Goal: Task Accomplishment & Management: Manage account settings

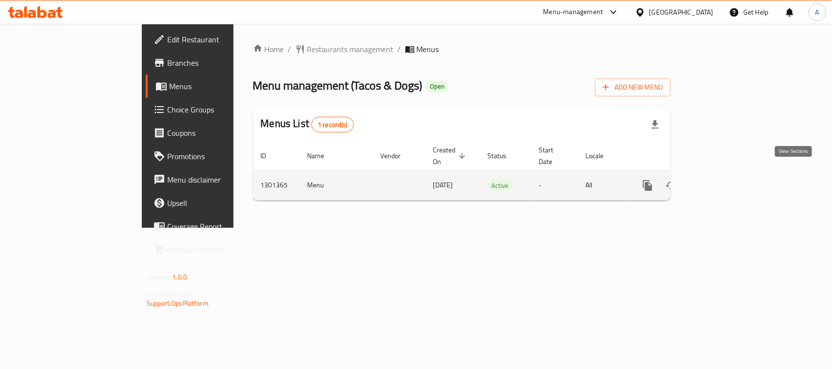
click at [729, 174] on link "enhanced table" at bounding box center [717, 185] width 23 height 23
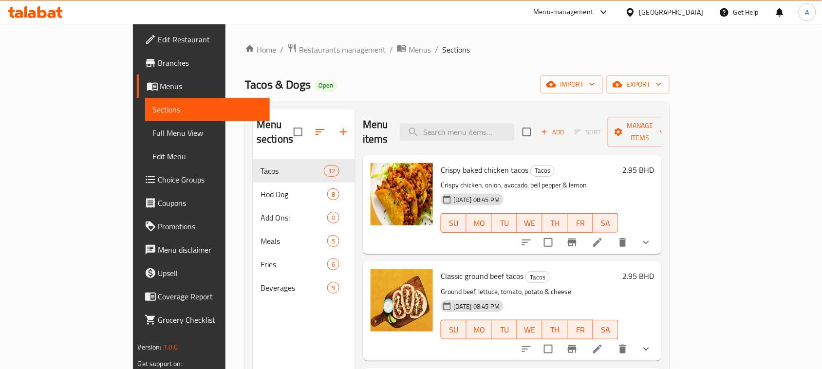
click at [441, 163] on span "Crispy baked chicken tacos" at bounding box center [485, 170] width 88 height 15
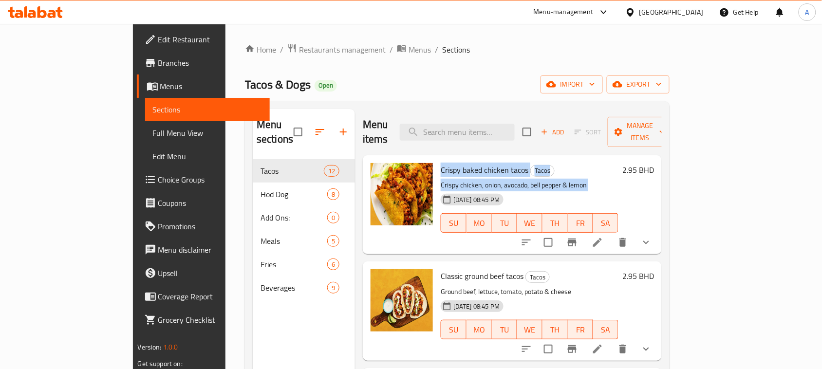
drag, startPoint x: 414, startPoint y: 153, endPoint x: 516, endPoint y: 174, distance: 103.6
click at [511, 174] on div "Crispy baked chicken tacos Tacos Crispy chicken, onion, avocado, bell pepper & …" at bounding box center [530, 204] width 186 height 91
click at [522, 179] on p "Crispy chicken, onion, avocado, bell pepper & lemon" at bounding box center [530, 185] width 178 height 12
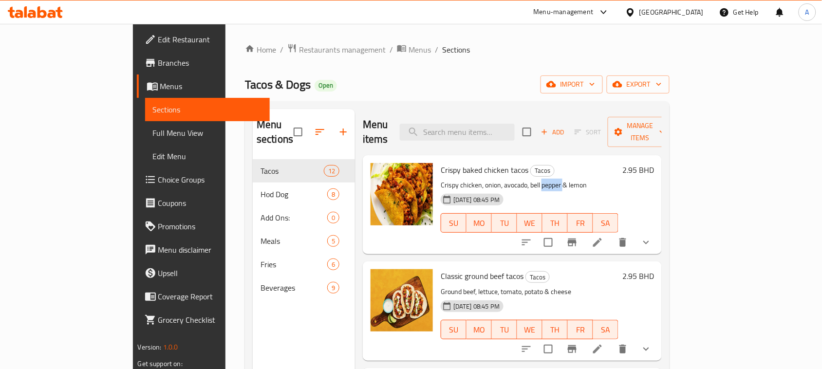
click at [522, 179] on p "Crispy chicken, onion, avocado, bell pepper & lemon" at bounding box center [530, 185] width 178 height 12
click at [464, 32] on div "Home / Restaurants management / Menus / Sections Tacos & Dogs Open import expor…" at bounding box center [458, 265] width 464 height 482
click at [153, 130] on span "Full Menu View" at bounding box center [208, 133] width 110 height 12
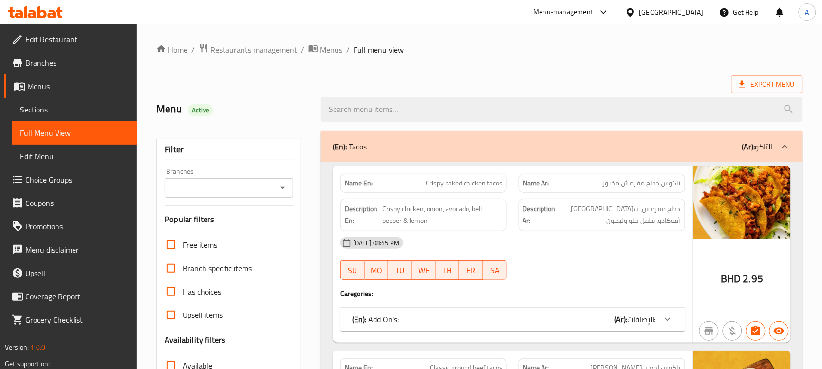
scroll to position [122, 0]
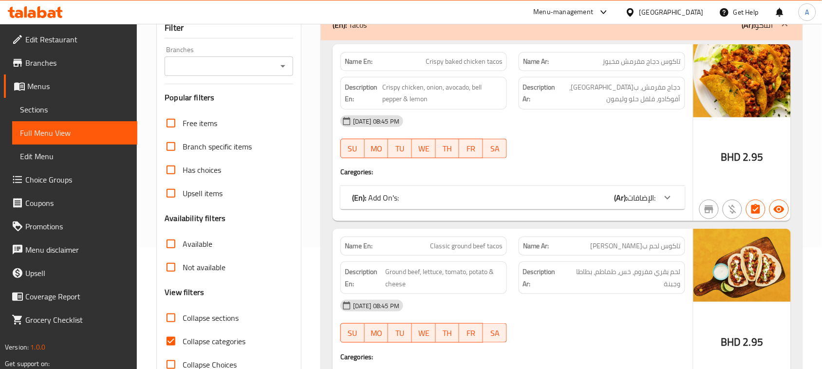
click at [441, 200] on div "(En): Add On's: (Ar): الإضافات:" at bounding box center [504, 198] width 304 height 12
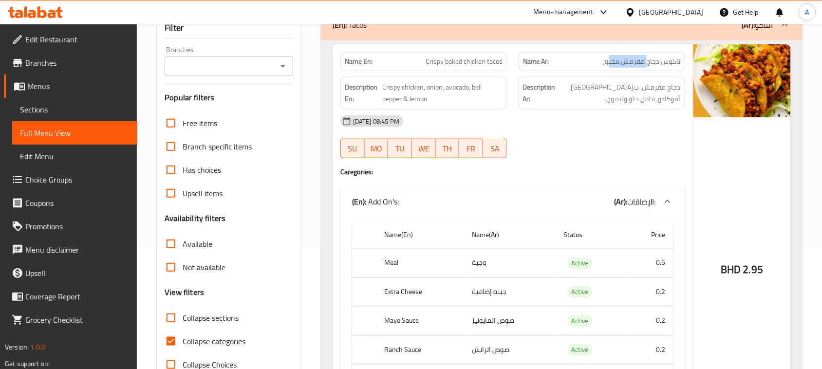
drag, startPoint x: 612, startPoint y: 60, endPoint x: 626, endPoint y: 96, distance: 38.7
click at [610, 60] on span "تاكوس دجاج مقرمش مخبوز" at bounding box center [642, 62] width 78 height 10
click at [637, 143] on div "19-07-2025 08:45 PM SU MO TU WE TH FR SA" at bounding box center [513, 137] width 357 height 55
type button "0"
click at [683, 14] on div "Bahrain" at bounding box center [672, 12] width 64 height 11
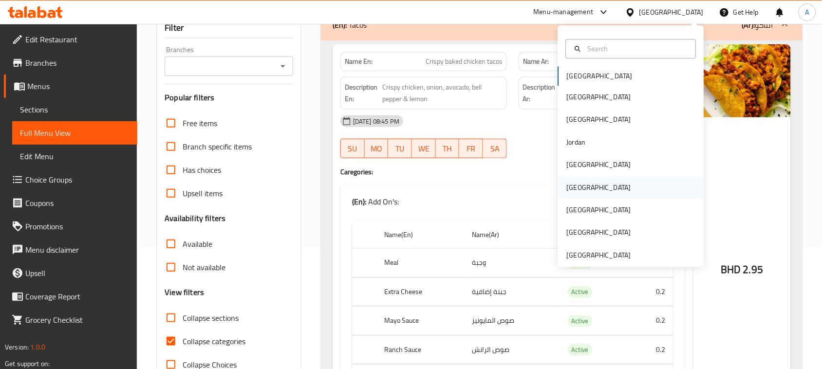
click at [578, 188] on div "[GEOGRAPHIC_DATA]" at bounding box center [599, 187] width 80 height 22
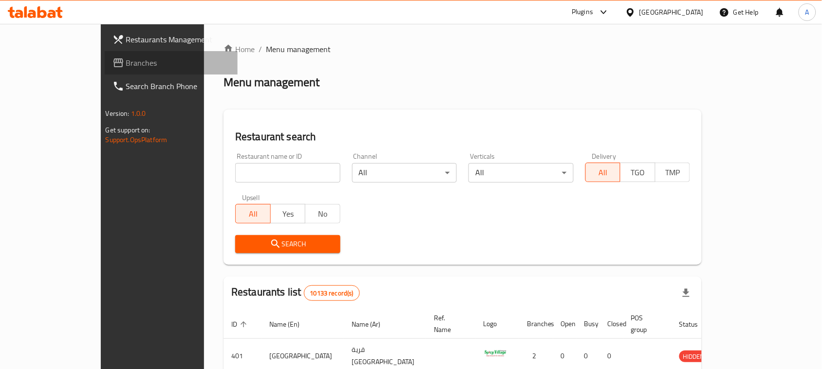
click at [126, 57] on span "Branches" at bounding box center [178, 63] width 104 height 12
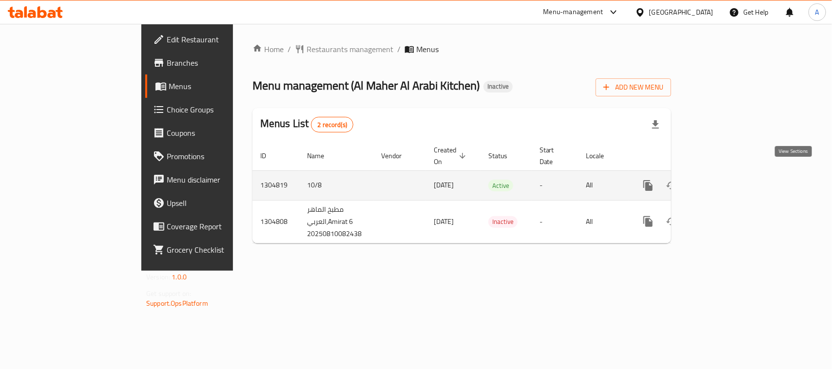
click at [730, 174] on link "enhanced table" at bounding box center [717, 185] width 23 height 23
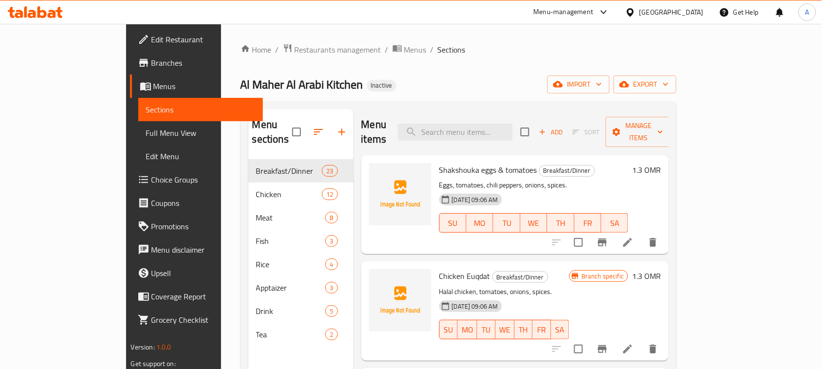
click at [146, 134] on span "Full Menu View" at bounding box center [201, 133] width 110 height 12
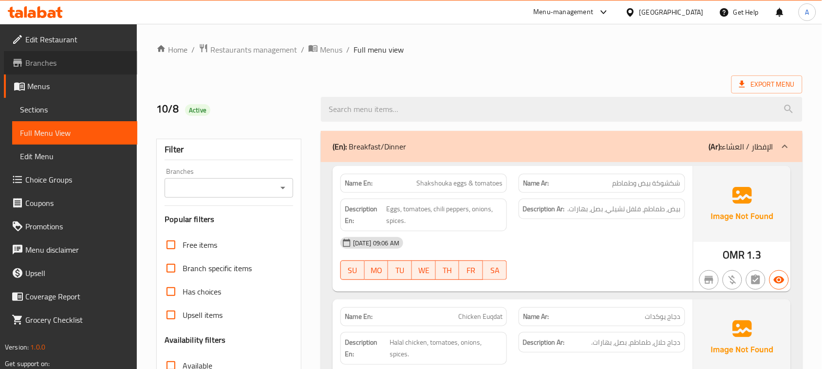
click at [43, 61] on span "Branches" at bounding box center [77, 63] width 104 height 12
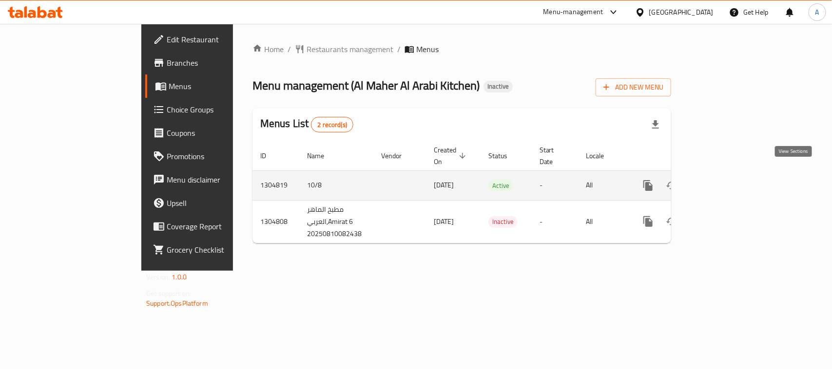
click at [724, 180] on icon "enhanced table" at bounding box center [718, 186] width 12 height 12
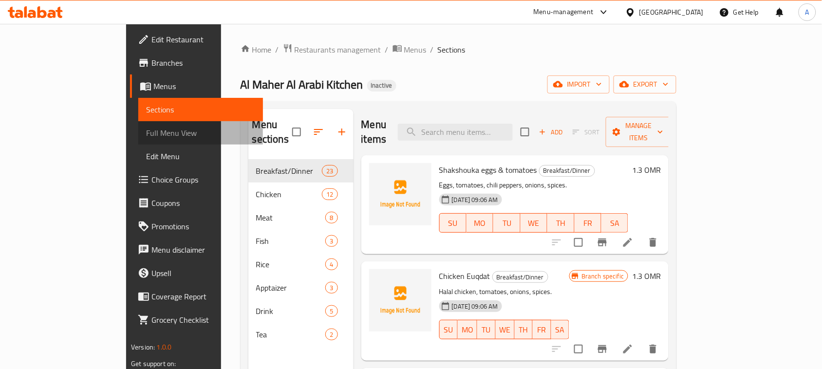
click at [146, 136] on span "Full Menu View" at bounding box center [201, 133] width 110 height 12
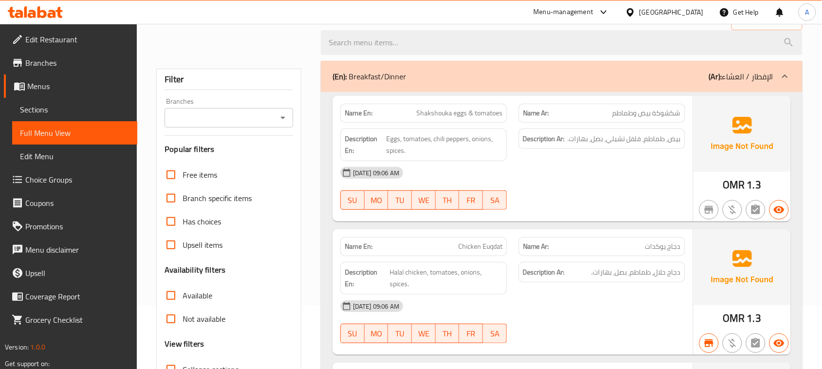
scroll to position [183, 0]
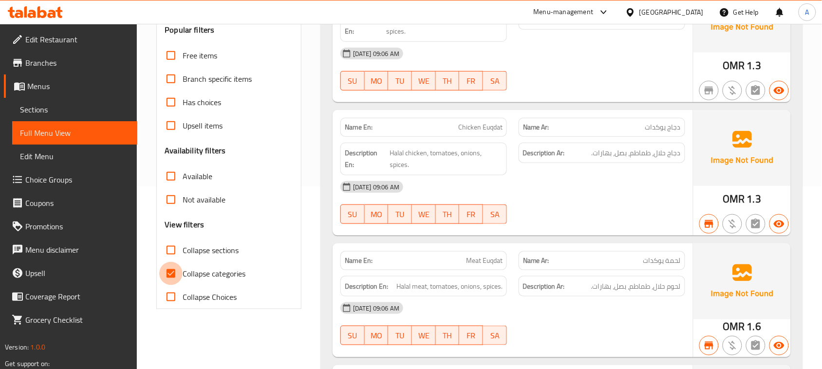
click at [171, 275] on input "Collapse categories" at bounding box center [170, 273] width 23 height 23
checkbox input "false"
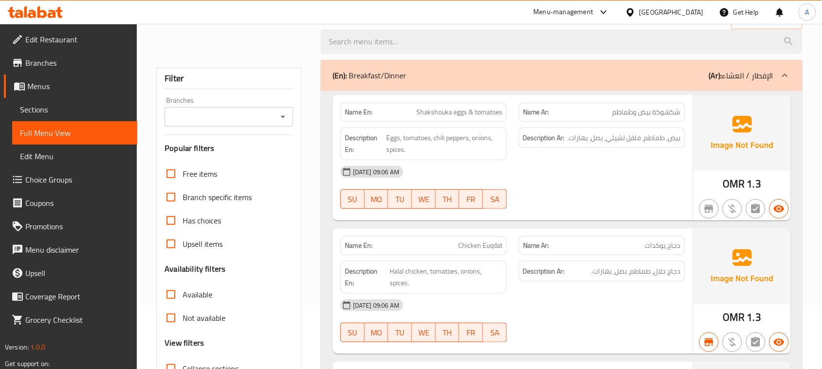
scroll to position [61, 0]
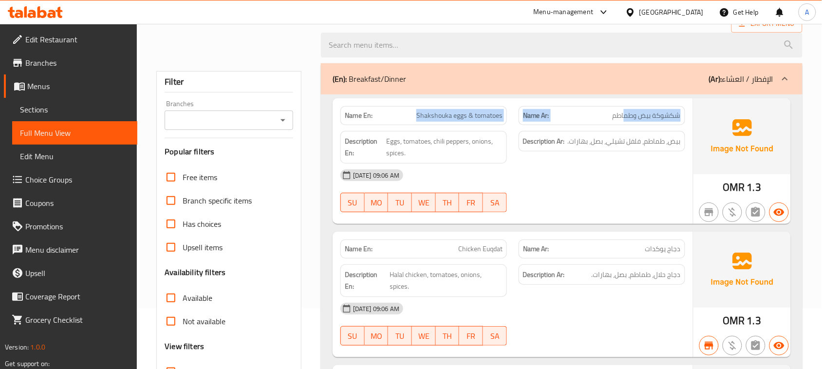
drag, startPoint x: 464, startPoint y: 115, endPoint x: 635, endPoint y: 122, distance: 170.7
click at [634, 122] on div "Name En: Shakshouka eggs & tomatoes Name Ar: شكشوكة بيض وطماطم" at bounding box center [513, 115] width 357 height 31
click at [638, 117] on span "شكشوكة بيض وطماطم" at bounding box center [647, 116] width 68 height 10
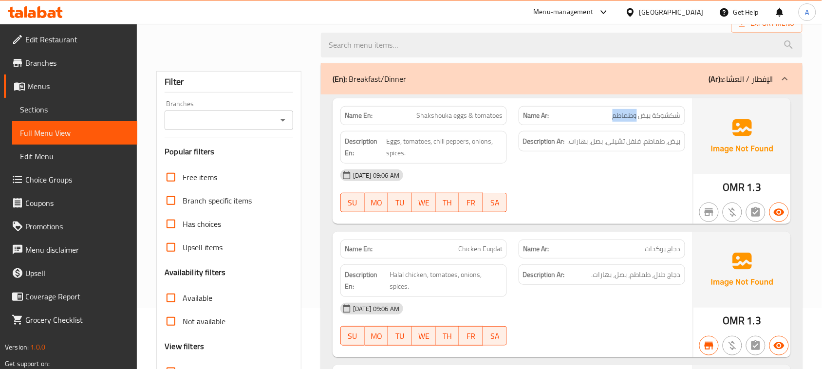
click at [638, 117] on span "شكشوكة بيض وطماطم" at bounding box center [647, 116] width 68 height 10
drag, startPoint x: 638, startPoint y: 117, endPoint x: 568, endPoint y: 183, distance: 96.5
click at [471, 116] on div "Name En: Shakshouka eggs & tomatoes Name Ar: شكشوكة بيض وطماطم" at bounding box center [513, 115] width 357 height 31
click at [568, 183] on div "[DATE] 09:06 AM" at bounding box center [513, 175] width 357 height 23
click at [405, 117] on p "Name En: Shakshouka eggs & tomatoes" at bounding box center [424, 116] width 158 height 10
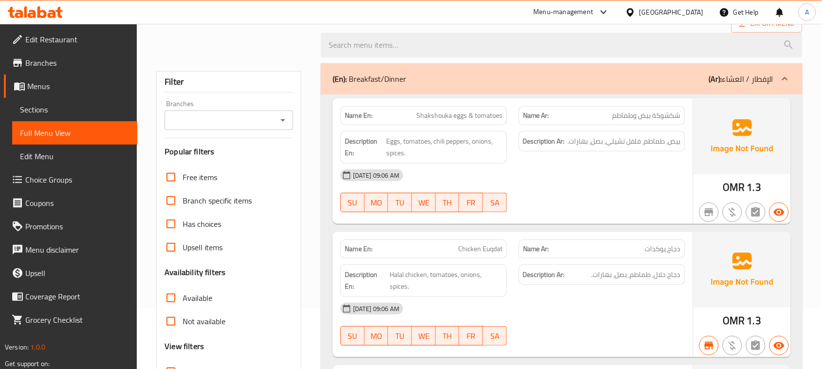
click at [425, 113] on span "Shakshouka eggs & tomatoes" at bounding box center [460, 116] width 86 height 10
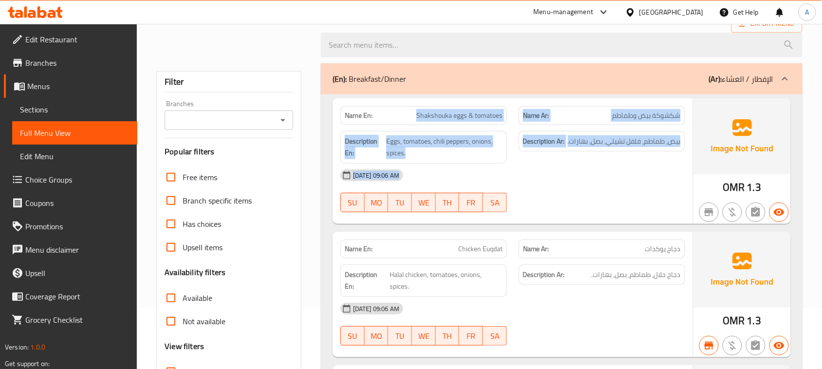
drag, startPoint x: 425, startPoint y: 113, endPoint x: 597, endPoint y: 205, distance: 195.3
click at [579, 204] on div "Name En: Shakshouka eggs & tomatoes Name Ar: شكشوكة بيض وطماطم Description En: …" at bounding box center [513, 161] width 361 height 126
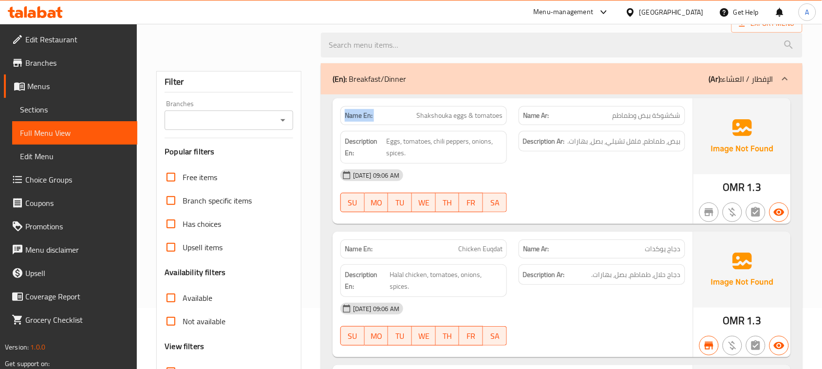
click at [598, 205] on div "[DATE] 09:06 AM SU MO TU WE TH FR SA" at bounding box center [513, 191] width 357 height 55
click at [636, 175] on div "[DATE] 09:06 AM" at bounding box center [513, 175] width 357 height 23
drag, startPoint x: 672, startPoint y: 118, endPoint x: 639, endPoint y: 123, distance: 34.0
click at [639, 120] on span "شكشوكة بيض وطماطم" at bounding box center [647, 116] width 68 height 10
click at [642, 197] on div "[DATE] 09:06 AM SU MO TU WE TH FR SA" at bounding box center [513, 191] width 357 height 55
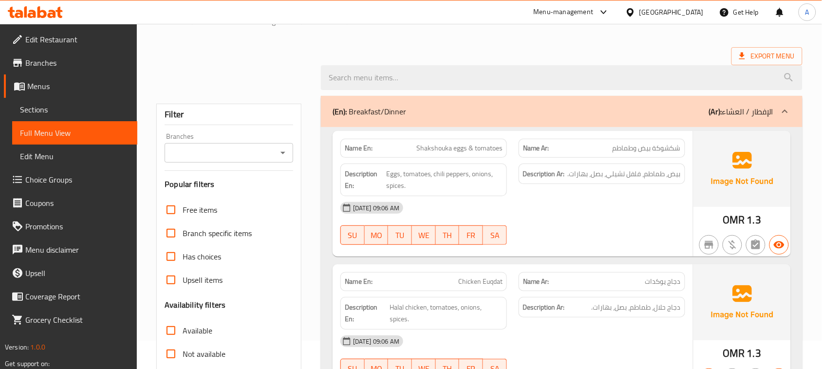
scroll to position [0, 0]
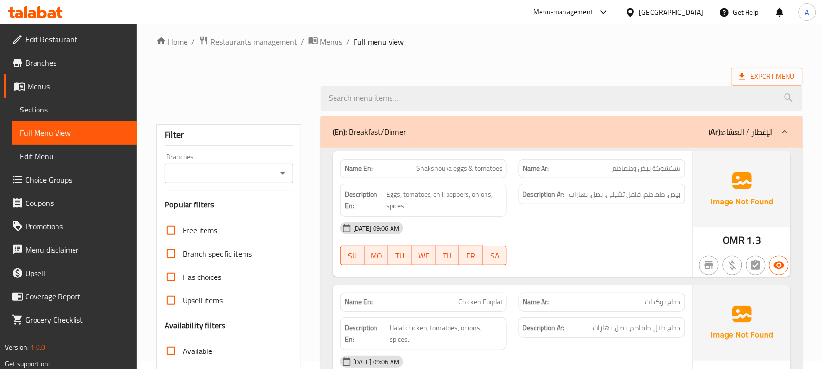
click at [597, 217] on div "[DATE] 09:06 AM" at bounding box center [513, 228] width 357 height 23
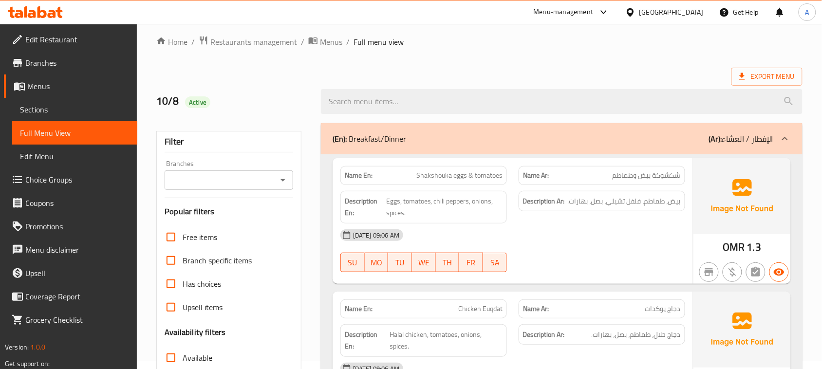
scroll to position [61, 0]
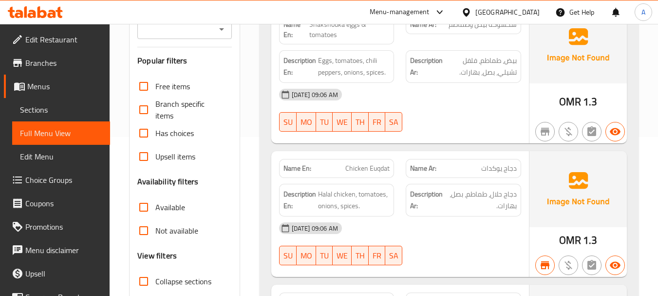
click at [498, 112] on div "[DATE] 09:06 AM SU MO TU WE TH FR SA" at bounding box center [400, 110] width 254 height 55
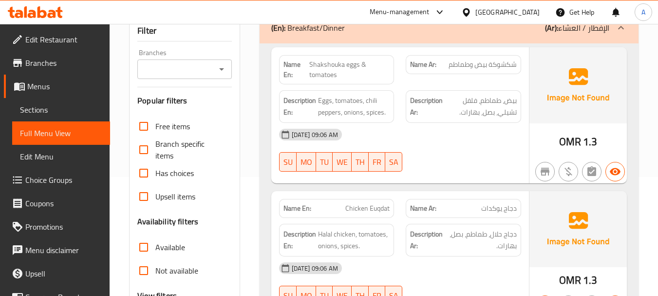
scroll to position [110, 0]
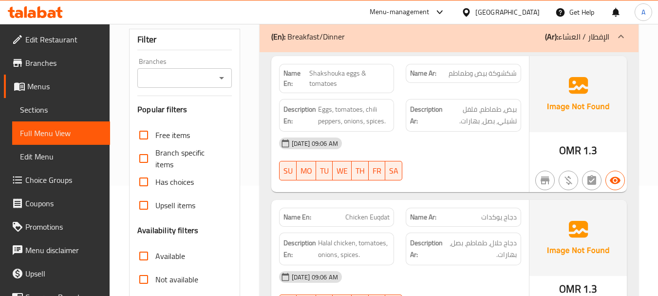
click at [503, 74] on span "شكشوكة بيض وطماطم" at bounding box center [483, 73] width 68 height 10
drag, startPoint x: 503, startPoint y: 74, endPoint x: 422, endPoint y: 82, distance: 81.3
click at [419, 76] on p "Name Ar: شكشوكة بيض وطماطم" at bounding box center [463, 73] width 107 height 10
click at [451, 165] on div "[DATE] 09:06 AM SU MO TU WE TH FR SA" at bounding box center [400, 159] width 254 height 55
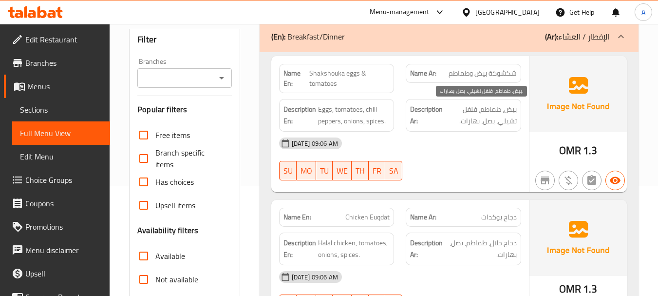
click at [507, 110] on span "بيض، طماطم، فلفل تشيلي، بصل، بهارات." at bounding box center [481, 115] width 72 height 24
click at [478, 156] on div "[DATE] 09:06 AM SU MO TU WE TH FR SA" at bounding box center [400, 159] width 254 height 55
click at [483, 106] on span "بيض، طماطم، فلفل تشيلي، بصل، بهارات." at bounding box center [481, 115] width 72 height 24
click at [490, 110] on span "بيض، طماطم، فلفل تشيلي، بصل، بهارات." at bounding box center [481, 115] width 72 height 24
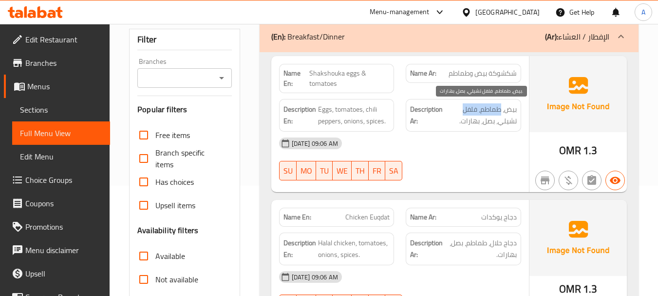
drag, startPoint x: 490, startPoint y: 110, endPoint x: 472, endPoint y: 115, distance: 18.3
click at [473, 114] on span "بيض، طماطم، فلفل تشيلي، بصل، بهارات." at bounding box center [481, 115] width 72 height 24
click at [468, 152] on div "[DATE] 09:06 AM" at bounding box center [400, 143] width 254 height 23
click at [445, 148] on div "[DATE] 09:06 AM" at bounding box center [400, 143] width 254 height 23
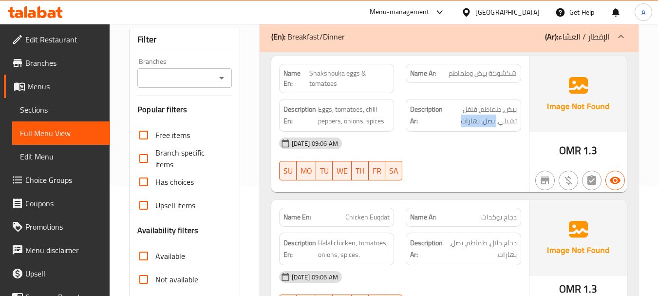
drag, startPoint x: 460, startPoint y: 120, endPoint x: 455, endPoint y: 120, distance: 5.8
click at [455, 120] on span "بيض، طماطم، فلفل تشيلي، بصل، بهارات." at bounding box center [481, 115] width 72 height 24
click at [466, 180] on div at bounding box center [463, 180] width 127 height 12
click at [514, 111] on span "بيض، طماطم، فلفل تشيلي، بصل، بهارات." at bounding box center [481, 115] width 72 height 24
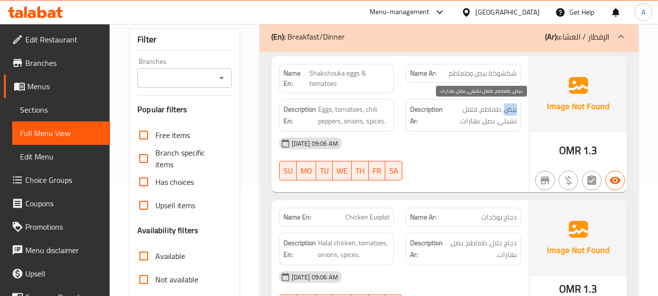
click at [514, 111] on span "بيض، طماطم، فلفل تشيلي، بصل، بهارات." at bounding box center [481, 115] width 72 height 24
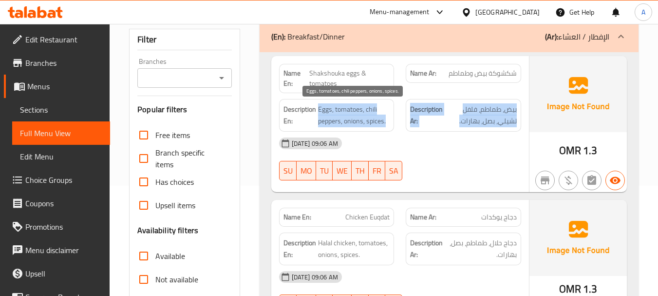
drag, startPoint x: 514, startPoint y: 111, endPoint x: 342, endPoint y: 115, distance: 172.5
click at [342, 115] on div "Description En: Eggs, tomatoes, chili peppers, onions, spices. Description Ar: …" at bounding box center [400, 115] width 254 height 44
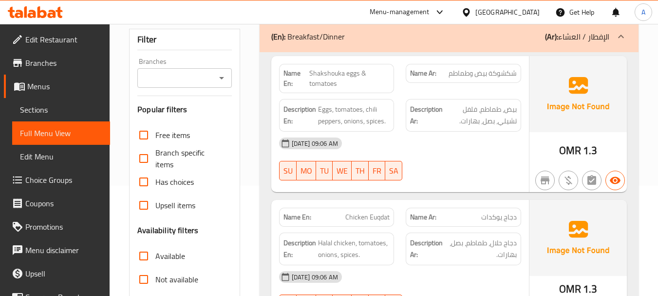
click at [291, 111] on strong "Description En:" at bounding box center [300, 115] width 33 height 24
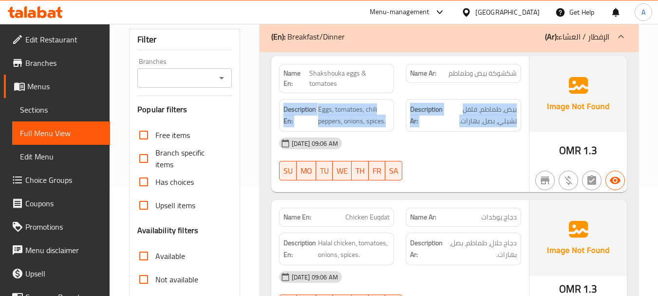
drag, startPoint x: 291, startPoint y: 111, endPoint x: 509, endPoint y: 131, distance: 218.7
click at [509, 131] on div "Description En: Eggs, tomatoes, chili peppers, onions, spices. Description Ar: …" at bounding box center [400, 115] width 254 height 44
click at [498, 112] on span "بيض، طماطم، فلفل تشيلي، بصل، بهارات." at bounding box center [481, 115] width 72 height 24
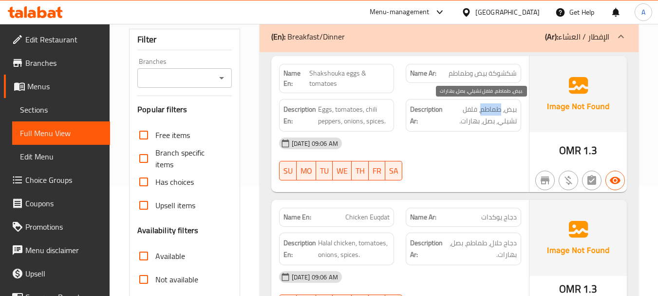
click at [498, 112] on span "بيض، طماطم، فلفل تشيلي، بصل، بهارات." at bounding box center [481, 115] width 72 height 24
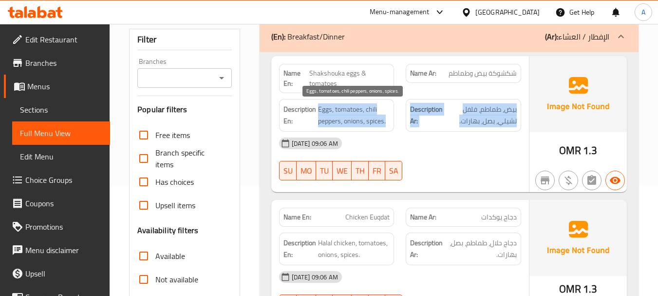
drag, startPoint x: 498, startPoint y: 112, endPoint x: 329, endPoint y: 112, distance: 169.1
click at [329, 112] on div "Description En: Eggs, tomatoes, chili peppers, onions, spices. Description Ar: …" at bounding box center [400, 115] width 254 height 44
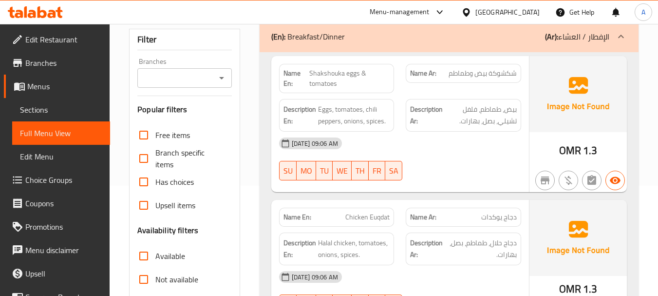
click at [486, 148] on div "[DATE] 09:06 AM" at bounding box center [400, 143] width 254 height 23
click at [467, 114] on span "بيض، طماطم، فلفل تشيلي، بصل، بهارات." at bounding box center [481, 115] width 72 height 24
click at [512, 128] on div "Description Ar: بيض، طماطم، فلفل تشيلي، بصل، بهارات." at bounding box center [463, 115] width 115 height 33
click at [510, 122] on span "بيض، طماطم، فلفل تشيلي، بصل، بهارات." at bounding box center [481, 115] width 72 height 24
drag, startPoint x: 510, startPoint y: 122, endPoint x: 482, endPoint y: 122, distance: 27.8
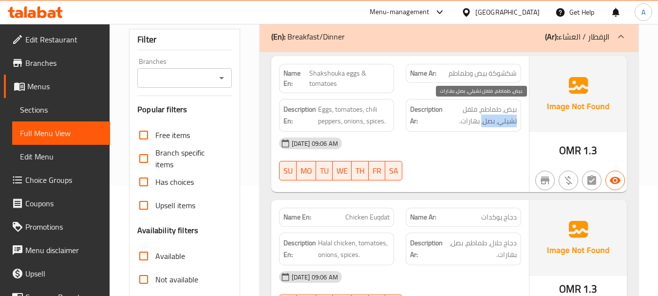
click at [482, 122] on span "بيض، طماطم، فلفل تشيلي، بصل، بهارات." at bounding box center [481, 115] width 72 height 24
click at [489, 161] on div "[DATE] 09:06 AM SU MO TU WE TH FR SA" at bounding box center [400, 159] width 254 height 55
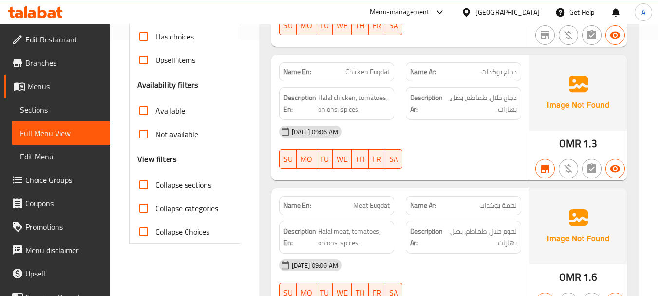
scroll to position [256, 0]
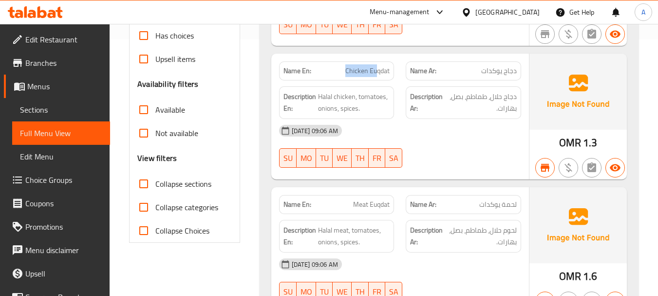
drag, startPoint x: 345, startPoint y: 76, endPoint x: 407, endPoint y: 95, distance: 65.2
click at [389, 80] on div "Name En: Chicken Euqdat Name Ar: دجاج يوكدات Description En: Halal chicken, tom…" at bounding box center [400, 117] width 258 height 126
click at [441, 152] on div "[DATE] 09:06 AM SU MO TU WE TH FR SA" at bounding box center [400, 146] width 254 height 55
click at [491, 69] on span "دجاج يوكدات" at bounding box center [499, 71] width 36 height 10
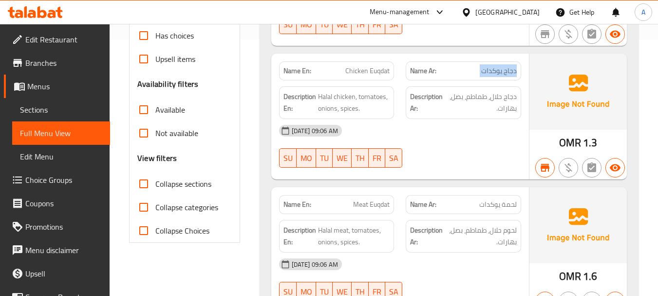
click at [491, 69] on span "دجاج يوكدات" at bounding box center [499, 71] width 36 height 10
click at [484, 137] on div "[DATE] 09:06 AM" at bounding box center [400, 130] width 254 height 23
drag, startPoint x: 385, startPoint y: 81, endPoint x: 436, endPoint y: 111, distance: 58.7
click at [410, 83] on div "Description En: Halal chicken, tomatoes, onions, spices. Description Ar: دجاج ح…" at bounding box center [400, 102] width 254 height 44
click at [448, 137] on div "[DATE] 09:06 AM" at bounding box center [400, 130] width 254 height 23
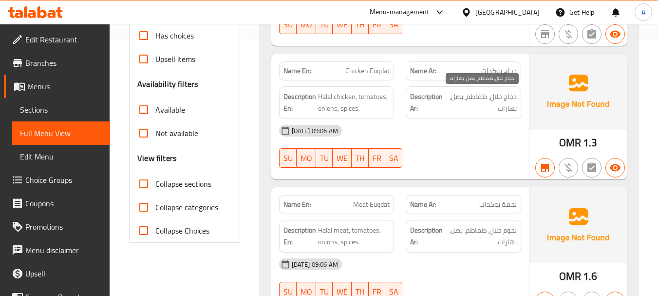
click at [511, 94] on span "دجاج حلال، طماطم، بصل، بهارات." at bounding box center [481, 103] width 71 height 24
drag, startPoint x: 511, startPoint y: 94, endPoint x: 500, endPoint y: 97, distance: 11.2
click at [500, 97] on span "دجاج حلال، طماطم، بصل، بهارات." at bounding box center [481, 103] width 71 height 24
click at [485, 159] on div "[DATE] 09:06 AM SU MO TU WE TH FR SA" at bounding box center [400, 146] width 254 height 55
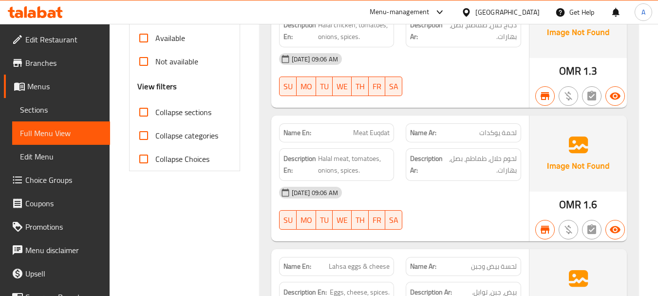
scroll to position [354, 0]
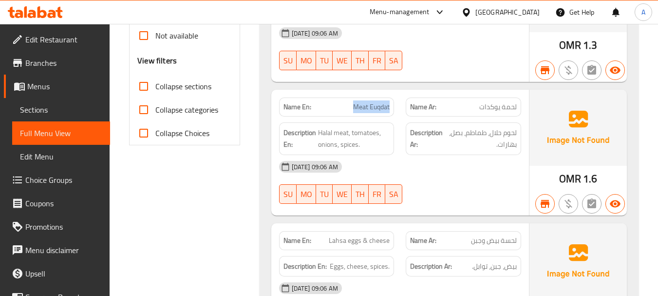
drag, startPoint x: 350, startPoint y: 102, endPoint x: 439, endPoint y: 130, distance: 93.7
click at [423, 115] on div "Name En: Meat Euqdat Name Ar: لحمة يوكدات" at bounding box center [400, 107] width 254 height 31
click at [486, 186] on div "[DATE] 09:06 AM SU MO TU WE TH FR SA" at bounding box center [400, 182] width 254 height 55
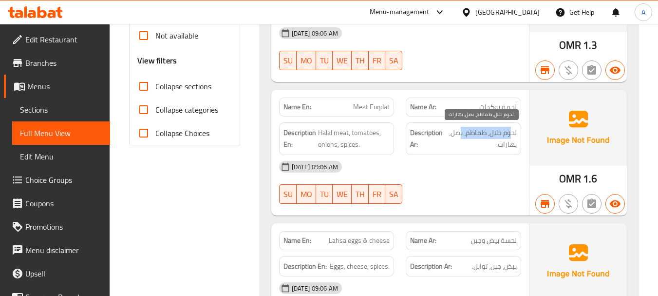
drag, startPoint x: 511, startPoint y: 135, endPoint x: 460, endPoint y: 133, distance: 50.8
click at [460, 133] on span "لحوم حلال، طماطم، بصل، بهارات." at bounding box center [481, 139] width 71 height 24
click at [475, 168] on div "[DATE] 09:06 AM" at bounding box center [400, 166] width 254 height 23
drag, startPoint x: 358, startPoint y: 110, endPoint x: 439, endPoint y: 134, distance: 84.0
click at [414, 111] on div "Name En: Meat Euqdat Name Ar: لحمة يوكدات" at bounding box center [400, 107] width 254 height 31
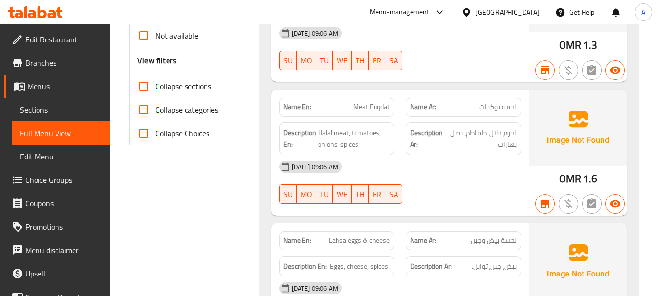
click at [446, 166] on div "[DATE] 09:06 AM" at bounding box center [400, 166] width 254 height 23
drag, startPoint x: 503, startPoint y: 132, endPoint x: 470, endPoint y: 141, distance: 34.4
click at [472, 138] on span "لحوم حلال، طماطم، بصل، بهارات." at bounding box center [481, 139] width 71 height 24
click at [486, 164] on div "[DATE] 09:06 AM" at bounding box center [400, 166] width 254 height 23
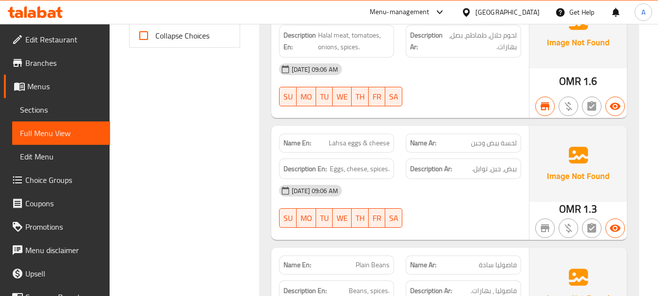
drag, startPoint x: 326, startPoint y: 138, endPoint x: 448, endPoint y: 202, distance: 137.5
click at [442, 166] on div "Name En: Lahsa eggs & cheese Name Ar: لحسة بيض وجبن Description En: Eggs, chees…" at bounding box center [400, 183] width 258 height 114
drag, startPoint x: 469, startPoint y: 212, endPoint x: 448, endPoint y: 184, distance: 35.5
click at [469, 212] on div "[DATE] 09:06 AM SU MO TU WE TH FR SA" at bounding box center [400, 206] width 254 height 55
drag, startPoint x: 514, startPoint y: 170, endPoint x: 495, endPoint y: 210, distance: 44.5
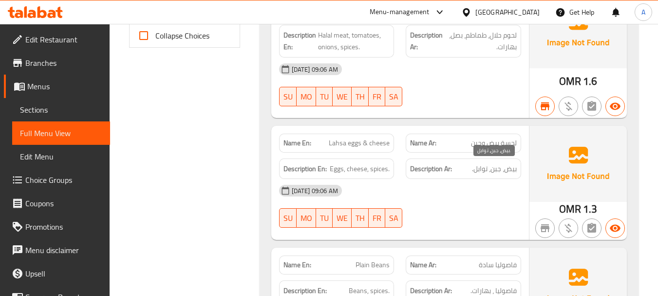
click at [501, 171] on span "بيض، جبن، توابل." at bounding box center [494, 169] width 45 height 12
click at [494, 213] on div "[DATE] 09:06 AM SU MO TU WE TH FR SA" at bounding box center [400, 206] width 254 height 55
drag, startPoint x: 385, startPoint y: 171, endPoint x: 469, endPoint y: 206, distance: 90.9
click at [459, 199] on div "Name En: Lahsa eggs & cheese Name Ar: لحسة بيض وجبن Description En: Eggs, chees…" at bounding box center [400, 183] width 258 height 114
click at [469, 206] on div "[DATE] 09:06 AM SU MO TU WE TH FR SA" at bounding box center [400, 206] width 254 height 55
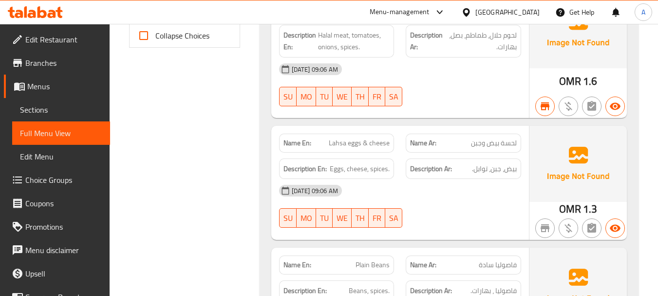
scroll to position [597, 0]
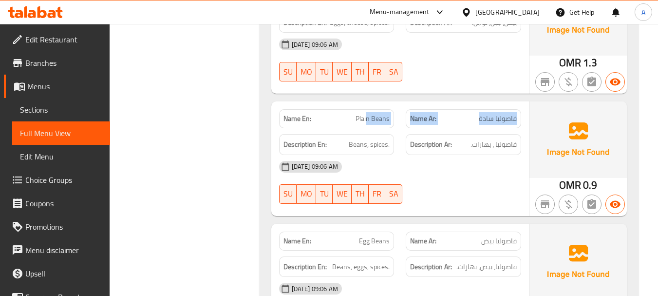
drag, startPoint x: 368, startPoint y: 109, endPoint x: 508, endPoint y: 125, distance: 140.2
click at [498, 123] on div "Name En: Plain Beans Name Ar: فاصوليا سادة" at bounding box center [400, 118] width 254 height 31
click at [510, 143] on span "فاصوليا ، بهارات." at bounding box center [494, 144] width 46 height 12
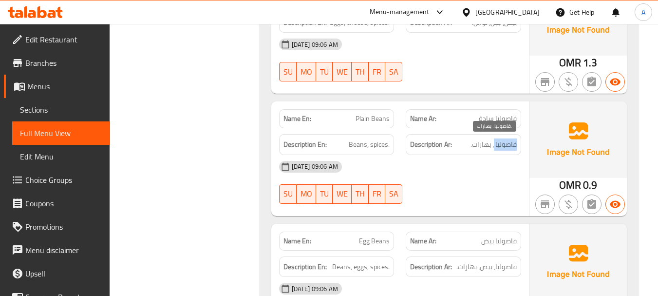
drag, startPoint x: 510, startPoint y: 143, endPoint x: 498, endPoint y: 177, distance: 36.2
click at [502, 145] on span "فاصوليا ، بهارات." at bounding box center [494, 144] width 46 height 12
drag, startPoint x: 496, startPoint y: 183, endPoint x: 457, endPoint y: 185, distance: 39.5
click at [487, 185] on div "[DATE] 09:06 AM SU MO TU WE TH FR SA" at bounding box center [400, 182] width 254 height 55
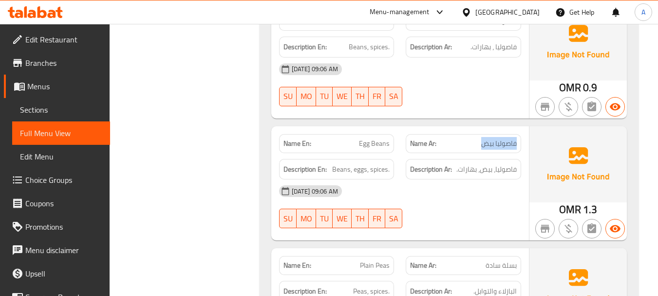
drag, startPoint x: 474, startPoint y: 140, endPoint x: 529, endPoint y: 194, distance: 77.5
click at [507, 160] on div "Name En: Egg Beans Name Ar: فاصوليا بيض Description En: Beans, eggs, spices. De…" at bounding box center [400, 183] width 258 height 114
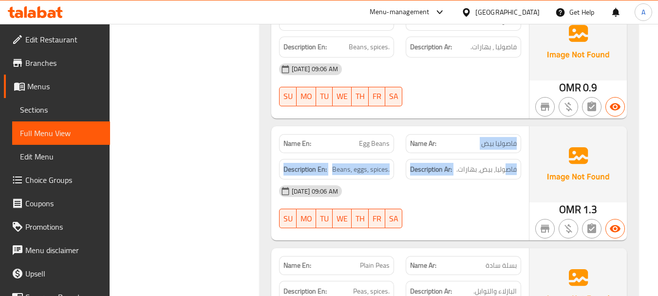
click at [530, 200] on img at bounding box center [578, 164] width 97 height 76
click at [506, 167] on span "فاصوليا، بيض، بهارات." at bounding box center [487, 169] width 60 height 12
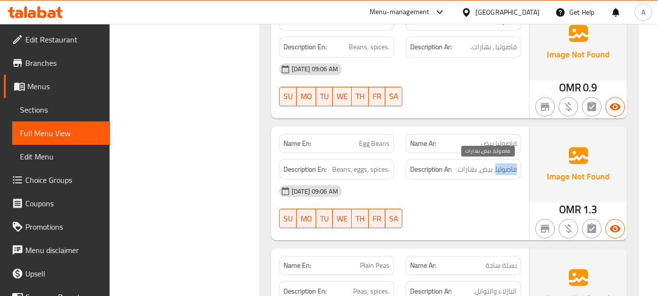
click at [506, 167] on span "فاصوليا، بيض، بهارات." at bounding box center [487, 169] width 60 height 12
click at [478, 201] on div "[DATE] 09:06 AM" at bounding box center [400, 190] width 254 height 23
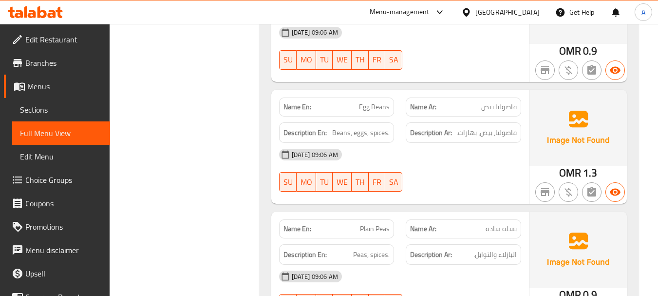
scroll to position [792, 0]
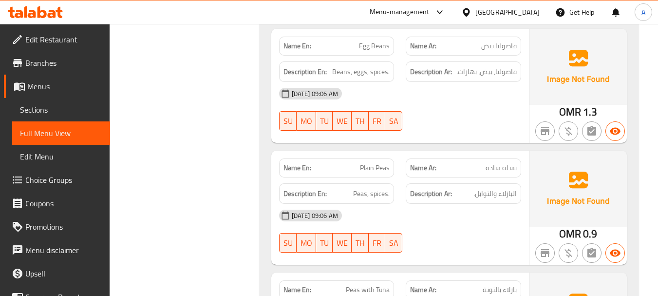
drag, startPoint x: 351, startPoint y: 162, endPoint x: 470, endPoint y: 206, distance: 126.7
click at [452, 182] on div "Name En: Plain Peas Name Ar: بسلة سادة Description En: Peas, spices. Descriptio…" at bounding box center [400, 208] width 258 height 114
click at [483, 237] on div "[DATE] 09:06 AM SU MO TU WE TH FR SA" at bounding box center [400, 231] width 254 height 55
drag, startPoint x: 515, startPoint y: 191, endPoint x: 323, endPoint y: 202, distance: 192.8
click at [307, 191] on div "Description En: Peas, spices. Description Ar: البازلاء والتوابل." at bounding box center [400, 193] width 254 height 33
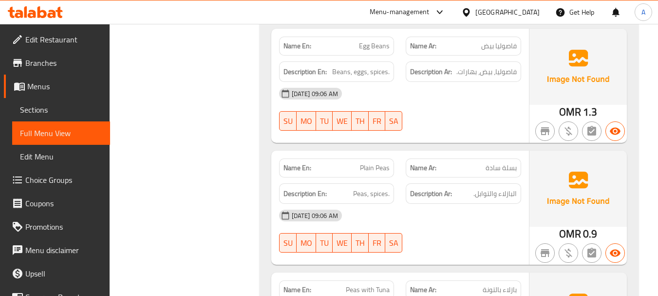
click at [475, 241] on div "[DATE] 09:06 AM SU MO TU WE TH FR SA" at bounding box center [400, 231] width 254 height 55
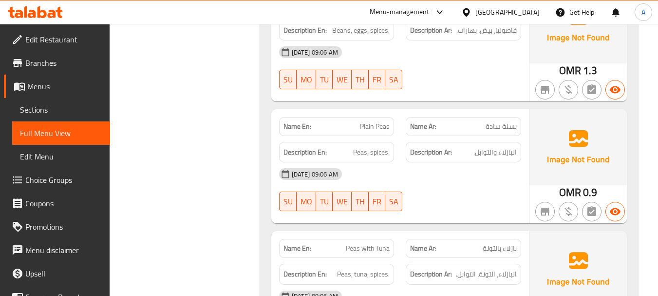
scroll to position [890, 0]
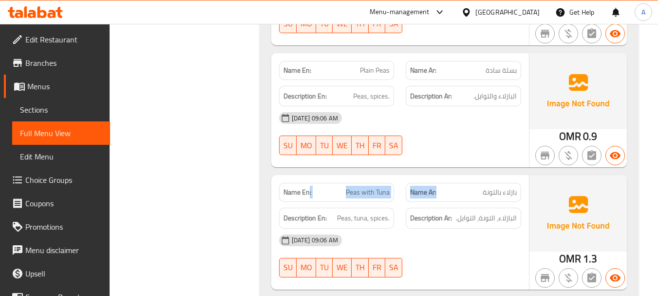
drag, startPoint x: 454, startPoint y: 175, endPoint x: 456, endPoint y: 165, distance: 11.0
click at [456, 157] on div at bounding box center [463, 155] width 127 height 12
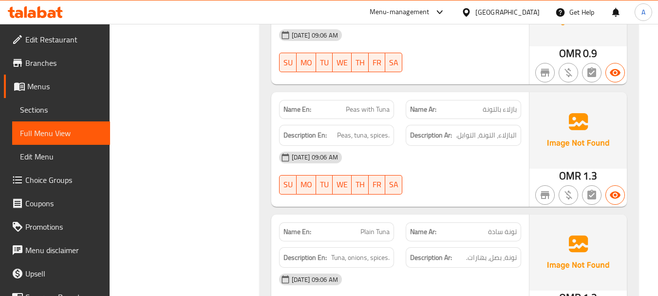
scroll to position [987, 0]
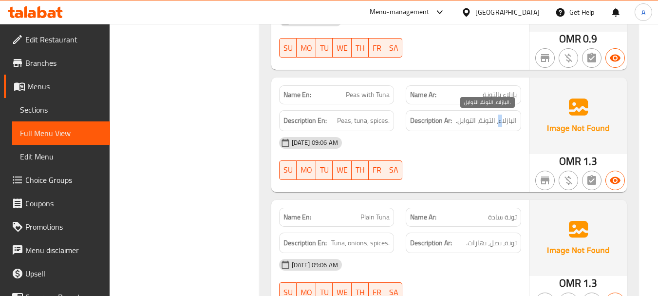
drag, startPoint x: 501, startPoint y: 124, endPoint x: 496, endPoint y: 122, distance: 5.7
click at [498, 122] on span "البازلاء، التونة، التوابل." at bounding box center [486, 121] width 61 height 12
drag, startPoint x: 359, startPoint y: 115, endPoint x: 437, endPoint y: 148, distance: 84.3
click at [398, 126] on div "Description En: Peas, tuna, spices." at bounding box center [336, 120] width 127 height 33
click at [448, 152] on div "[DATE] 09:06 AM" at bounding box center [400, 142] width 254 height 23
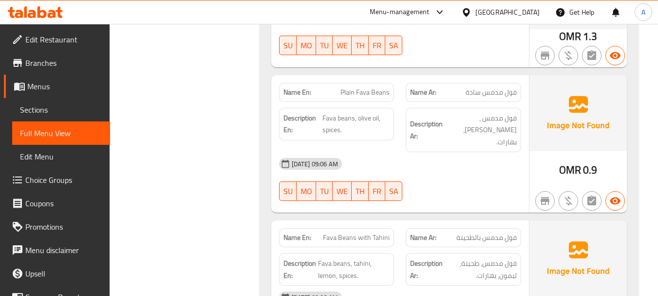
scroll to position [1279, 0]
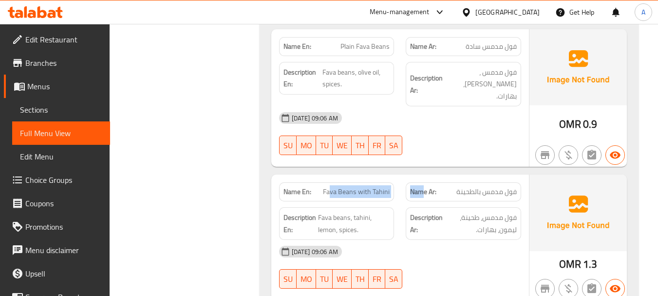
drag, startPoint x: 347, startPoint y: 175, endPoint x: 458, endPoint y: 152, distance: 112.9
click at [459, 152] on div "Name En: Plain Fava Beans Name Ar: فول مدمس سادة Description En: Fava beans, ol…" at bounding box center [400, 98] width 258 height 138
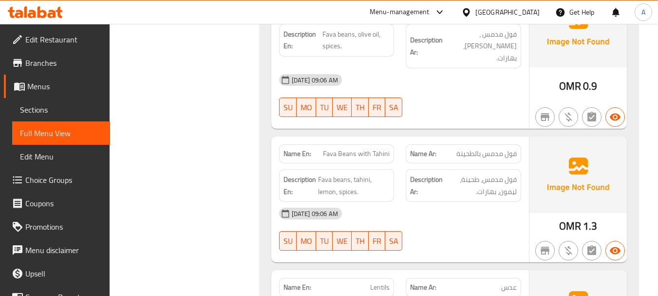
scroll to position [1377, 0]
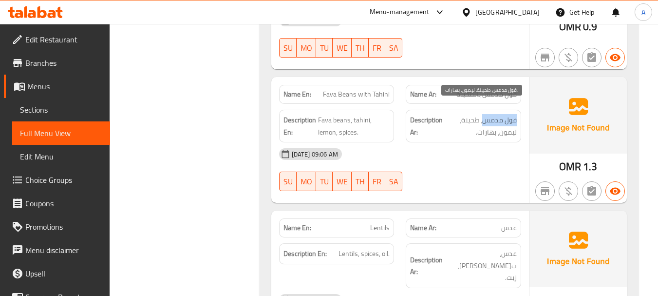
drag, startPoint x: 516, startPoint y: 108, endPoint x: 487, endPoint y: 107, distance: 29.7
click at [487, 114] on span "فول مدمس، طحينة، ليمون، بهارات." at bounding box center [481, 126] width 72 height 24
click at [513, 123] on span "فول مدمس، طحينة، ليمون، بهارات." at bounding box center [481, 126] width 72 height 24
drag, startPoint x: 513, startPoint y: 123, endPoint x: 498, endPoint y: 125, distance: 15.2
click at [501, 124] on span "فول مدمس، طحينة، ليمون، بهارات." at bounding box center [481, 126] width 72 height 24
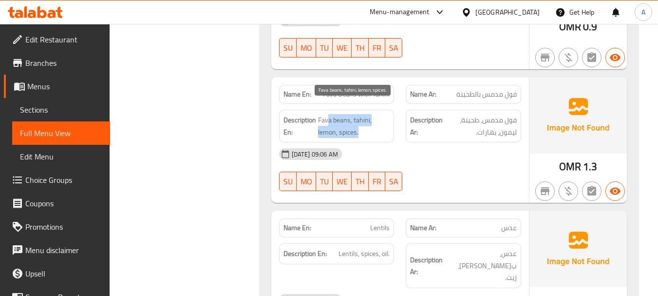
drag, startPoint x: 343, startPoint y: 113, endPoint x: 434, endPoint y: 138, distance: 94.0
click at [417, 127] on div "Description En: Fava beans, tahini, lemon, spices. Description Ar: فول مدمس، طح…" at bounding box center [400, 126] width 254 height 44
click at [447, 152] on div "[DATE] 09:06 AM" at bounding box center [400, 153] width 254 height 23
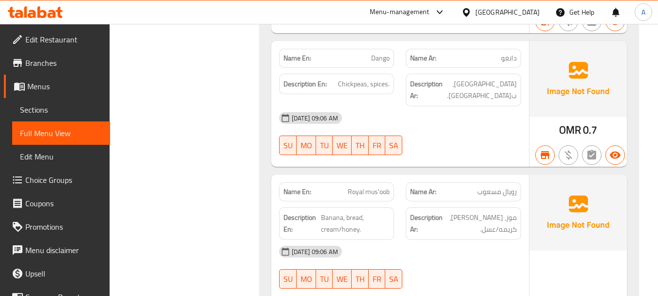
scroll to position [1718, 0]
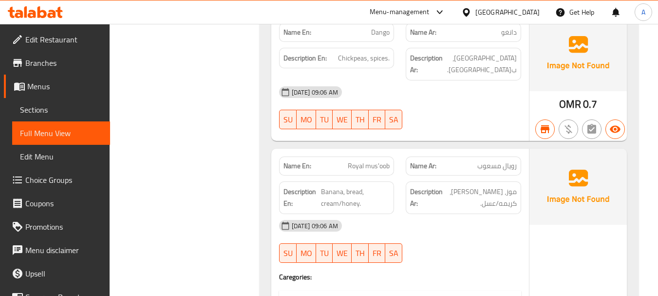
drag, startPoint x: 335, startPoint y: 112, endPoint x: 424, endPoint y: 154, distance: 98.7
click at [404, 151] on div "Name En: Royal mus'oob Name Ar: رويال مسعوب" at bounding box center [400, 166] width 254 height 31
click at [440, 214] on div "[DATE] 09:06 AM" at bounding box center [400, 225] width 254 height 23
drag, startPoint x: 330, startPoint y: 116, endPoint x: 473, endPoint y: 179, distance: 155.7
click at [416, 149] on div "Name En: Royal mus'oob Name Ar: رويال مسعوب Description En: Banana, bread, crea…" at bounding box center [400, 292] width 258 height 286
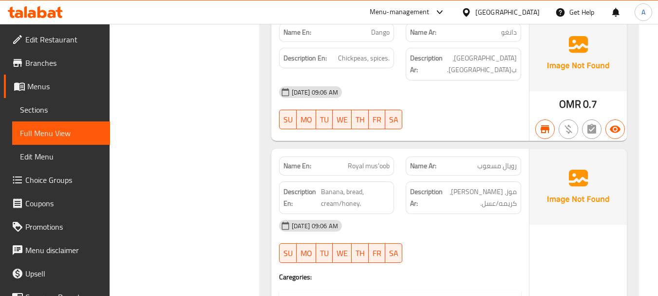
click at [473, 214] on div "[DATE] 09:06 AM" at bounding box center [400, 225] width 254 height 23
drag, startPoint x: 487, startPoint y: 147, endPoint x: 480, endPoint y: 184, distance: 38.1
click at [480, 181] on div "Description Ar: موز، [PERSON_NAME]، كريمه/عسل." at bounding box center [463, 197] width 115 height 33
click at [481, 214] on div "[DATE] 09:06 AM" at bounding box center [400, 225] width 254 height 23
click at [477, 214] on div "[DATE] 09:06 AM" at bounding box center [400, 225] width 254 height 23
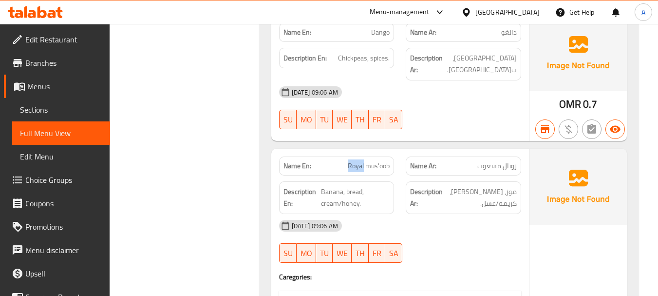
drag, startPoint x: 323, startPoint y: 113, endPoint x: 410, endPoint y: 142, distance: 92.3
click at [397, 149] on div "Name En: Royal mus'oob Name Ar: رويال مسعوب Description En: Banana, bread, crea…" at bounding box center [400, 292] width 258 height 286
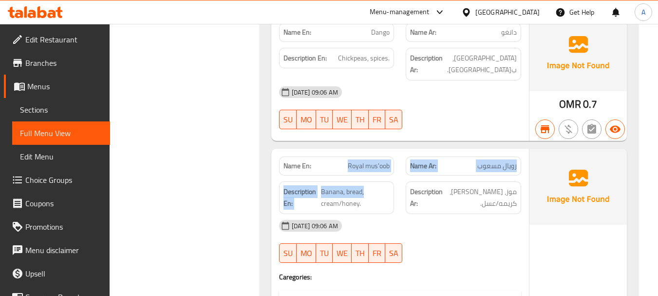
click at [501, 161] on span "رويال مسعوب" at bounding box center [496, 166] width 39 height 10
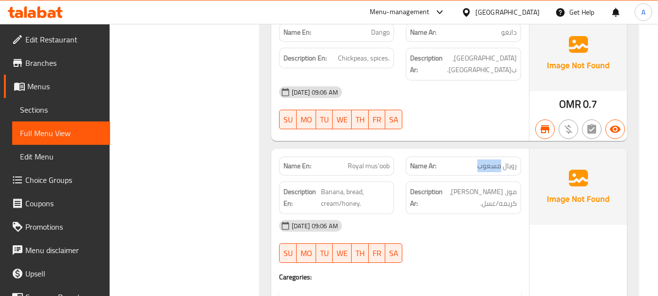
click at [501, 161] on span "رويال مسعوب" at bounding box center [496, 166] width 39 height 10
drag, startPoint x: 501, startPoint y: 123, endPoint x: 384, endPoint y: 124, distance: 116.9
click at [384, 151] on div "Name En: Royal mus'oob Name Ar: رويال مسعوب" at bounding box center [400, 166] width 254 height 31
click at [423, 214] on div "[DATE] 09:06 AM" at bounding box center [400, 225] width 254 height 23
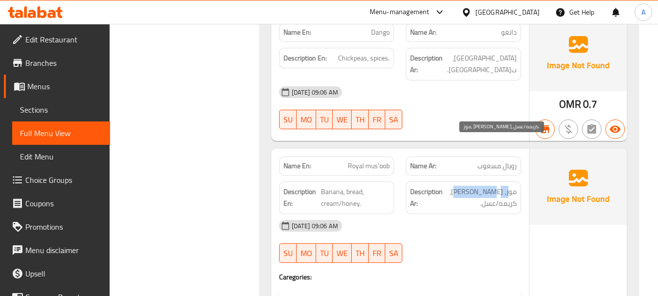
drag, startPoint x: 510, startPoint y: 144, endPoint x: 469, endPoint y: 144, distance: 40.9
click at [469, 186] on span "موز، [PERSON_NAME]، كريمه/عسل." at bounding box center [481, 198] width 72 height 24
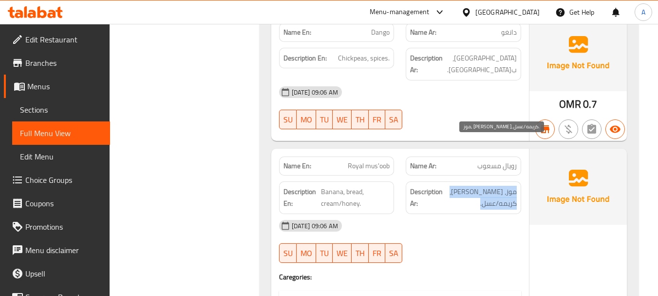
click at [486, 186] on span "موز، [PERSON_NAME]، كريمه/عسل." at bounding box center [481, 198] width 72 height 24
drag, startPoint x: 486, startPoint y: 147, endPoint x: 477, endPoint y: 152, distance: 10.2
click at [477, 181] on div "Description Ar: موز، [PERSON_NAME]، كريمه/عسل." at bounding box center [463, 197] width 115 height 33
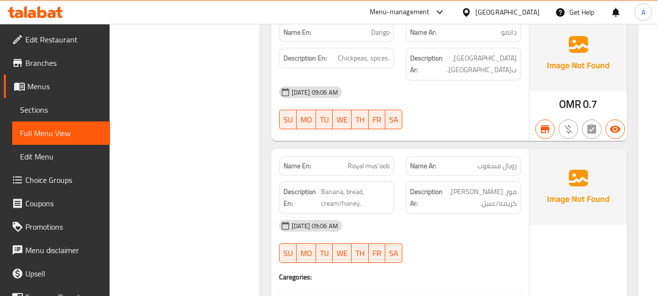
click at [480, 214] on div "[DATE] 09:06 AM" at bounding box center [400, 225] width 254 height 23
drag, startPoint x: 303, startPoint y: 151, endPoint x: 438, endPoint y: 173, distance: 137.4
click at [415, 168] on div "Name En: Royal mus'oob Name Ar: رويال مسعوب Description En: Banana, bread, crea…" at bounding box center [400, 292] width 258 height 286
click at [457, 214] on div "[DATE] 09:06 AM" at bounding box center [400, 225] width 254 height 23
drag, startPoint x: 500, startPoint y: 145, endPoint x: 488, endPoint y: 147, distance: 11.9
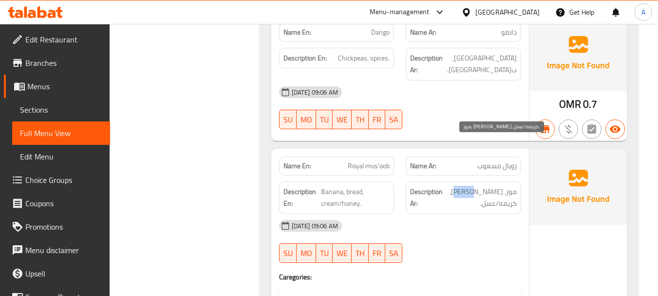
click at [488, 186] on span "موز، [PERSON_NAME]، كريمه/عسل." at bounding box center [481, 198] width 72 height 24
drag, startPoint x: 478, startPoint y: 153, endPoint x: 472, endPoint y: 156, distance: 6.5
click at [474, 181] on div "Description Ar: موز، [PERSON_NAME]، كريمه/عسل." at bounding box center [463, 197] width 115 height 33
drag, startPoint x: 463, startPoint y: 208, endPoint x: 426, endPoint y: 205, distance: 37.6
click at [459, 214] on div "[DATE] 09:06 AM SU MO TU WE TH FR SA" at bounding box center [400, 241] width 254 height 55
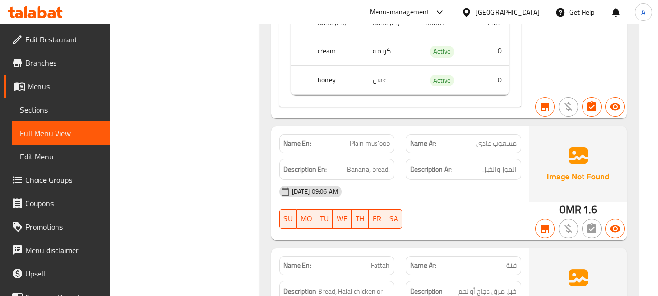
scroll to position [2059, 0]
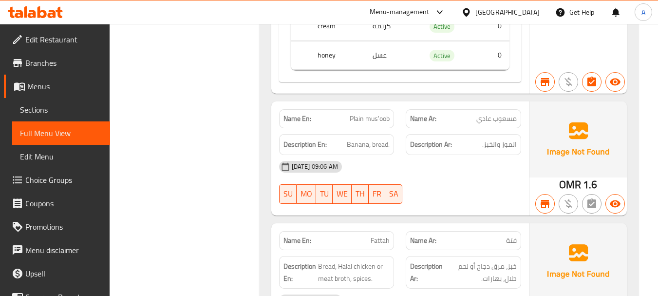
drag, startPoint x: 393, startPoint y: 79, endPoint x: 454, endPoint y: 102, distance: 65.1
click at [422, 101] on div "Name En: Plain mus'oob Name Ar: مسعوب عادي Description En: Banana, bread. Descr…" at bounding box center [400, 158] width 258 height 114
click at [496, 155] on div "[DATE] 09:06 AM SU MO TU WE TH FR SA" at bounding box center [400, 182] width 254 height 55
drag, startPoint x: 504, startPoint y: 100, endPoint x: 450, endPoint y: 142, distance: 68.8
click at [484, 113] on div "Name En: Plain mus'oob Name Ar: مسعوب عادي Description En: Banana, bread. Descr…" at bounding box center [400, 158] width 258 height 114
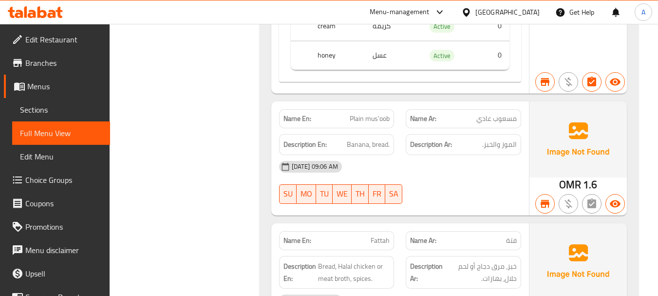
click at [448, 198] on div at bounding box center [463, 204] width 127 height 12
drag, startPoint x: 324, startPoint y: 189, endPoint x: 484, endPoint y: 176, distance: 160.3
click at [462, 225] on div "Name En: Fattah Name Ar: فتة" at bounding box center [400, 240] width 254 height 31
click at [487, 168] on div "Name En: Plain mus'oob Name Ar: مسعوب عادي Description En: Banana, bread. Descr…" at bounding box center [400, 158] width 258 height 114
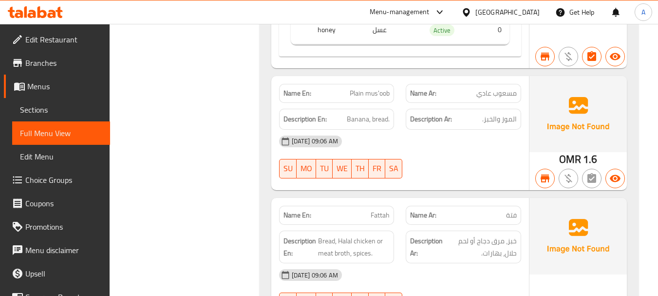
scroll to position [2108, 0]
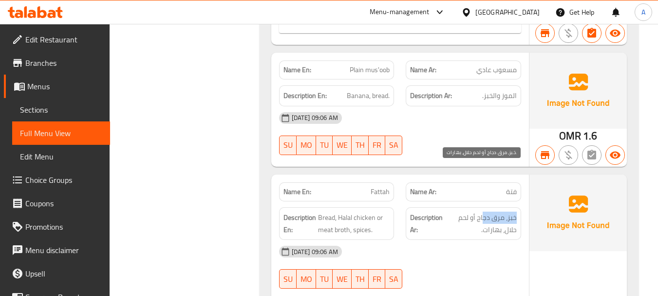
drag, startPoint x: 516, startPoint y: 171, endPoint x: 484, endPoint y: 171, distance: 31.7
click at [484, 211] on span "خبز، مرق دجاج أو لحم حلال، بهارات." at bounding box center [481, 223] width 72 height 24
click at [515, 211] on span "خبز، مرق دجاج أو لحم حلال، بهارات." at bounding box center [481, 223] width 72 height 24
drag, startPoint x: 515, startPoint y: 186, endPoint x: 486, endPoint y: 208, distance: 36.5
click at [489, 207] on div "Description Ar: خبز، مرق دجاج أو لحم حلال، بهارات." at bounding box center [463, 223] width 115 height 33
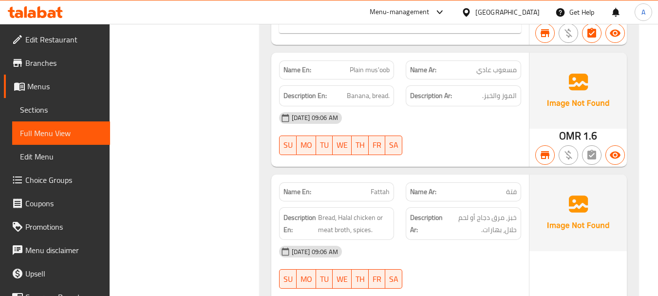
drag, startPoint x: 486, startPoint y: 215, endPoint x: 446, endPoint y: 210, distance: 39.9
click at [482, 240] on div "[DATE] 09:06 AM" at bounding box center [400, 251] width 254 height 23
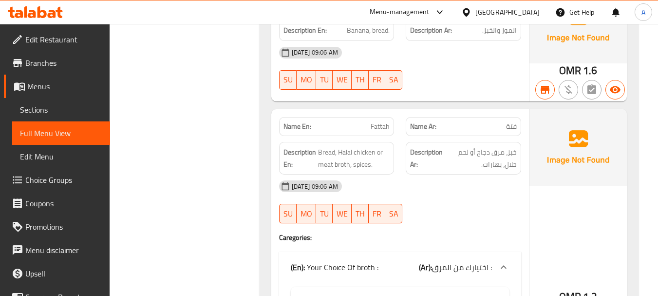
scroll to position [2254, 0]
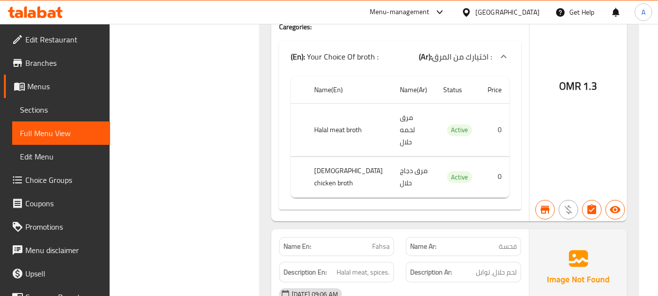
scroll to position [2400, 0]
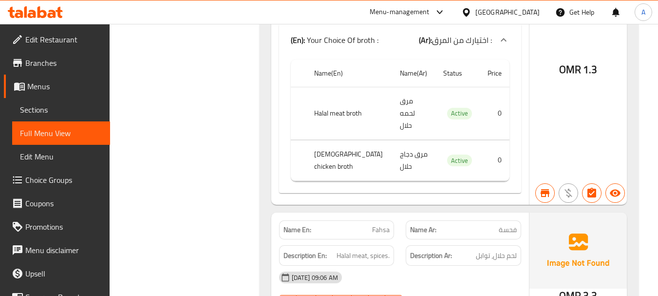
drag, startPoint x: 361, startPoint y: 153, endPoint x: 404, endPoint y: 160, distance: 43.4
click at [393, 220] on div "Name En: Fahsa" at bounding box center [336, 229] width 115 height 19
click at [441, 266] on div "[DATE] 09:06 AM" at bounding box center [400, 277] width 254 height 23
drag, startPoint x: 503, startPoint y: 173, endPoint x: 477, endPoint y: 201, distance: 37.9
click at [485, 249] on span "لحم حلال، توابل" at bounding box center [496, 255] width 41 height 12
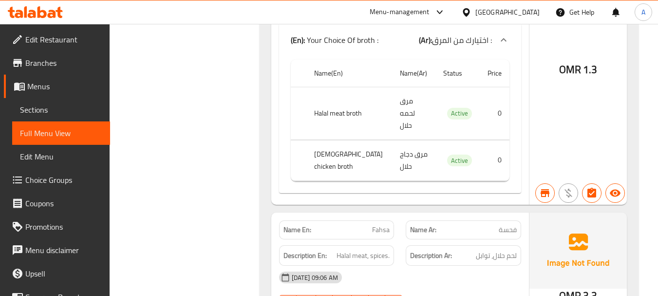
drag, startPoint x: 477, startPoint y: 204, endPoint x: 464, endPoint y: 204, distance: 12.7
click at [476, 266] on div "[DATE] 09:06 AM" at bounding box center [400, 277] width 254 height 23
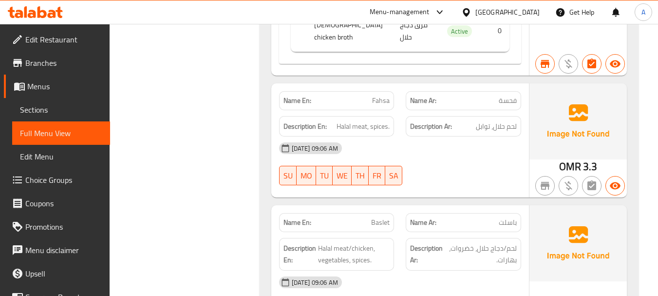
scroll to position [2546, 0]
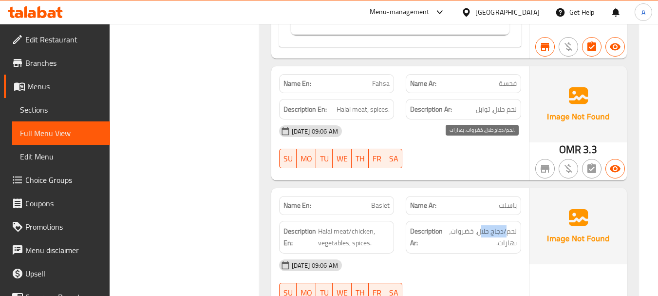
drag, startPoint x: 499, startPoint y: 145, endPoint x: 471, endPoint y: 150, distance: 29.2
click at [473, 225] on span "لحم/دجاج حلال، خضروات، بهارات." at bounding box center [481, 237] width 71 height 24
click at [486, 225] on span "لحم/دجاج حلال، خضروات، بهارات." at bounding box center [481, 237] width 71 height 24
click at [476, 253] on div "[DATE] 09:06 AM SU MO TU WE TH FR SA" at bounding box center [400, 280] width 254 height 55
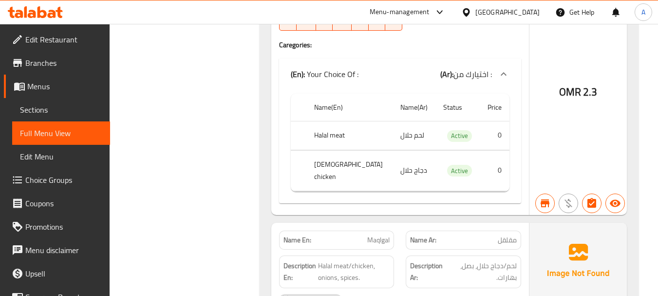
scroll to position [2839, 0]
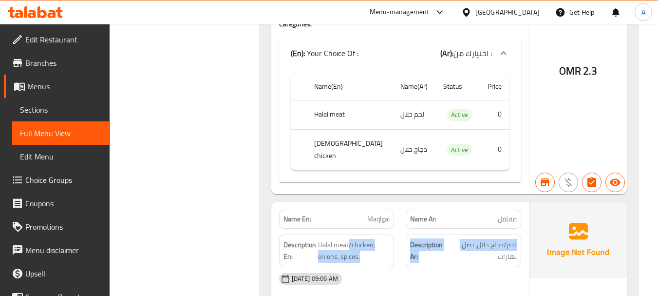
drag, startPoint x: 498, startPoint y: 163, endPoint x: 542, endPoint y: 215, distance: 68.5
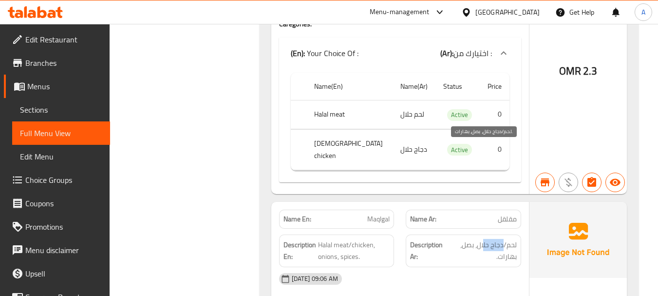
drag, startPoint x: 481, startPoint y: 150, endPoint x: 474, endPoint y: 161, distance: 13.7
click at [478, 239] on span "لحم/دجاج حلال، بصل، بهارات." at bounding box center [483, 251] width 68 height 24
click at [477, 267] on div "[DATE] 09:06 AM SU MO TU WE TH FR SA" at bounding box center [400, 294] width 254 height 55
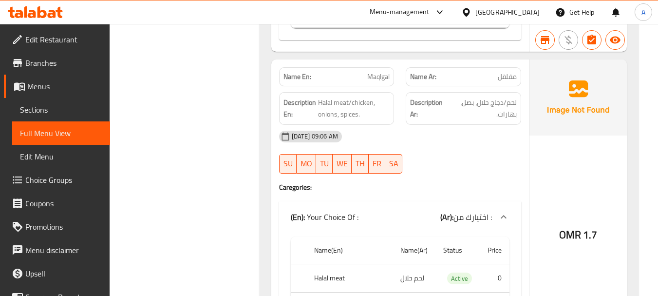
scroll to position [2985, 0]
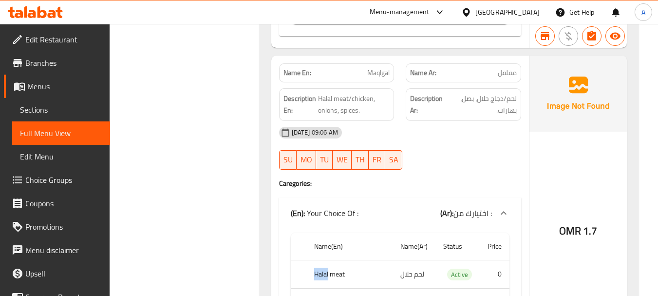
drag, startPoint x: 316, startPoint y: 188, endPoint x: 331, endPoint y: 186, distance: 15.2
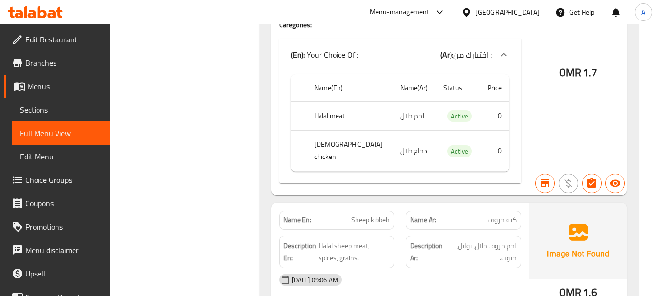
scroll to position [3180, 0]
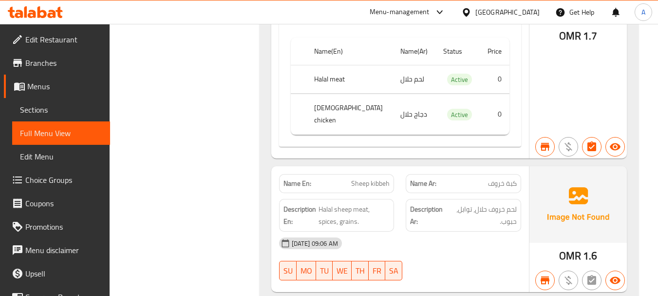
drag, startPoint x: 328, startPoint y: 118, endPoint x: 399, endPoint y: 131, distance: 71.4
click at [389, 166] on div "Name En: Sheep kibbeh Name Ar: كبة خروف Description En: Halal sheep meat, spice…" at bounding box center [400, 229] width 258 height 126
click at [455, 231] on div "[DATE] 09:06 AM SU MO TU WE TH FR SA" at bounding box center [400, 258] width 254 height 55
click at [500, 203] on span "لحم خروف حلال، توابل، حبوب." at bounding box center [483, 215] width 68 height 24
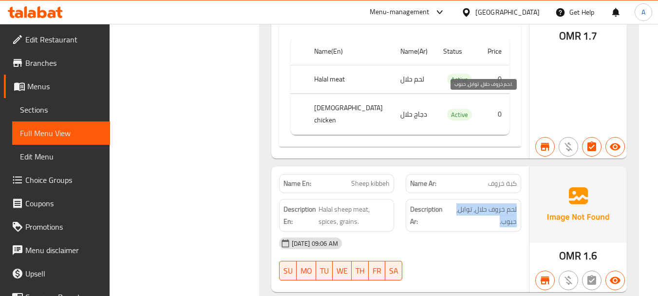
click at [501, 203] on span "لحم خروف حلال، توابل، حبوب." at bounding box center [483, 215] width 68 height 24
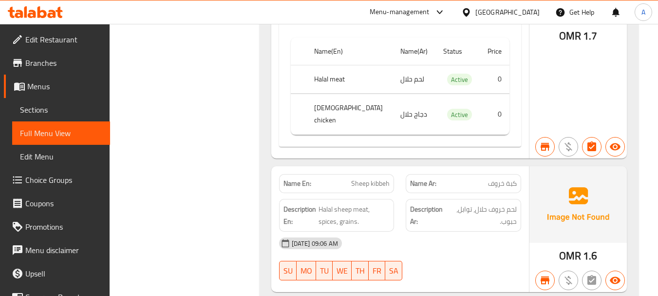
drag, startPoint x: 480, startPoint y: 156, endPoint x: 453, endPoint y: 159, distance: 27.9
click at [476, 231] on div "[DATE] 09:06 AM SU MO TU WE TH FR SA" at bounding box center [400, 258] width 254 height 55
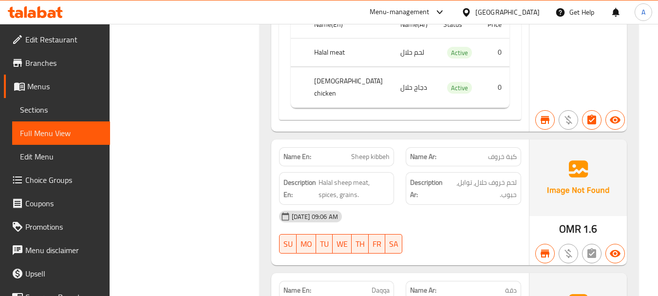
scroll to position [3228, 0]
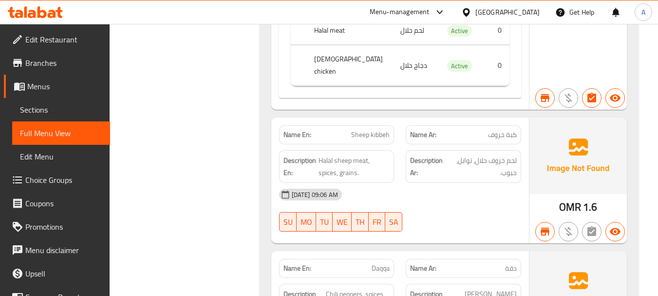
click at [453, 183] on div "[DATE] 09:06 AM SU MO TU WE TH FR SA" at bounding box center [400, 210] width 254 height 55
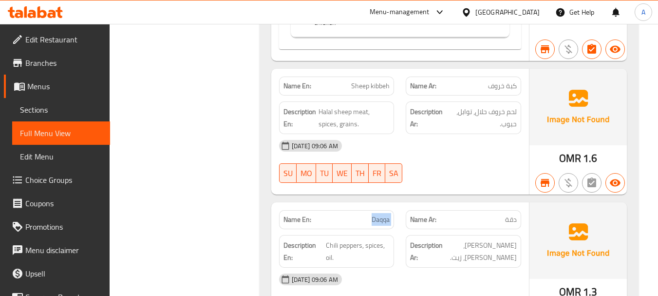
drag, startPoint x: 360, startPoint y: 102, endPoint x: 493, endPoint y: 166, distance: 147.1
click at [480, 202] on div "Name En: Daqqa Name Ar: دقة Description En: Chili peppers, spices, oil. Descrip…" at bounding box center [400, 265] width 258 height 126
click at [483, 267] on div "[DATE] 09:06 AM SU MO TU WE TH FR SA" at bounding box center [400, 294] width 254 height 55
click at [511, 239] on span "[PERSON_NAME]، [PERSON_NAME]، زيت." at bounding box center [481, 251] width 72 height 24
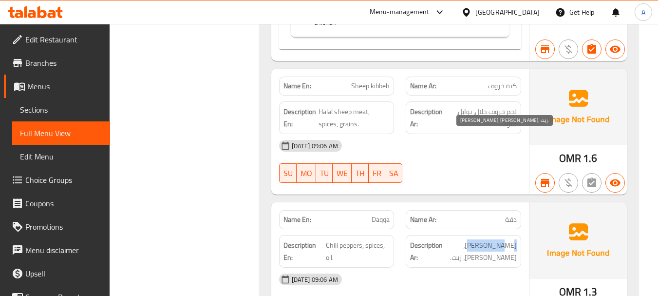
drag, startPoint x: 511, startPoint y: 135, endPoint x: 493, endPoint y: 140, distance: 18.7
click at [494, 239] on span "[PERSON_NAME]، [PERSON_NAME]، زيت." at bounding box center [481, 251] width 72 height 24
click at [484, 239] on span "[PERSON_NAME]، [PERSON_NAME]، زيت." at bounding box center [481, 251] width 72 height 24
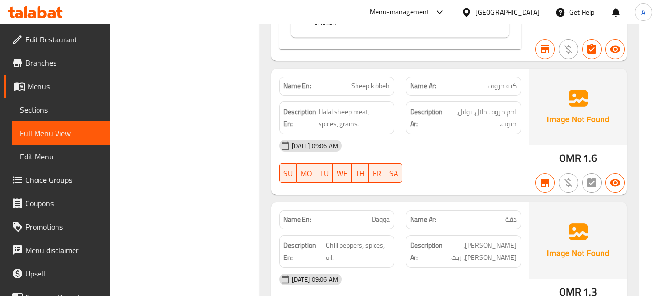
click at [490, 267] on div "[DATE] 09:06 AM" at bounding box center [400, 278] width 254 height 23
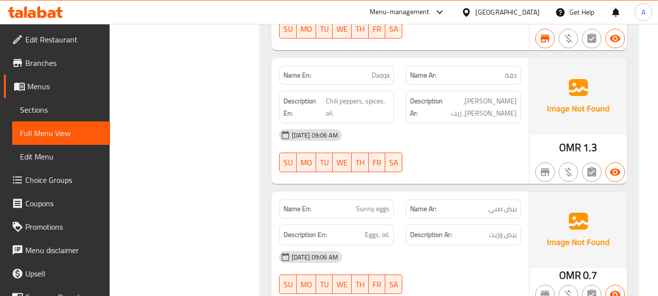
scroll to position [3423, 0]
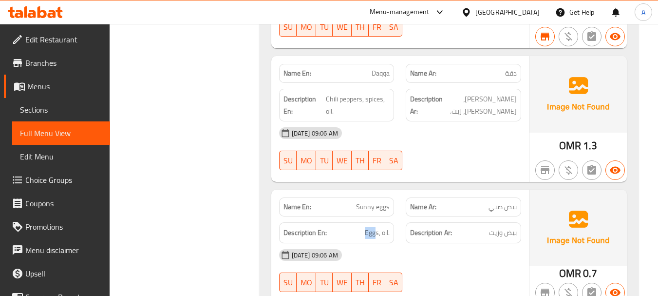
drag, startPoint x: 352, startPoint y: 127, endPoint x: 387, endPoint y: 144, distance: 39.2
click at [378, 227] on h6 "Description En: Eggs, oil." at bounding box center [337, 233] width 107 height 12
click at [418, 286] on div at bounding box center [463, 292] width 127 height 12
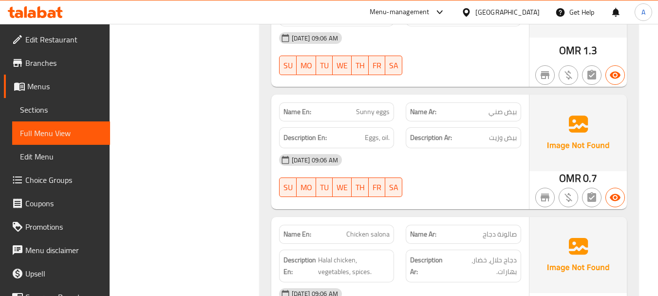
scroll to position [3521, 0]
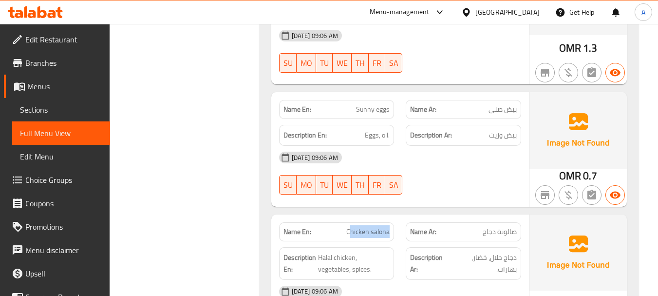
drag, startPoint x: 370, startPoint y: 116, endPoint x: 447, endPoint y: 157, distance: 87.4
click at [439, 214] on div "Name En: Chicken salona Name Ar: صالونة دجاج Description En: Halal chicken, veg…" at bounding box center [400, 277] width 258 height 126
drag, startPoint x: 516, startPoint y: 147, endPoint x: 491, endPoint y: 148, distance: 24.9
click at [491, 251] on span "دجاج حلال، خضار، بهارات." at bounding box center [485, 263] width 64 height 24
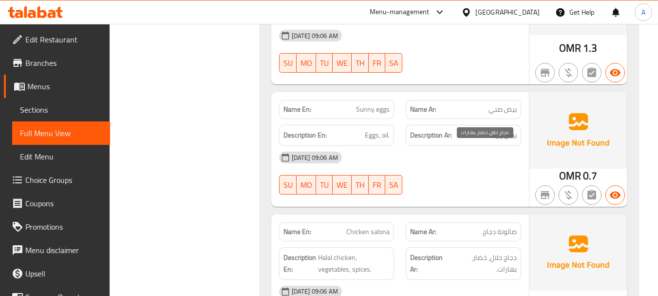
click at [480, 251] on span "دجاج حلال، خضار، بهارات." at bounding box center [485, 263] width 64 height 24
drag, startPoint x: 514, startPoint y: 164, endPoint x: 478, endPoint y: 196, distance: 48.0
click at [496, 214] on div "Name En: Chicken salona Name Ar: صالونة دجاج Description En: Halal chicken, veg…" at bounding box center [400, 277] width 258 height 126
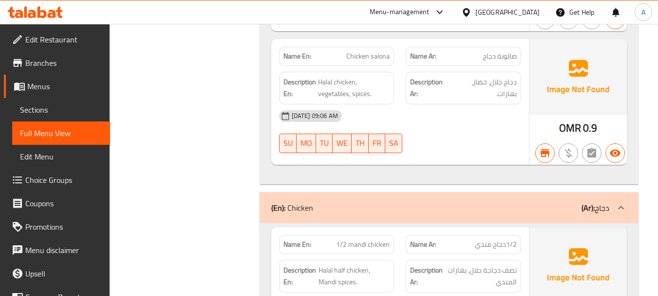
scroll to position [3716, 0]
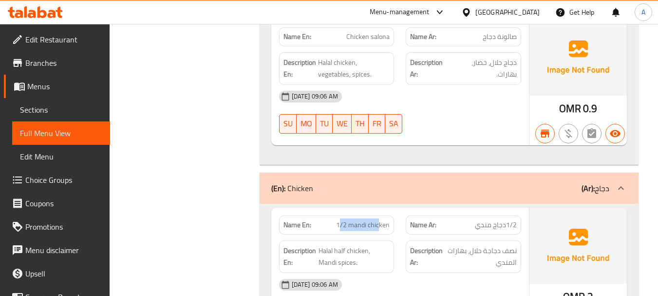
drag, startPoint x: 342, startPoint y: 121, endPoint x: 393, endPoint y: 138, distance: 53.9
drag, startPoint x: 514, startPoint y: 117, endPoint x: 352, endPoint y: 117, distance: 162.3
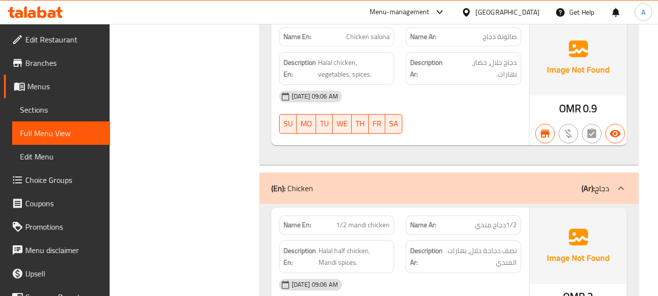
drag, startPoint x: 506, startPoint y: 142, endPoint x: 465, endPoint y: 144, distance: 41.0
click at [465, 245] on span "نصف دجاجة حلال، بهارات المندي" at bounding box center [481, 257] width 72 height 24
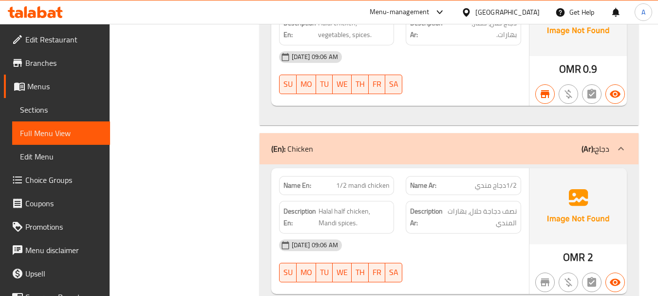
scroll to position [3813, 0]
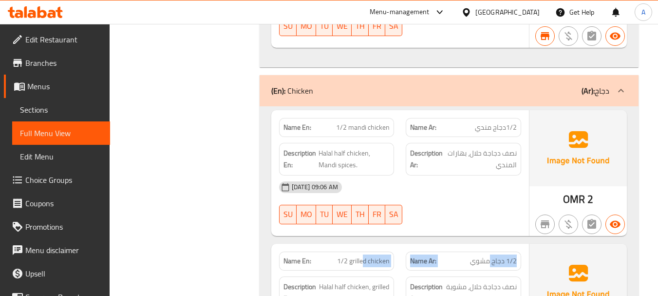
drag, startPoint x: 492, startPoint y: 154, endPoint x: 358, endPoint y: 155, distance: 134.0
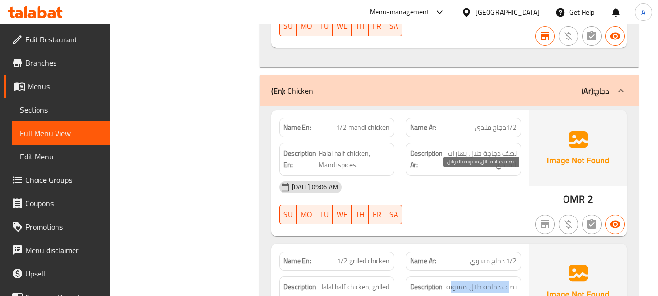
drag, startPoint x: 512, startPoint y: 181, endPoint x: 452, endPoint y: 188, distance: 60.4
click at [452, 281] on span "نصف دجاجة حلال، مشوية بالتوابل." at bounding box center [481, 293] width 72 height 24
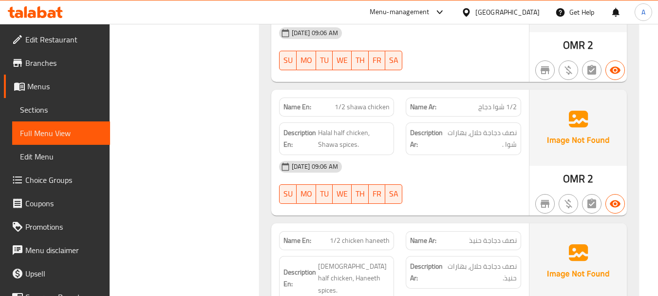
scroll to position [4154, 0]
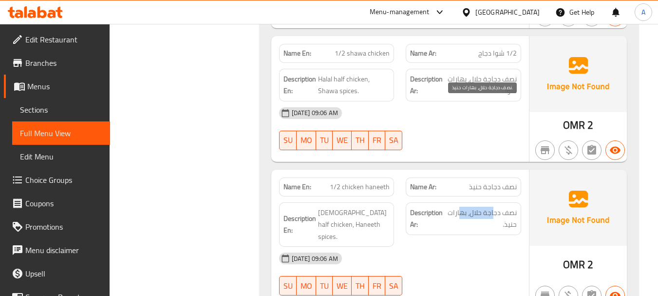
drag, startPoint x: 496, startPoint y: 102, endPoint x: 460, endPoint y: 108, distance: 36.0
click at [460, 207] on span "نصف دجاجة حلال، بهارات حنيذ." at bounding box center [482, 219] width 70 height 24
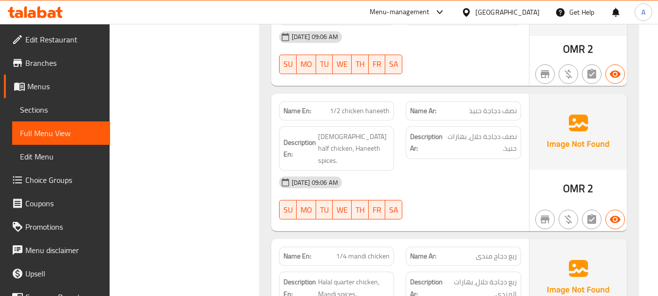
scroll to position [4252, 0]
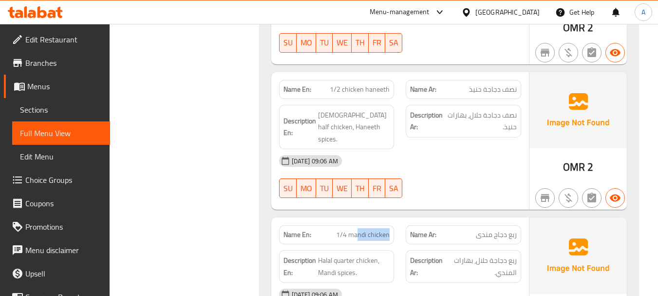
drag, startPoint x: 380, startPoint y: 115, endPoint x: 448, endPoint y: 165, distance: 84.8
drag, startPoint x: 496, startPoint y: 143, endPoint x: 480, endPoint y: 148, distance: 16.8
click at [482, 254] on span "ربع دجاجة حلال، بهارات المندي." at bounding box center [481, 266] width 71 height 24
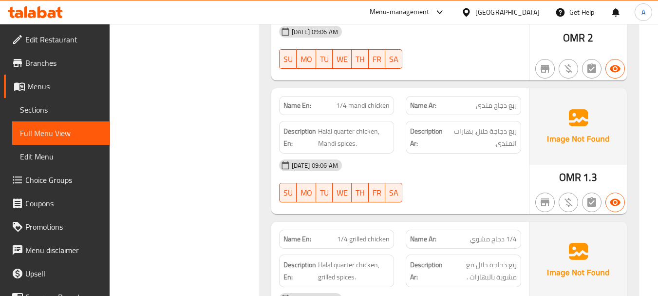
scroll to position [4398, 0]
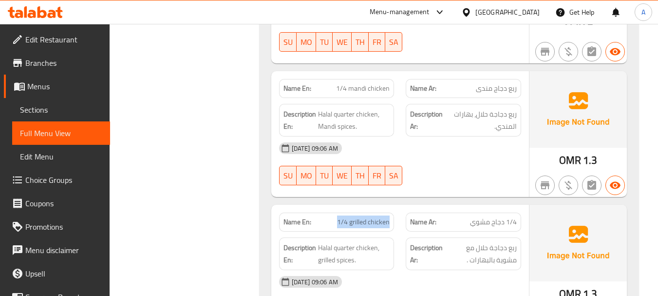
drag, startPoint x: 328, startPoint y: 110, endPoint x: 483, endPoint y: 129, distance: 156.2
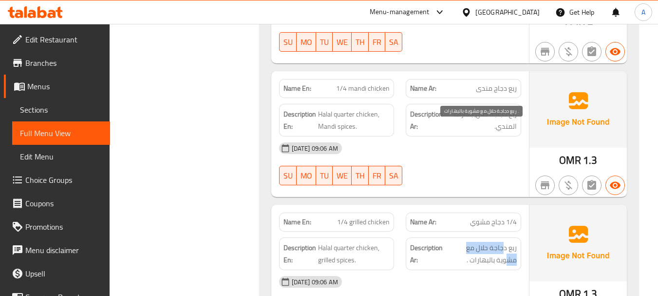
drag, startPoint x: 490, startPoint y: 134, endPoint x: 454, endPoint y: 134, distance: 36.5
click at [454, 242] on span "ربع دجاجة حلال مع مشوية بالبهارات ." at bounding box center [481, 254] width 72 height 24
click at [509, 242] on span "ربع دجاجة حلال مع مشوية بالبهارات ." at bounding box center [481, 254] width 72 height 24
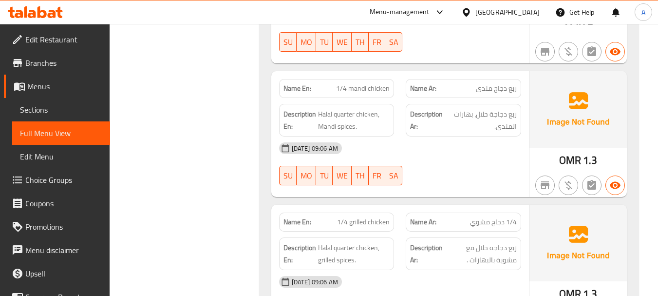
drag, startPoint x: 499, startPoint y: 165, endPoint x: 502, endPoint y: 143, distance: 22.1
click at [510, 242] on span "ربع دجاجة حلال مع مشوية بالبهارات ." at bounding box center [481, 254] width 72 height 24
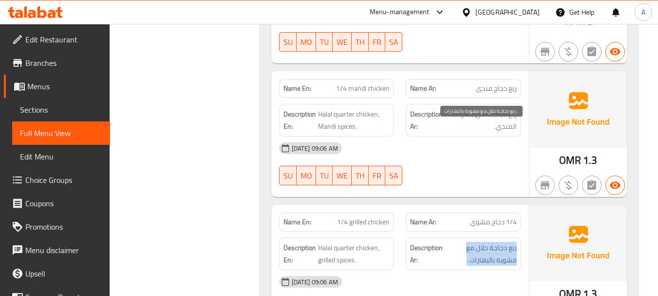
click at [510, 242] on span "ربع دجاجة حلال مع مشوية بالبهارات ." at bounding box center [481, 254] width 72 height 24
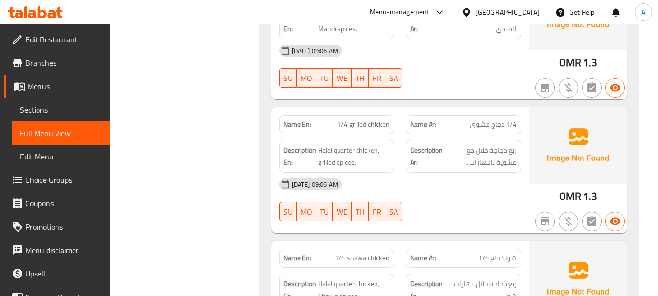
drag, startPoint x: 342, startPoint y: 137, endPoint x: 451, endPoint y: 137, distance: 109.6
drag, startPoint x: 477, startPoint y: 119, endPoint x: 516, endPoint y: 139, distance: 43.4
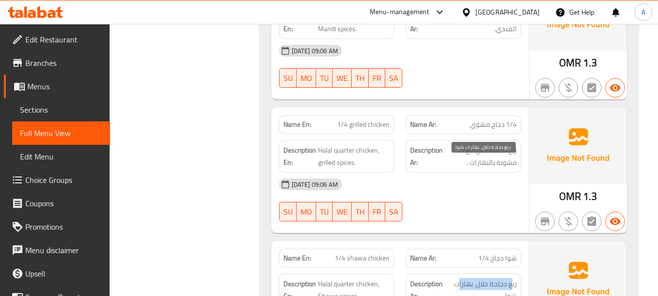
drag, startPoint x: 513, startPoint y: 164, endPoint x: 459, endPoint y: 166, distance: 53.1
click at [459, 278] on span "ربع دجاجة حلال، بهارات شوا." at bounding box center [483, 290] width 68 height 24
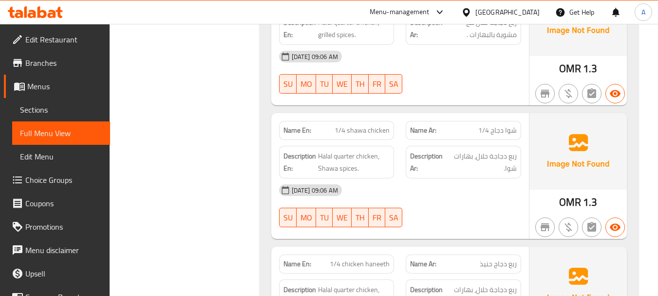
scroll to position [4641, 0]
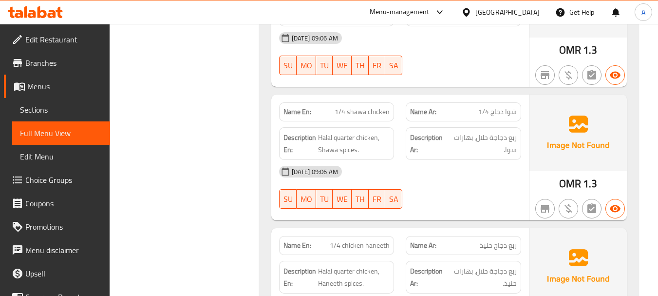
drag, startPoint x: 331, startPoint y: 119, endPoint x: 442, endPoint y: 137, distance: 112.5
drag, startPoint x: 512, startPoint y: 150, endPoint x: 466, endPoint y: 152, distance: 45.9
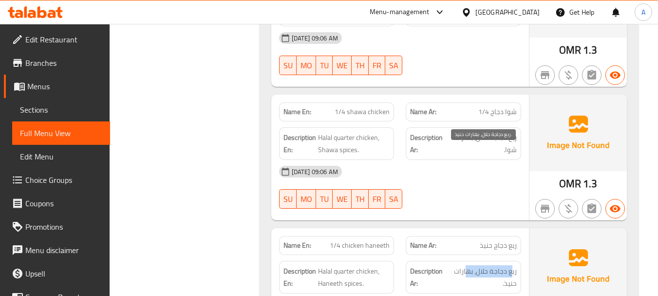
click at [466, 265] on span "ربع دجاجة حلال، بهارات حنيذ." at bounding box center [483, 277] width 68 height 24
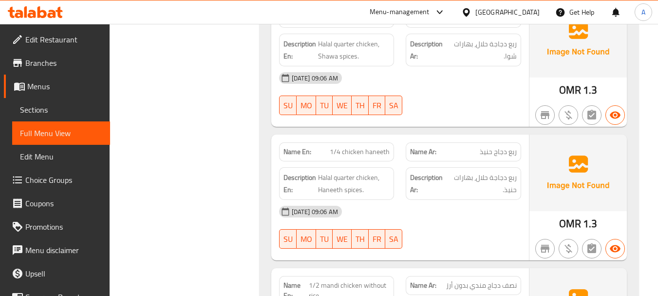
scroll to position [4739, 0]
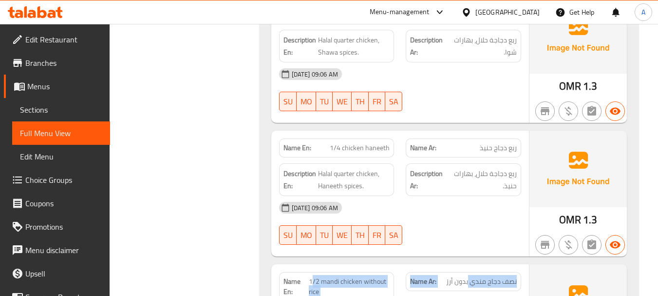
drag, startPoint x: 311, startPoint y: 163, endPoint x: 451, endPoint y: 222, distance: 151.9
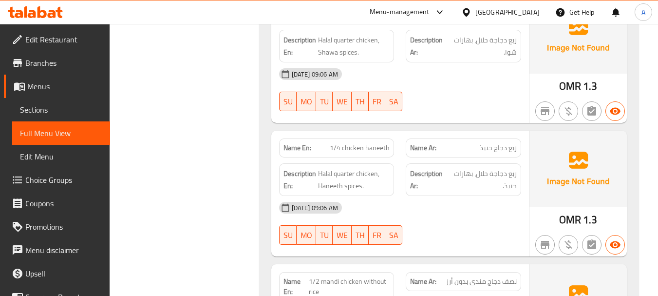
drag, startPoint x: 458, startPoint y: 236, endPoint x: 491, endPoint y: 220, distance: 37.0
drag, startPoint x: 507, startPoint y: 197, endPoint x: 458, endPoint y: 197, distance: 49.2
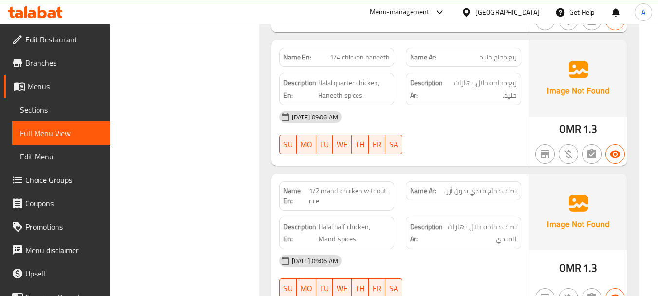
scroll to position [4836, 0]
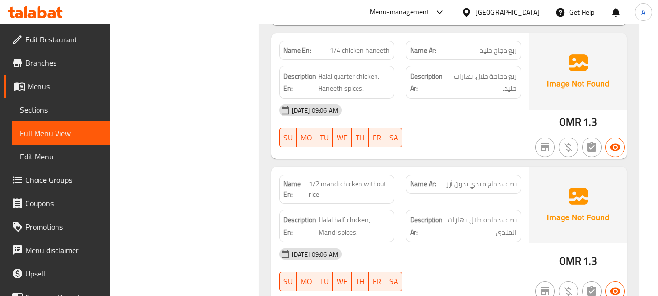
drag, startPoint x: 330, startPoint y: 207, endPoint x: 421, endPoint y: 189, distance: 92.3
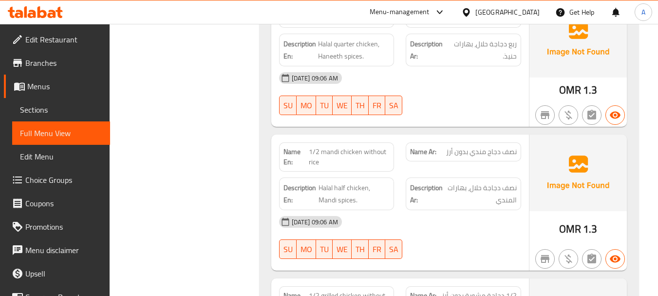
scroll to position [4885, 0]
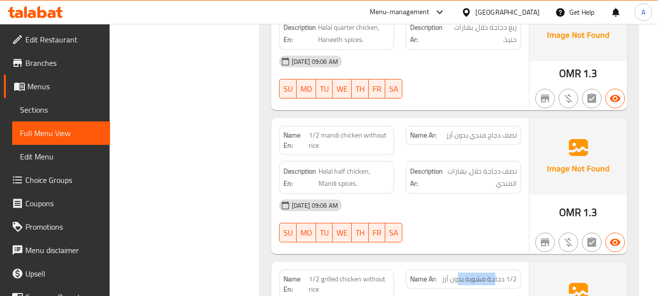
drag, startPoint x: 495, startPoint y: 161, endPoint x: 459, endPoint y: 163, distance: 35.7
drag, startPoint x: 515, startPoint y: 199, endPoint x: 461, endPoint y: 200, distance: 53.6
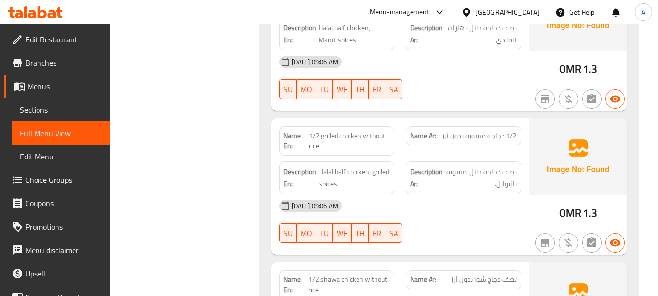
scroll to position [5031, 0]
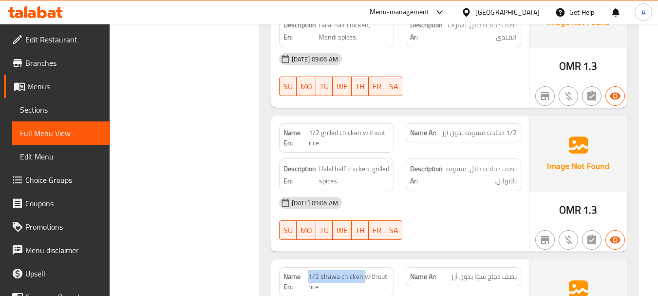
drag, startPoint x: 309, startPoint y: 161, endPoint x: 372, endPoint y: 165, distance: 63.5
drag, startPoint x: 487, startPoint y: 156, endPoint x: 479, endPoint y: 251, distance: 95.3
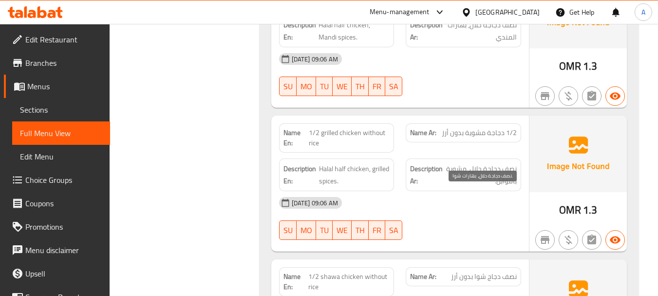
drag, startPoint x: 510, startPoint y: 191, endPoint x: 471, endPoint y: 191, distance: 39.5
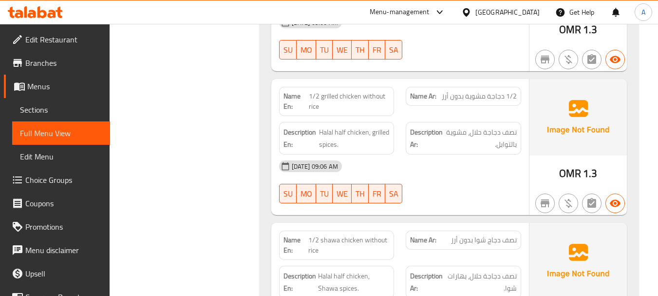
scroll to position [5129, 0]
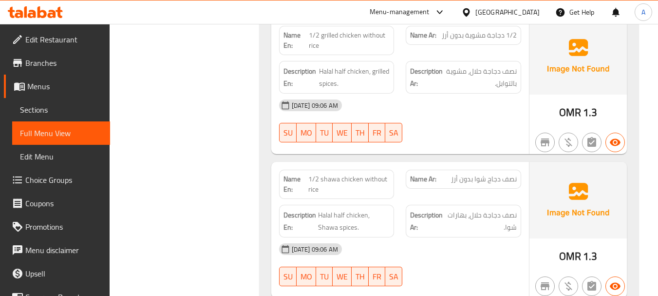
drag, startPoint x: 324, startPoint y: 204, endPoint x: 494, endPoint y: 178, distance: 172.6
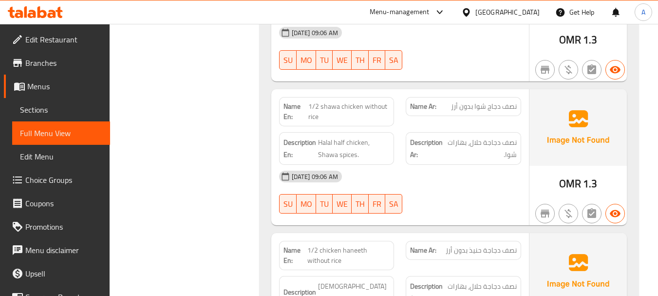
scroll to position [5275, 0]
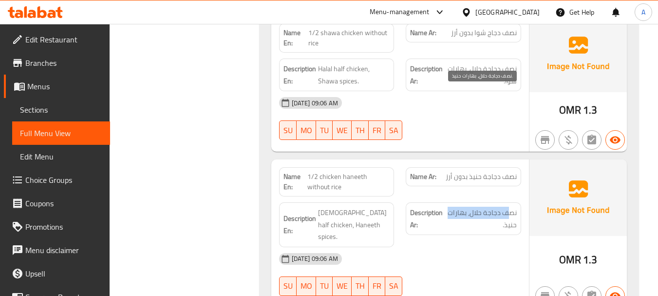
drag, startPoint x: 511, startPoint y: 93, endPoint x: 450, endPoint y: 99, distance: 60.7
click at [450, 207] on span "نصف دجاجة حلال، بهارات حنيذ." at bounding box center [482, 219] width 70 height 24
drag, startPoint x: 462, startPoint y: 128, endPoint x: 326, endPoint y: 109, distance: 137.2
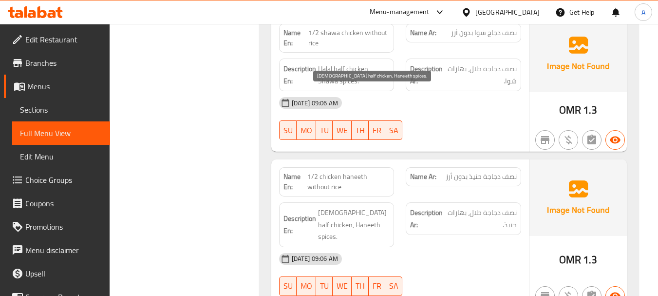
drag, startPoint x: 325, startPoint y: 108, endPoint x: 483, endPoint y: 134, distance: 159.6
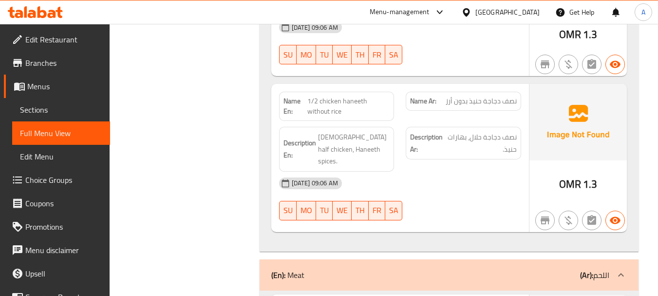
scroll to position [5372, 0]
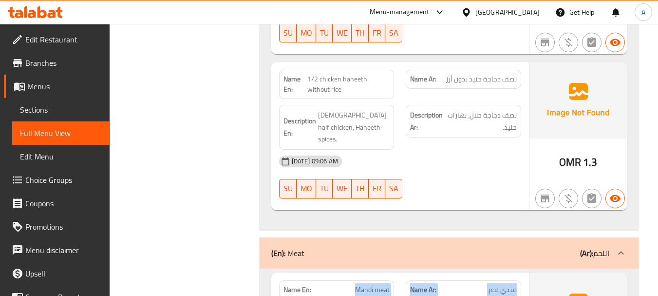
drag, startPoint x: 344, startPoint y: 151, endPoint x: 452, endPoint y: 223, distance: 129.2
drag, startPoint x: 515, startPoint y: 151, endPoint x: 296, endPoint y: 151, distance: 219.3
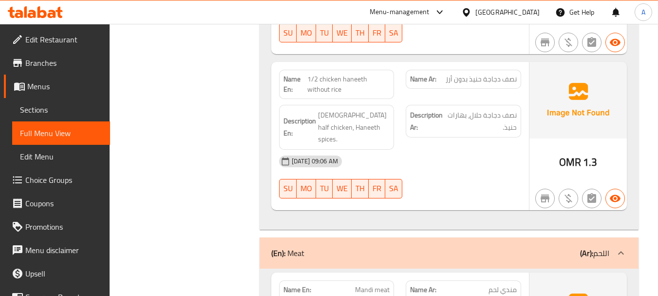
drag, startPoint x: 422, startPoint y: 222, endPoint x: 456, endPoint y: 196, distance: 42.7
drag, startPoint x: 512, startPoint y: 185, endPoint x: 456, endPoint y: 185, distance: 55.5
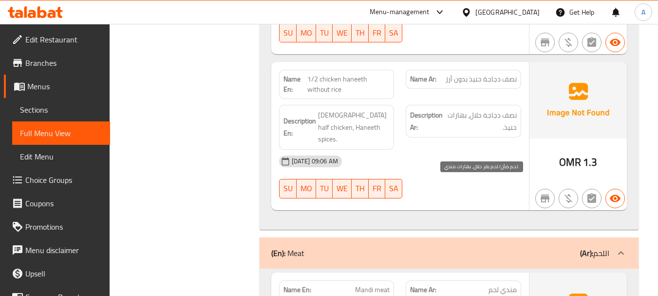
drag, startPoint x: 510, startPoint y: 192, endPoint x: 483, endPoint y: 218, distance: 36.9
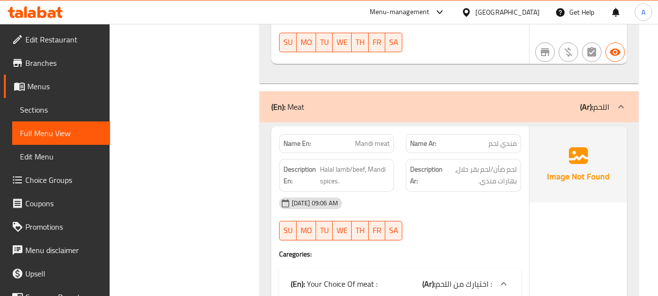
scroll to position [5567, 0]
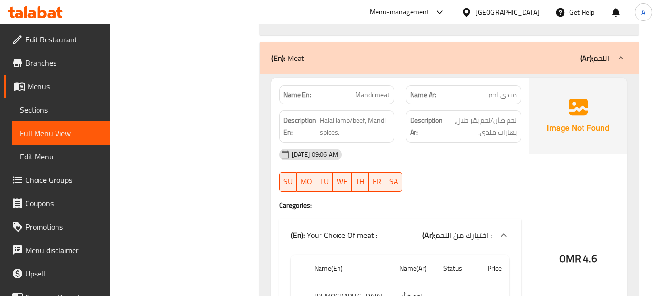
drag, startPoint x: 318, startPoint y: 164, endPoint x: 347, endPoint y: 173, distance: 30.7
drag, startPoint x: 327, startPoint y: 200, endPoint x: 353, endPoint y: 194, distance: 27.0
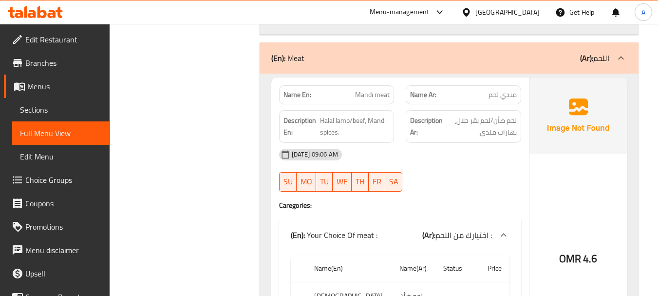
scroll to position [5665, 0]
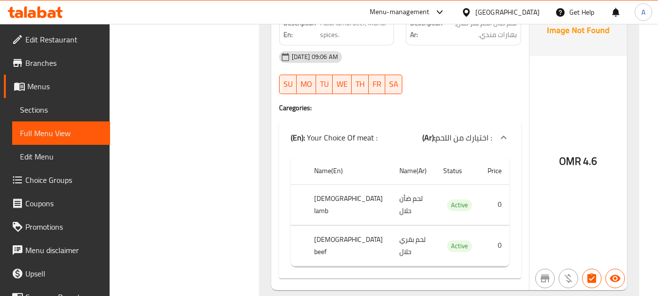
drag, startPoint x: 344, startPoint y: 161, endPoint x: 475, endPoint y: 202, distance: 137.0
drag, startPoint x: 489, startPoint y: 224, endPoint x: 519, endPoint y: 193, distance: 43.1
drag, startPoint x: 501, startPoint y: 184, endPoint x: 454, endPoint y: 184, distance: 47.3
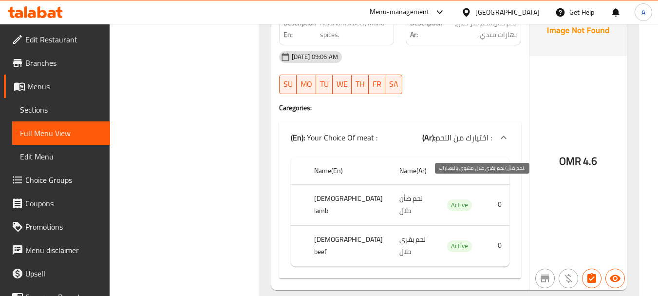
drag, startPoint x: 512, startPoint y: 201, endPoint x: 475, endPoint y: 214, distance: 39.5
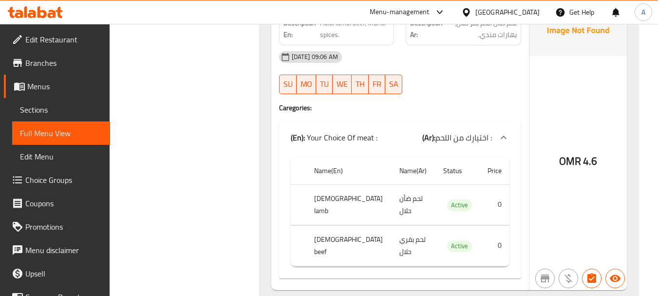
drag, startPoint x: 345, startPoint y: 160, endPoint x: 379, endPoint y: 185, distance: 42.1
drag, startPoint x: 324, startPoint y: 189, endPoint x: 407, endPoint y: 195, distance: 83.1
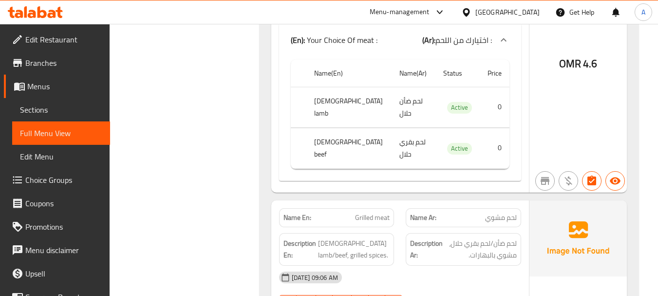
scroll to position [5811, 0]
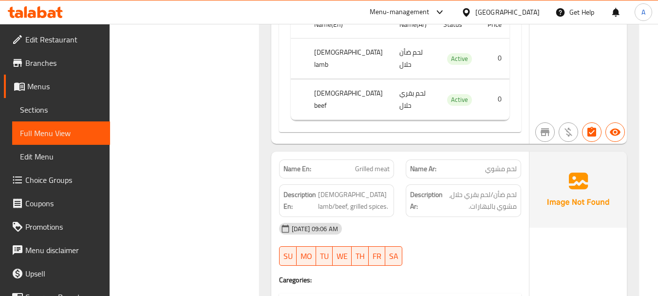
drag, startPoint x: 330, startPoint y: 216, endPoint x: 349, endPoint y: 223, distance: 20.0
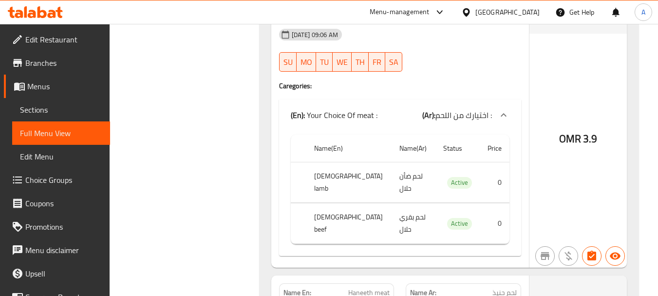
scroll to position [6006, 0]
drag, startPoint x: 391, startPoint y: 122, endPoint x: 420, endPoint y: 171, distance: 57.1
drag, startPoint x: 508, startPoint y: 138, endPoint x: 461, endPoint y: 161, distance: 52.3
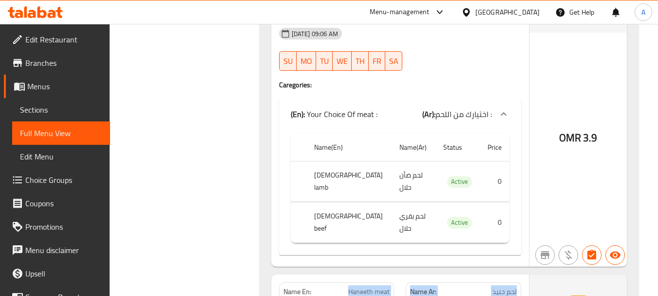
drag, startPoint x: 338, startPoint y: 115, endPoint x: 421, endPoint y: 138, distance: 86.3
drag, startPoint x: 330, startPoint y: 108, endPoint x: 392, endPoint y: 125, distance: 64.1
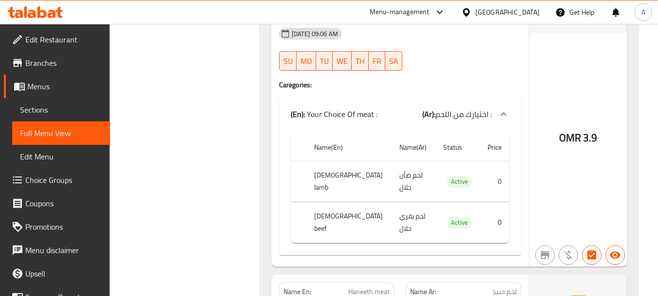
drag, startPoint x: 285, startPoint y: 112, endPoint x: 439, endPoint y: 156, distance: 160.2
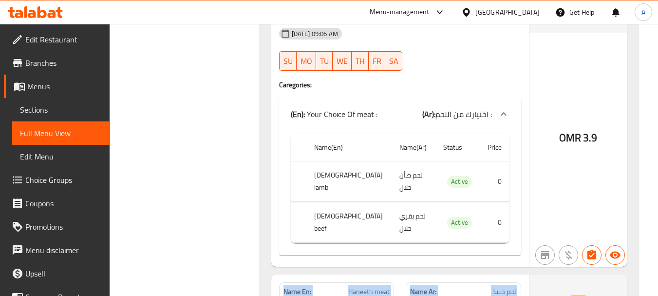
drag, startPoint x: 301, startPoint y: 107, endPoint x: 506, endPoint y: 194, distance: 222.3
drag, startPoint x: 511, startPoint y: 173, endPoint x: 287, endPoint y: 119, distance: 230.0
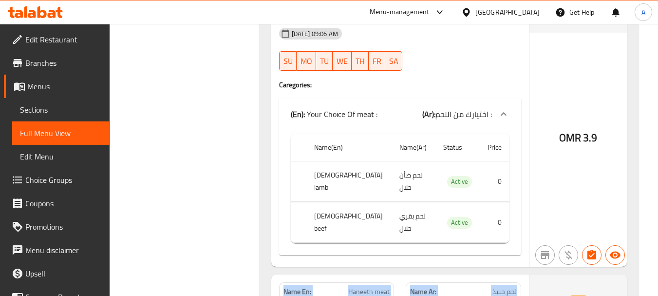
drag, startPoint x: 287, startPoint y: 118, endPoint x: 471, endPoint y: 177, distance: 193.4
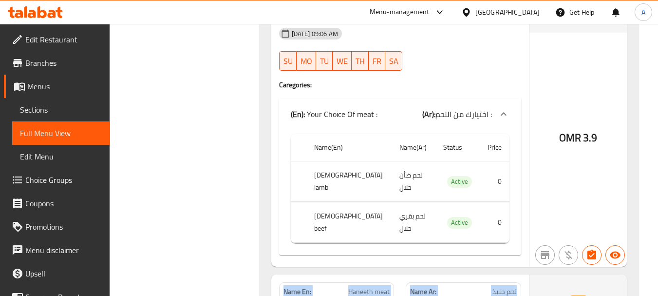
drag, startPoint x: 499, startPoint y: 170, endPoint x: 269, endPoint y: 124, distance: 234.4
drag, startPoint x: 295, startPoint y: 115, endPoint x: 495, endPoint y: 169, distance: 206.5
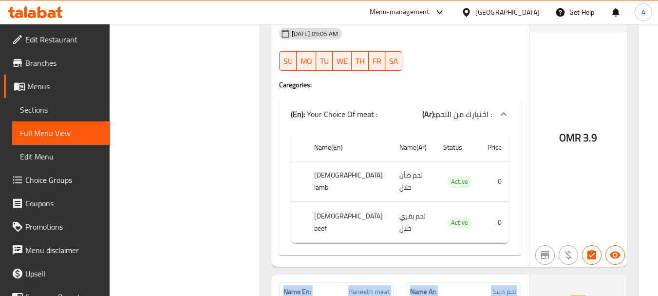
drag, startPoint x: 511, startPoint y: 170, endPoint x: 289, endPoint y: 108, distance: 230.2
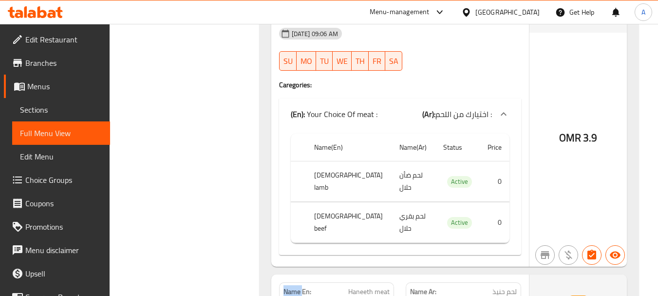
drag, startPoint x: 289, startPoint y: 108, endPoint x: 459, endPoint y: 174, distance: 182.0
drag, startPoint x: 509, startPoint y: 172, endPoint x: 291, endPoint y: 116, distance: 225.2
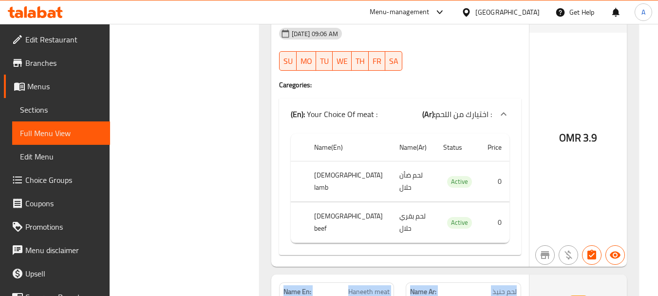
drag, startPoint x: 292, startPoint y: 114, endPoint x: 459, endPoint y: 182, distance: 180.5
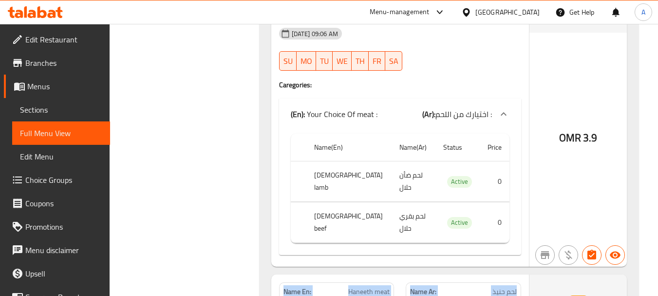
drag, startPoint x: 499, startPoint y: 176, endPoint x: 258, endPoint y: 108, distance: 251.2
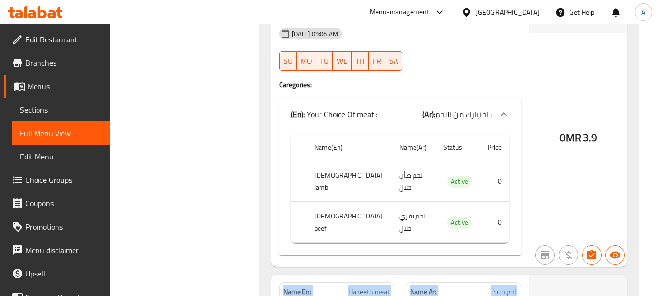
drag, startPoint x: 295, startPoint y: 111, endPoint x: 493, endPoint y: 173, distance: 207.7
drag, startPoint x: 513, startPoint y: 168, endPoint x: 284, endPoint y: 118, distance: 233.8
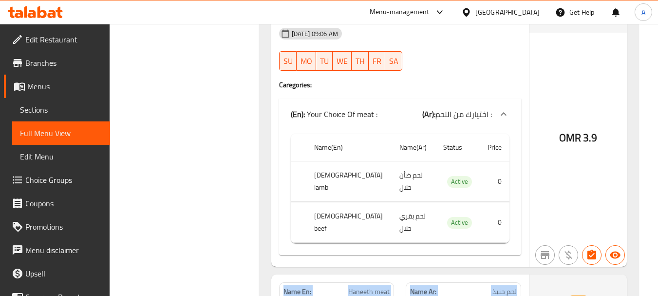
drag, startPoint x: 294, startPoint y: 118, endPoint x: 468, endPoint y: 181, distance: 184.5
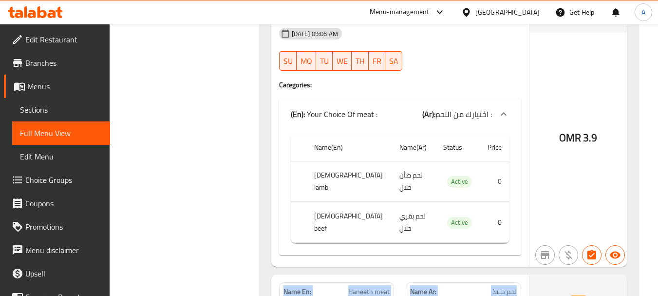
drag, startPoint x: 495, startPoint y: 173, endPoint x: 295, endPoint y: 112, distance: 209.5
drag, startPoint x: 294, startPoint y: 112, endPoint x: 477, endPoint y: 172, distance: 192.6
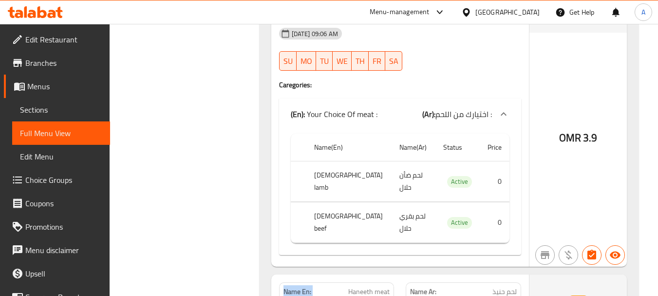
drag, startPoint x: 434, startPoint y: 161, endPoint x: 287, endPoint y: 112, distance: 154.4
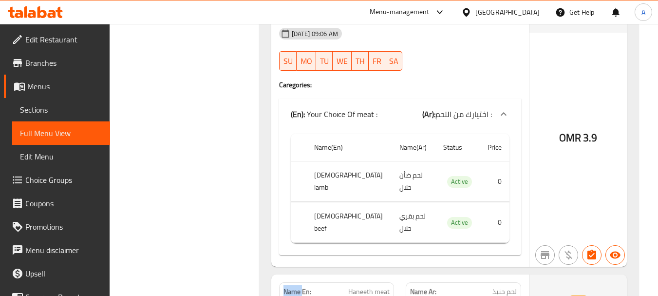
drag
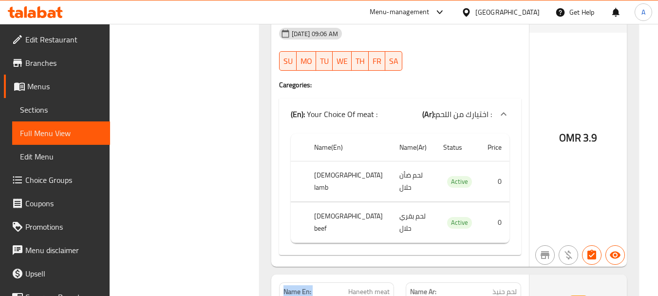
drag, startPoint x: 283, startPoint y: 113, endPoint x: 434, endPoint y: 183, distance: 166.3
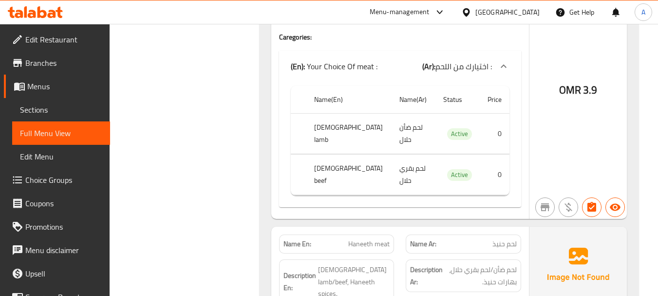
scroll to position [6103, 0]
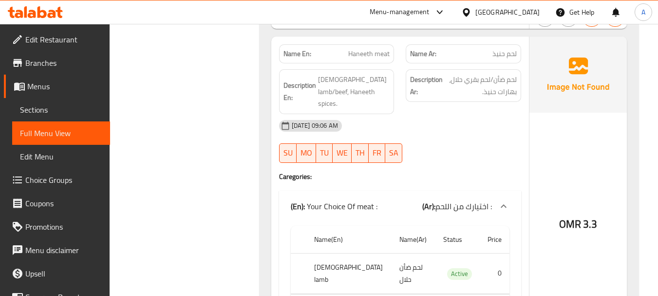
scroll to position [6298, 0]
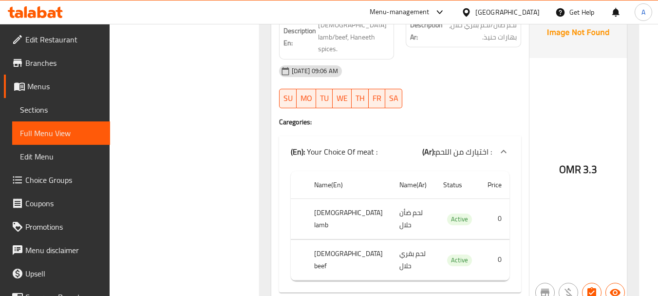
drag, startPoint x: 288, startPoint y: 119, endPoint x: 394, endPoint y: 169, distance: 117.3
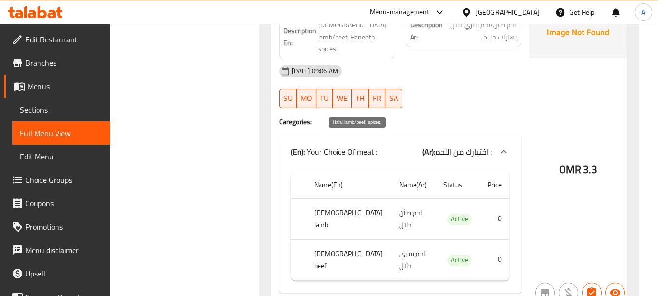
drag, startPoint x: 448, startPoint y: 143, endPoint x: 280, endPoint y: 143, distance: 168.1
drag, startPoint x: 288, startPoint y: 114, endPoint x: 459, endPoint y: 209, distance: 195.4
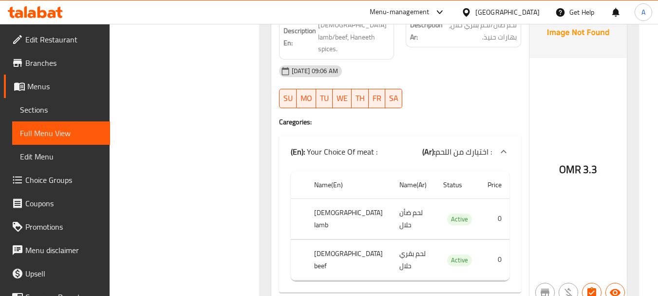
drag, startPoint x: 483, startPoint y: 193, endPoint x: 257, endPoint y: 119, distance: 237.3
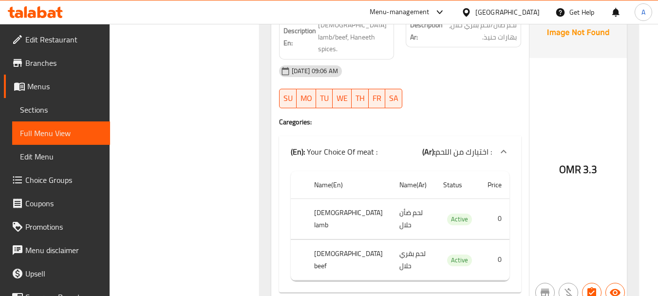
drag, startPoint x: 267, startPoint y: 119, endPoint x: 382, endPoint y: 177, distance: 128.8
drag, startPoint x: 468, startPoint y: 176, endPoint x: 282, endPoint y: 119, distance: 194.2
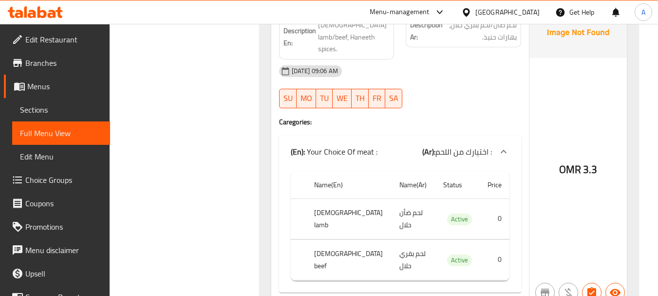
drag, startPoint x: 281, startPoint y: 117, endPoint x: 287, endPoint y: 116, distance: 5.9
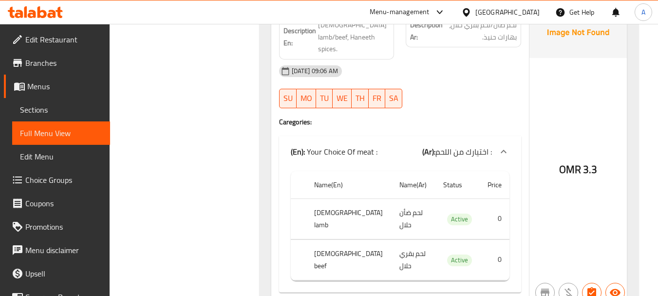
drag, startPoint x: 287, startPoint y: 116, endPoint x: 448, endPoint y: 176, distance: 172.1
drag, startPoint x: 484, startPoint y: 168, endPoint x: 297, endPoint y: 109, distance: 195.7
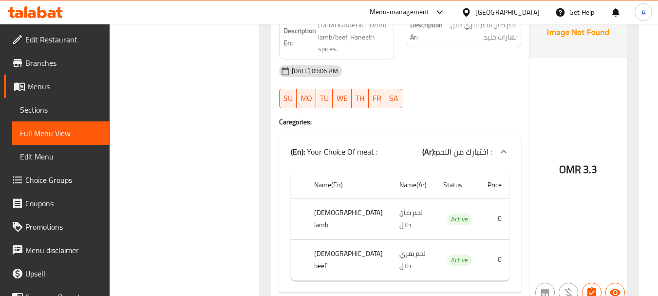
drag, startPoint x: 472, startPoint y: 172, endPoint x: 293, endPoint y: 125, distance: 185.4
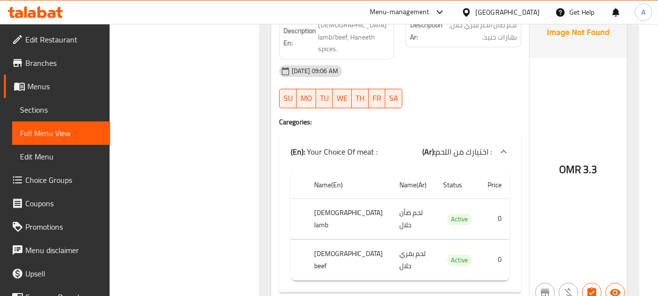
drag, startPoint x: 292, startPoint y: 113, endPoint x: 458, endPoint y: 172, distance: 175.8
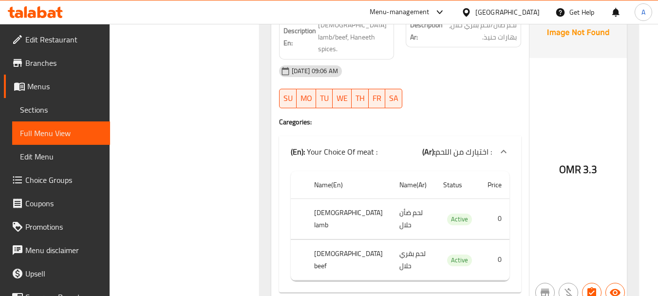
drag, startPoint x: 518, startPoint y: 175, endPoint x: 302, endPoint y: 131, distance: 220.7
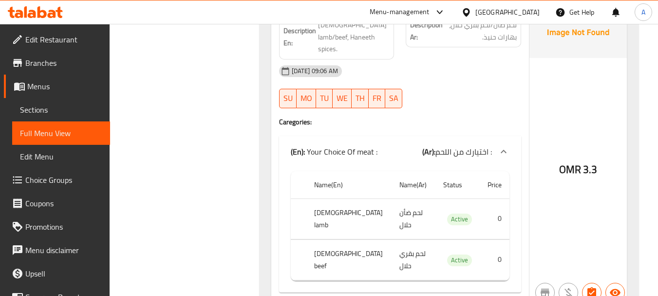
drag, startPoint x: 285, startPoint y: 115, endPoint x: 436, endPoint y: 174, distance: 162.8
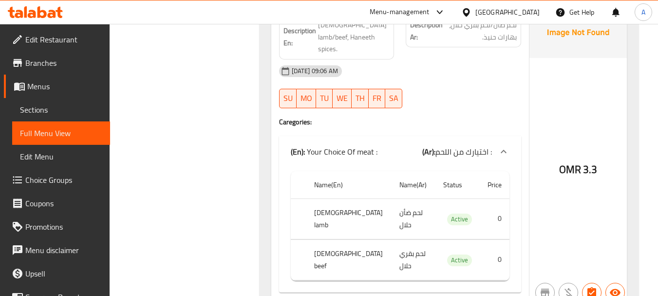
drag, startPoint x: 289, startPoint y: 113, endPoint x: 401, endPoint y: 187, distance: 133.5
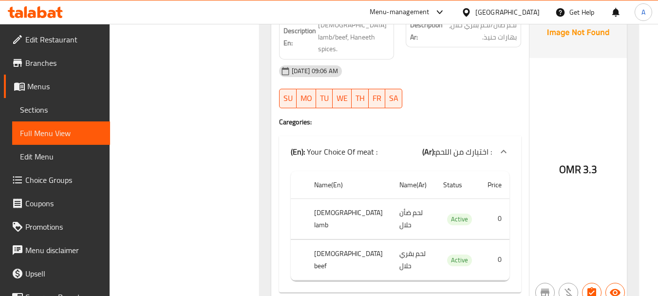
drag, startPoint x: 493, startPoint y: 112, endPoint x: 369, endPoint y: 120, distance: 123.5
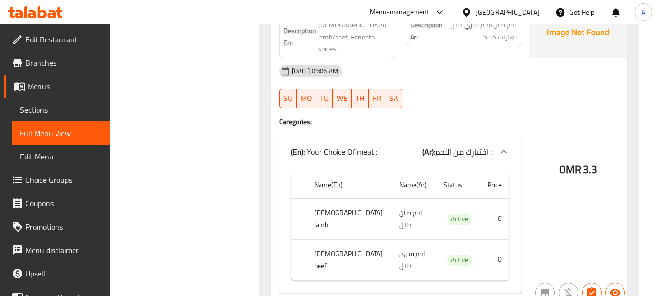
drag, startPoint x: 290, startPoint y: 113, endPoint x: 426, endPoint y: 173, distance: 148.1
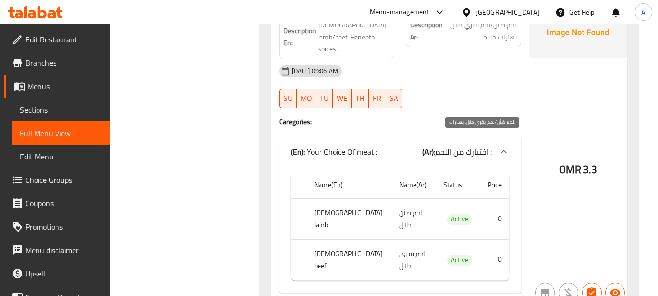
drag, startPoint x: 479, startPoint y: 147, endPoint x: 353, endPoint y: 145, distance: 126.2
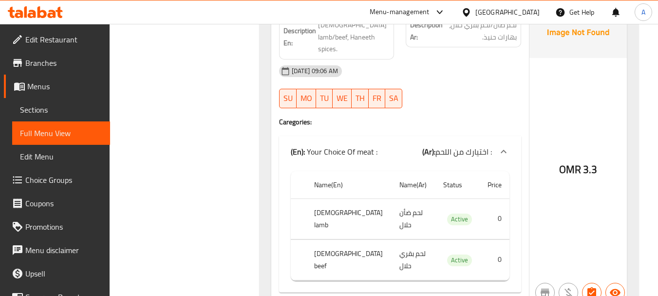
drag, startPoint x: 499, startPoint y: 175, endPoint x: 309, endPoint y: 120, distance: 198.0
drag, startPoint x: 309, startPoint y: 120, endPoint x: 467, endPoint y: 166, distance: 164.4
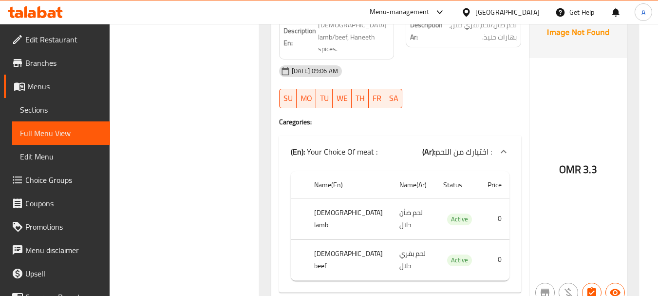
drag, startPoint x: 511, startPoint y: 135, endPoint x: 293, endPoint y: 112, distance: 218.6
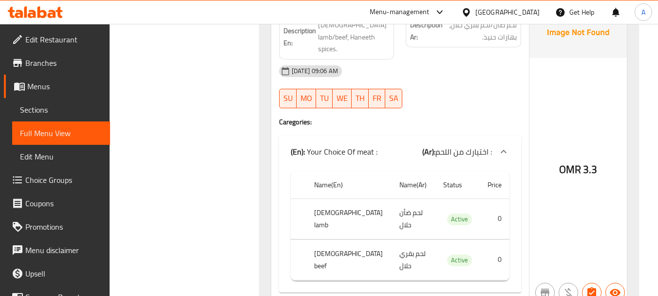
drag, startPoint x: 293, startPoint y: 112, endPoint x: 420, endPoint y: 168, distance: 138.3
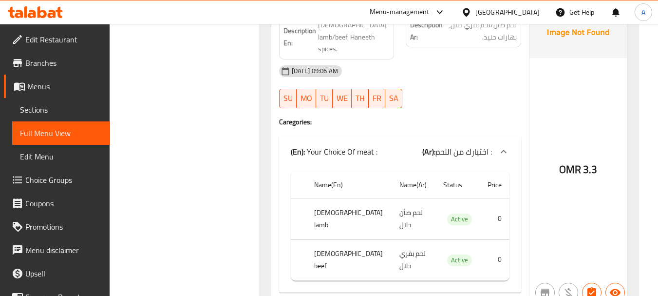
drag, startPoint x: 481, startPoint y: 172, endPoint x: 317, endPoint y: 127, distance: 170.8
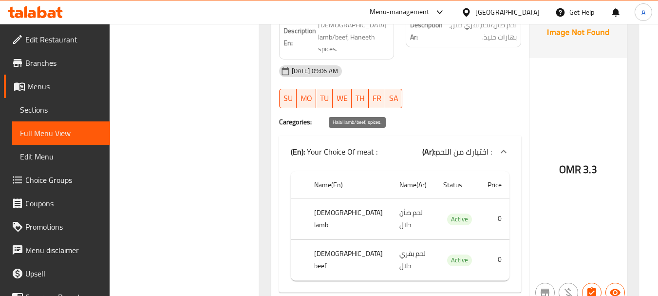
drag, startPoint x: 333, startPoint y: 143, endPoint x: 357, endPoint y: 149, distance: 24.5
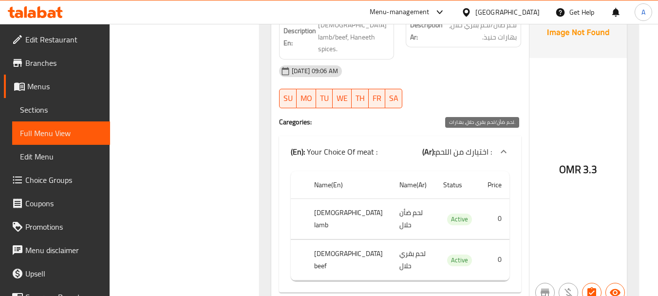
drag, startPoint x: 462, startPoint y: 151, endPoint x: 452, endPoint y: 156, distance: 11.8
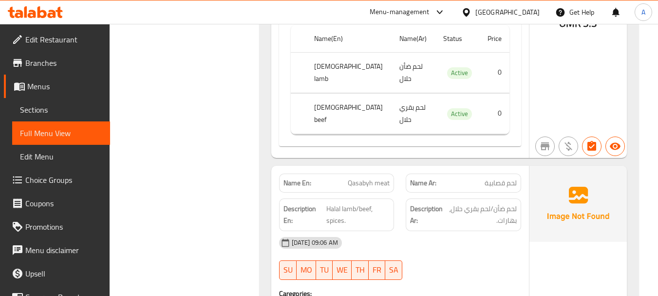
drag, startPoint x: 350, startPoint y: 169, endPoint x: 352, endPoint y: 178, distance: 9.9
drag, startPoint x: 339, startPoint y: 195, endPoint x: 360, endPoint y: 196, distance: 21.0
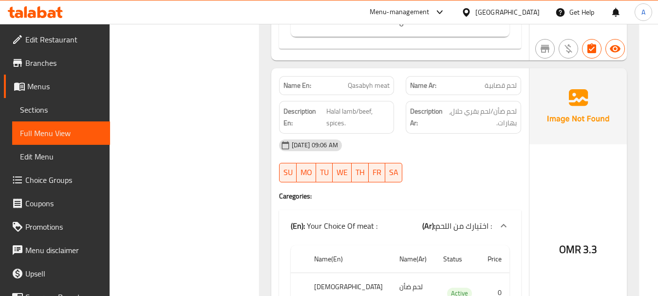
scroll to position [6639, 0]
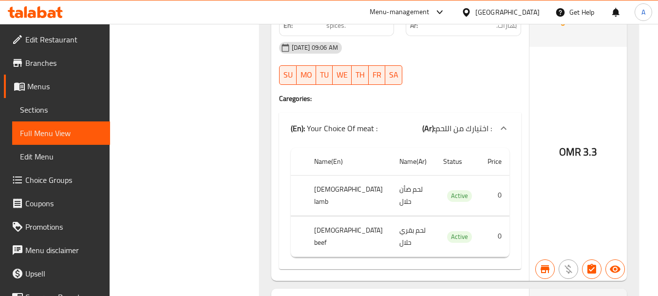
drag, startPoint x: 325, startPoint y: 69, endPoint x: 392, endPoint y: 84, distance: 69.5
drag, startPoint x: 322, startPoint y: 65, endPoint x: 460, endPoint y: 76, distance: 138.8
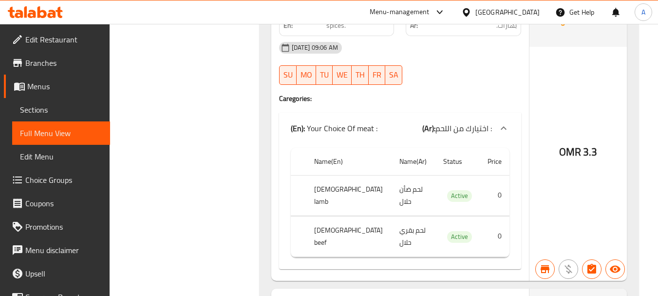
drag, startPoint x: 515, startPoint y: 95, endPoint x: 492, endPoint y: 97, distance: 23.0
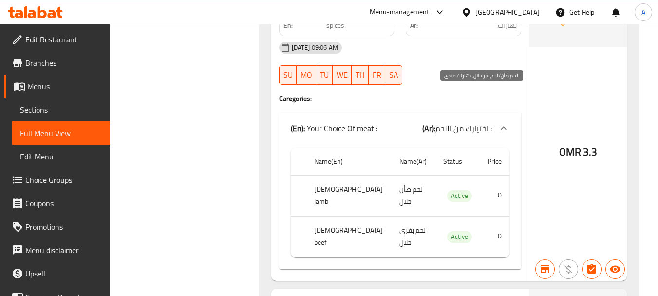
drag, startPoint x: 510, startPoint y: 106, endPoint x: 486, endPoint y: 150, distance: 49.9
drag, startPoint x: 486, startPoint y: 150, endPoint x: 444, endPoint y: 149, distance: 42.4
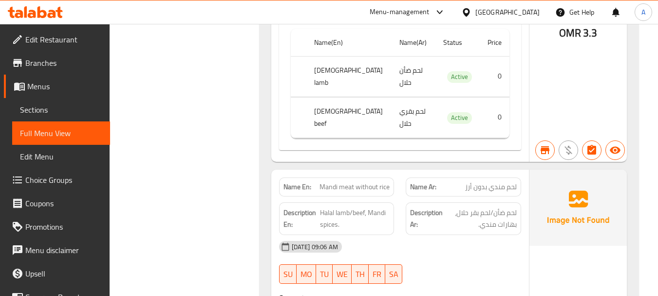
scroll to position [6785, 0]
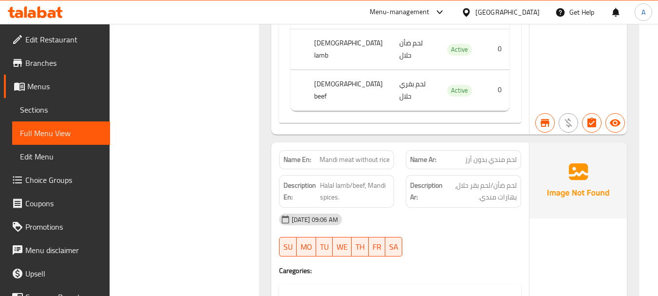
drag, startPoint x: 328, startPoint y: 128, endPoint x: 345, endPoint y: 128, distance: 17.1
drag, startPoint x: 308, startPoint y: 153, endPoint x: 347, endPoint y: 153, distance: 39.0
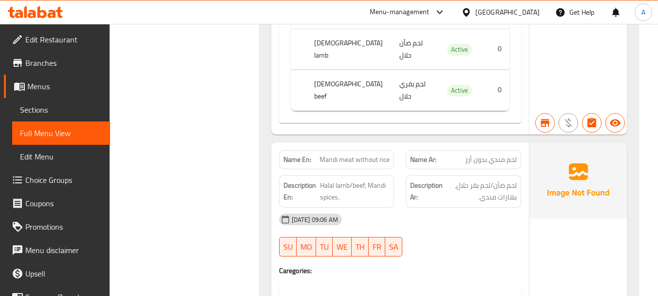
scroll to position [6931, 0]
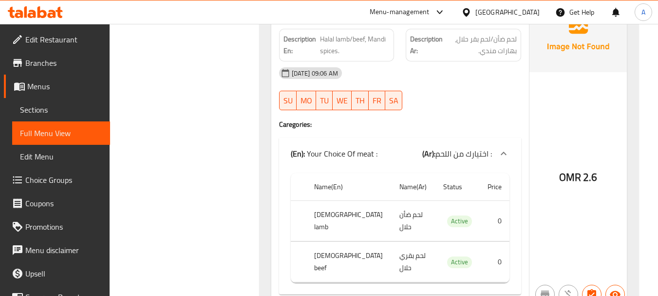
drag, startPoint x: 305, startPoint y: 75, endPoint x: 463, endPoint y: 101, distance: 160.1
drag, startPoint x: 466, startPoint y: 141, endPoint x: 490, endPoint y: 83, distance: 63.2
drag, startPoint x: 508, startPoint y: 63, endPoint x: 341, endPoint y: 72, distance: 167.4
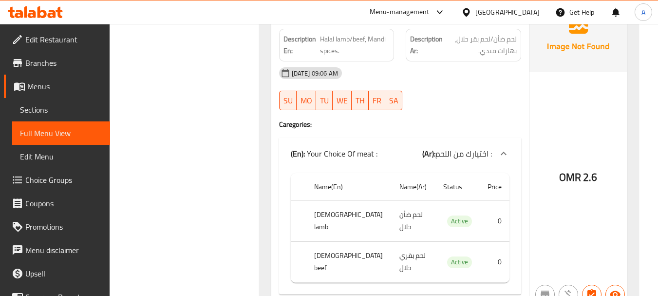
drag, startPoint x: 341, startPoint y: 72, endPoint x: 358, endPoint y: 96, distance: 29.7
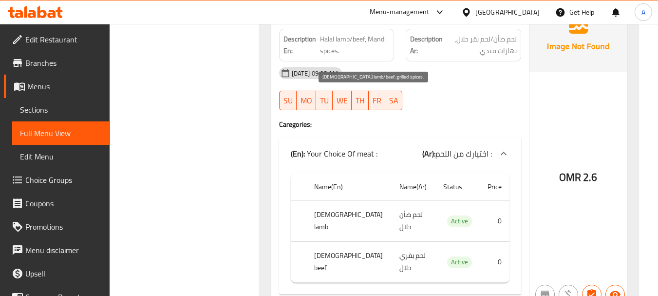
drag, startPoint x: 344, startPoint y: 68, endPoint x: 500, endPoint y: 77, distance: 156.2
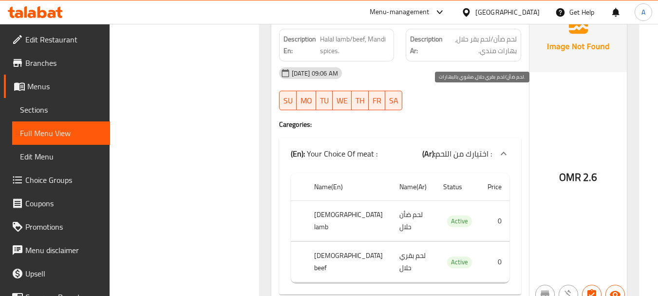
drag, startPoint x: 509, startPoint y: 101, endPoint x: 486, endPoint y: 101, distance: 22.9
drag, startPoint x: 495, startPoint y: 96, endPoint x: 461, endPoint y: 97, distance: 33.6
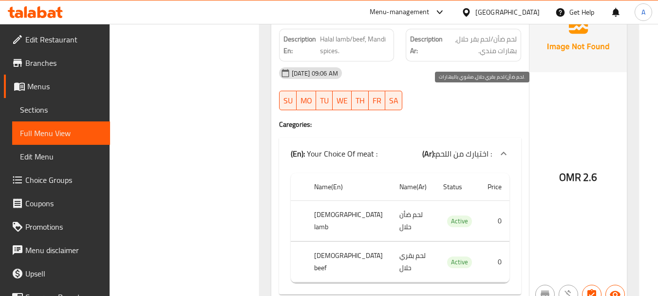
drag, startPoint x: 512, startPoint y: 109, endPoint x: 486, endPoint y: 111, distance: 25.4
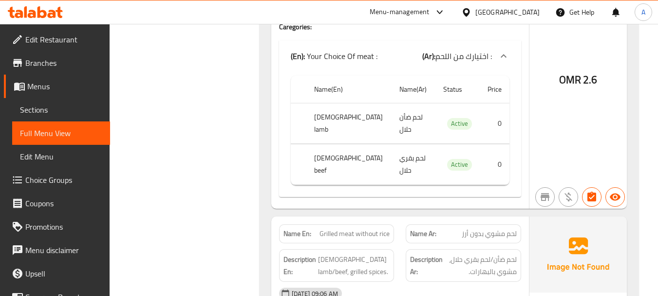
drag, startPoint x: 412, startPoint y: 171, endPoint x: 358, endPoint y: 180, distance: 55.4
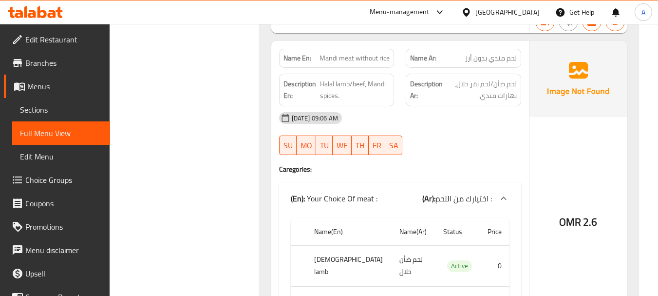
scroll to position [6883, 0]
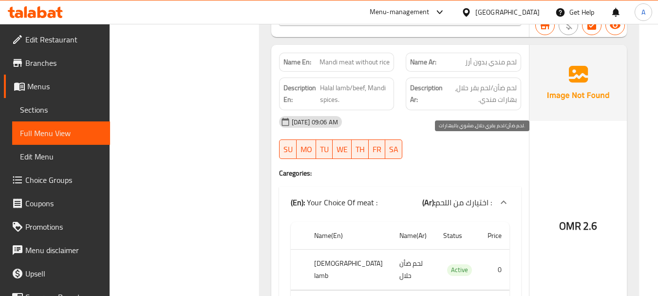
drag, startPoint x: 511, startPoint y: 150, endPoint x: 487, endPoint y: 165, distance: 28.7
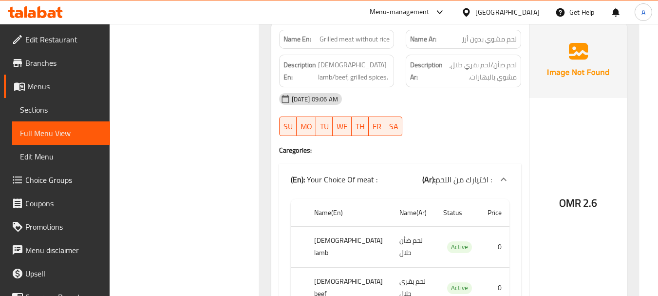
scroll to position [7224, 0]
drag, startPoint x: 316, startPoint y: 69, endPoint x: 395, endPoint y: 97, distance: 83.2
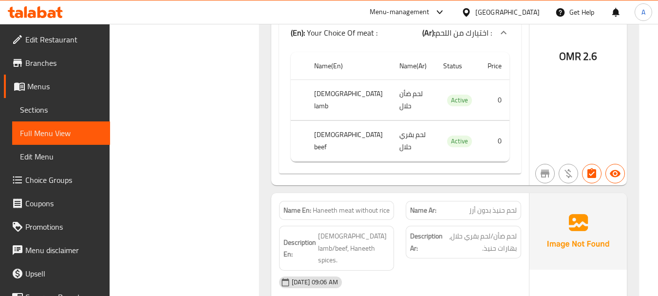
drag, startPoint x: 397, startPoint y: 127, endPoint x: 391, endPoint y: 127, distance: 5.8
drag, startPoint x: 383, startPoint y: 152, endPoint x: 378, endPoint y: 152, distance: 5.4
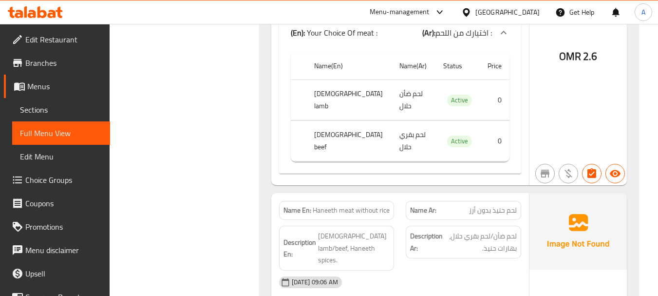
scroll to position [7467, 0]
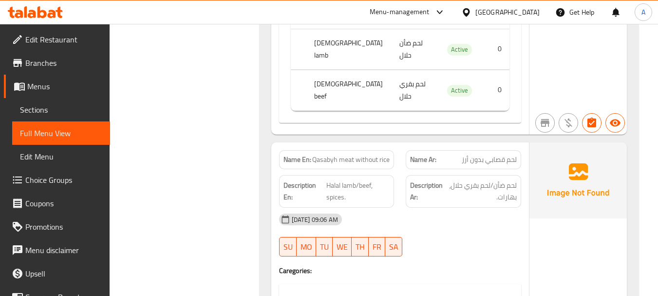
scroll to position [7809, 0]
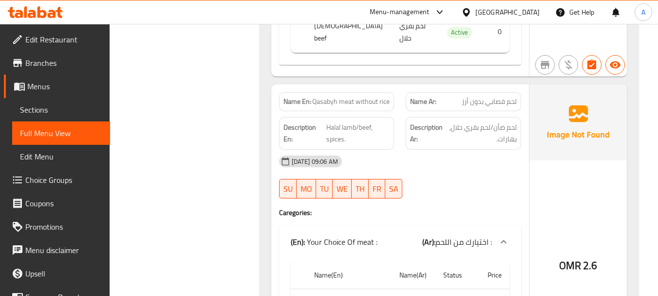
drag, startPoint x: 344, startPoint y: 134, endPoint x: 400, endPoint y: 139, distance: 56.2
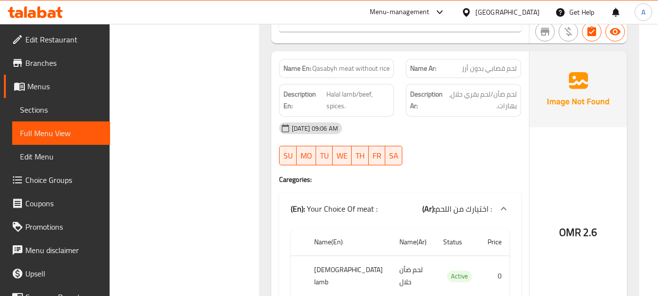
scroll to position [7857, 0]
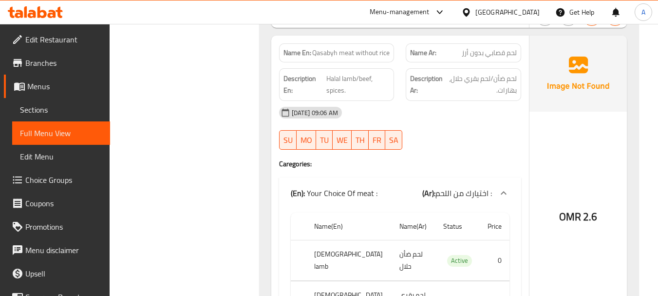
drag, startPoint x: 364, startPoint y: 79, endPoint x: 455, endPoint y: 108, distance: 94.6
drag, startPoint x: 488, startPoint y: 108, endPoint x: 452, endPoint y: 138, distance: 47.4
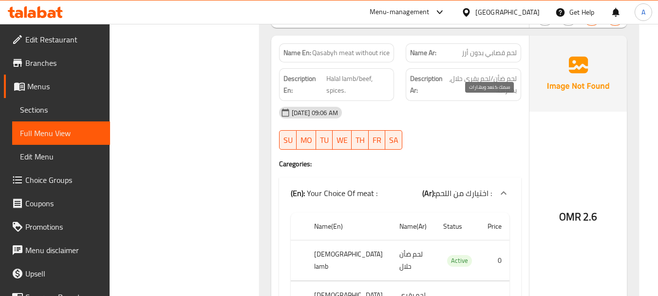
drag, startPoint x: 342, startPoint y: 101, endPoint x: 443, endPoint y: 144, distance: 110.5
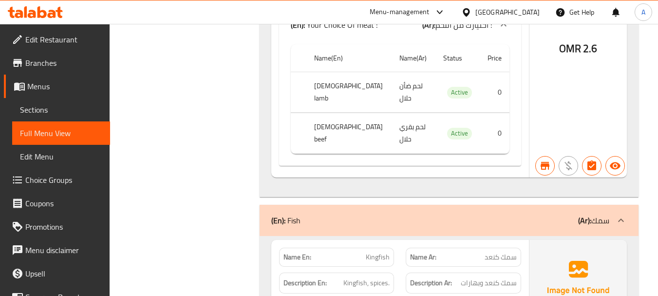
scroll to position [8003, 0]
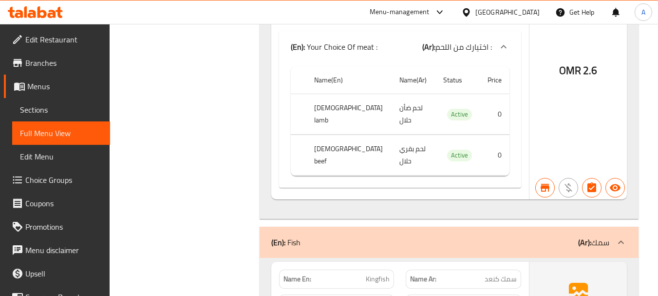
drag, startPoint x: 460, startPoint y: 53, endPoint x: 338, endPoint y: 54, distance: 121.8
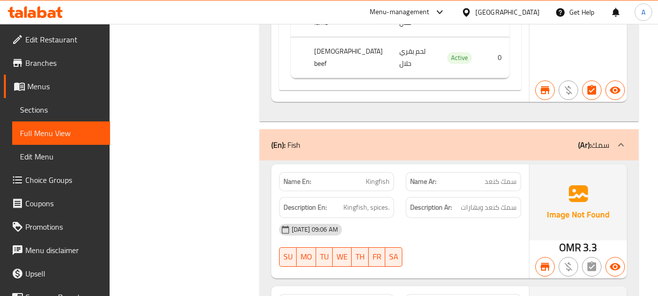
drag, startPoint x: 349, startPoint y: 95, endPoint x: 417, endPoint y: 108, distance: 68.8
drag, startPoint x: 368, startPoint y: 91, endPoint x: 388, endPoint y: 88, distance: 20.2
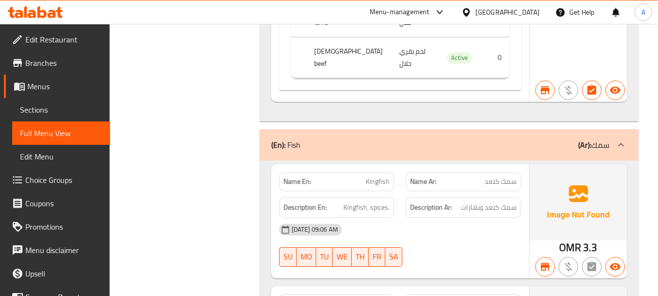
copy span "Feather fish"
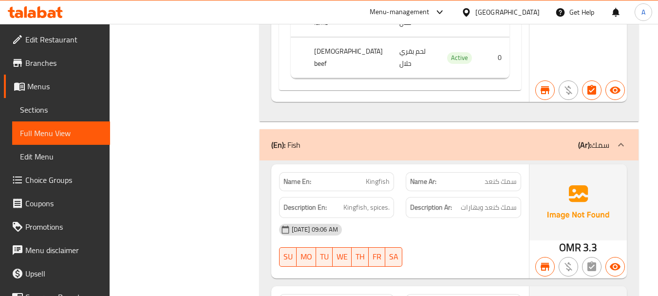
drag, startPoint x: 366, startPoint y: 92, endPoint x: 384, endPoint y: 91, distance: 18.1
copy span "Feather fish"
click at [47, 107] on span "Sections" at bounding box center [61, 110] width 82 height 12
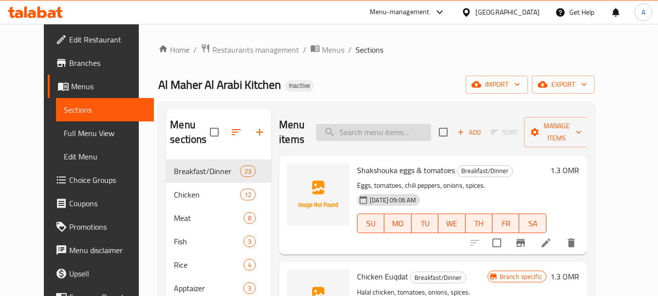
click at [416, 128] on input "search" at bounding box center [373, 132] width 115 height 17
paste input "Feather fish"
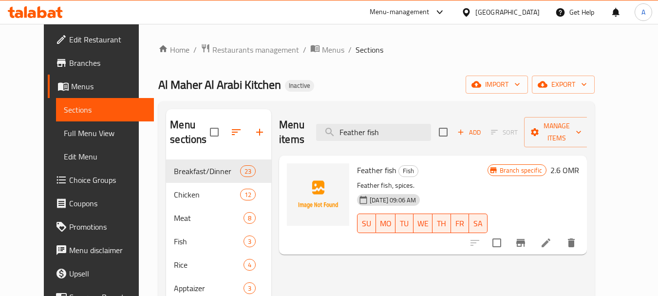
type input "Feather fish"
click at [552, 237] on icon at bounding box center [546, 243] width 12 height 12
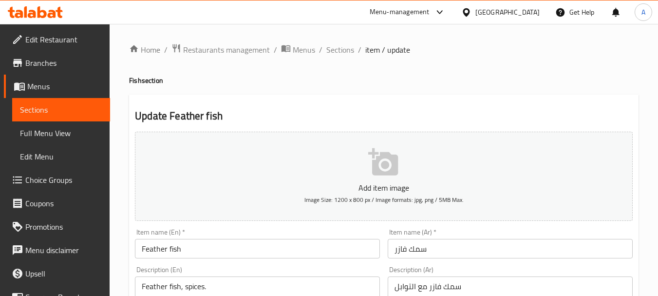
click at [402, 249] on input "سمك فازر" at bounding box center [510, 248] width 245 height 19
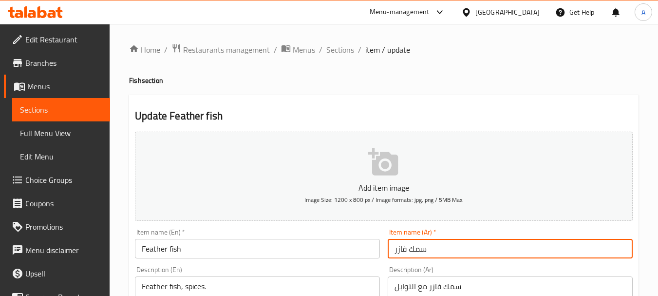
click at [402, 249] on input "سمك فازر" at bounding box center [510, 248] width 245 height 19
type input "سمك ريش"
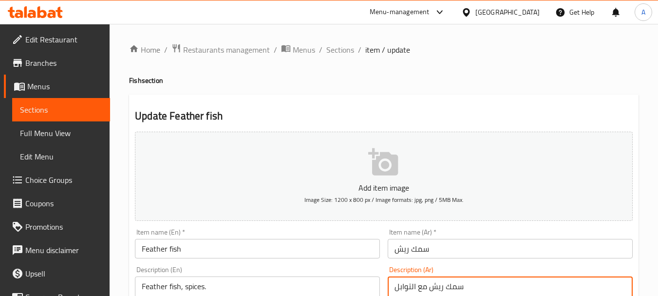
type textarea "سمك ريش مع التوابل"
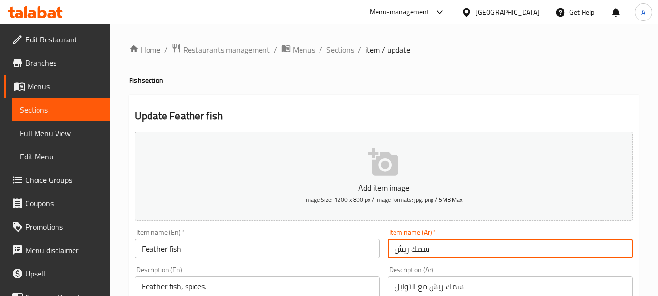
click at [473, 243] on input "سمك ريش" at bounding box center [510, 248] width 245 height 19
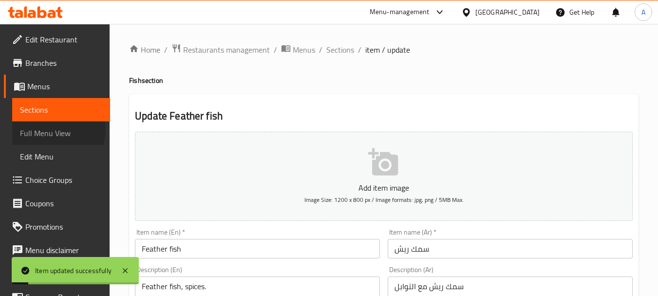
click at [45, 128] on span "Full Menu View" at bounding box center [61, 133] width 82 height 12
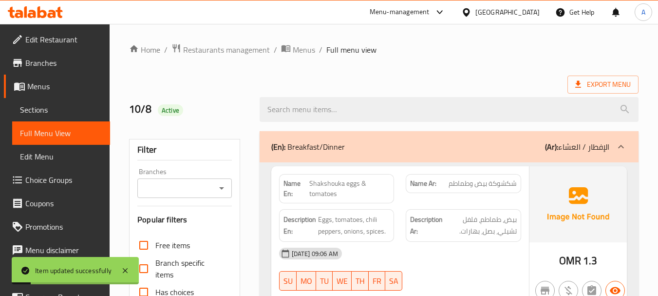
click at [368, 80] on div "Export Menu" at bounding box center [384, 85] width 510 height 18
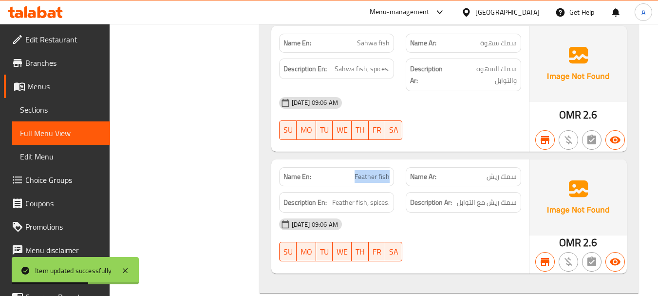
scroll to position [6827, 0]
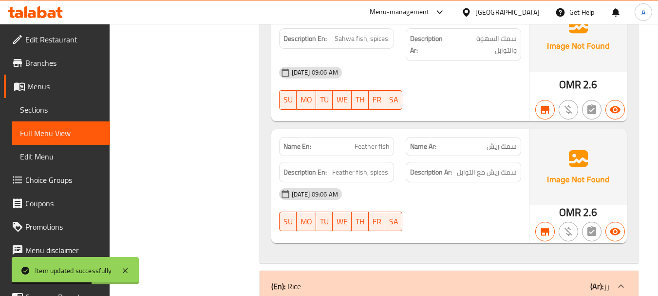
drag, startPoint x: 363, startPoint y: 236, endPoint x: 429, endPoint y: 230, distance: 66.5
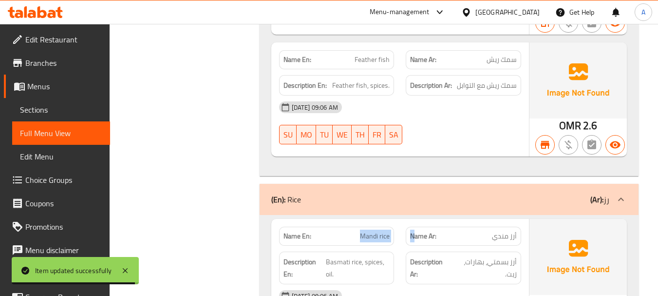
scroll to position [6925, 0]
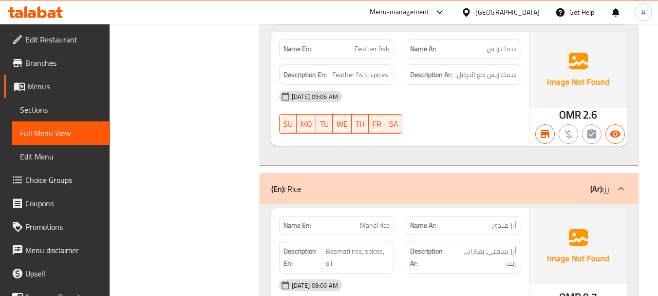
drag, startPoint x: 508, startPoint y: 130, endPoint x: 471, endPoint y: 187, distance: 68.0
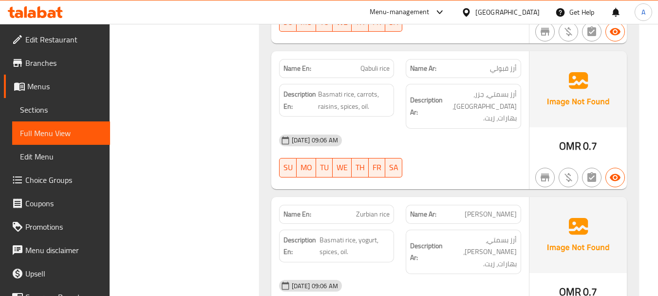
scroll to position [7363, 0]
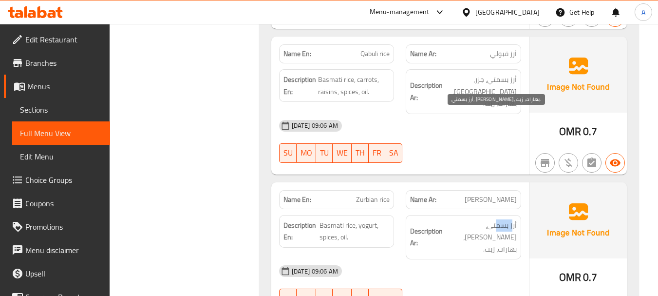
drag, startPoint x: 512, startPoint y: 119, endPoint x: 493, endPoint y: 121, distance: 19.1
click at [493, 219] on span "أرز بسمتي، [PERSON_NAME]، بهارات، زيت." at bounding box center [481, 237] width 72 height 36
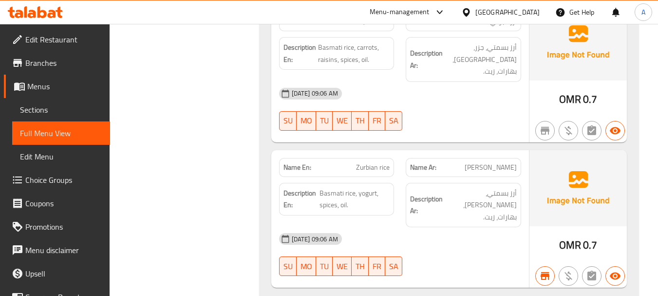
scroll to position [7509, 0]
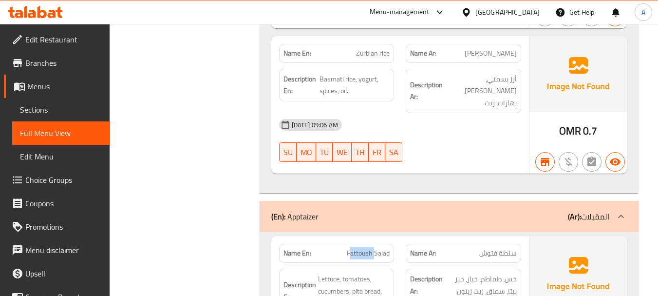
drag, startPoint x: 349, startPoint y: 134, endPoint x: 425, endPoint y: 159, distance: 80.0
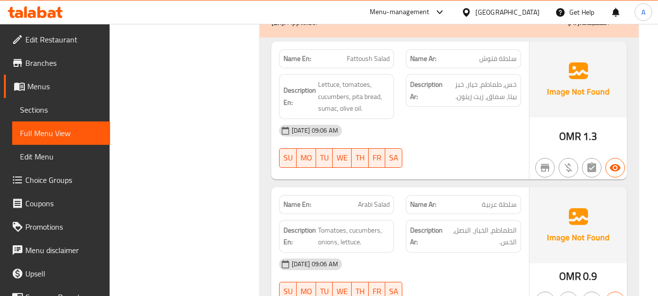
scroll to position [7704, 0]
drag, startPoint x: 364, startPoint y: 82, endPoint x: 424, endPoint y: 129, distance: 75.7
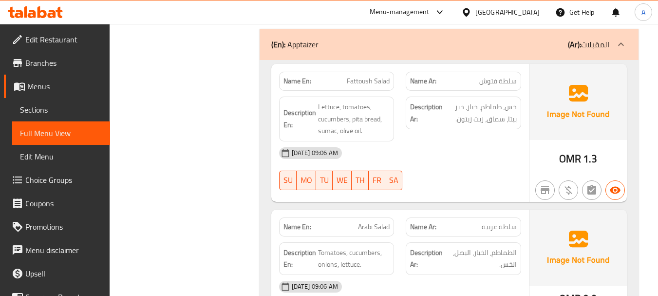
scroll to position [7704, 0]
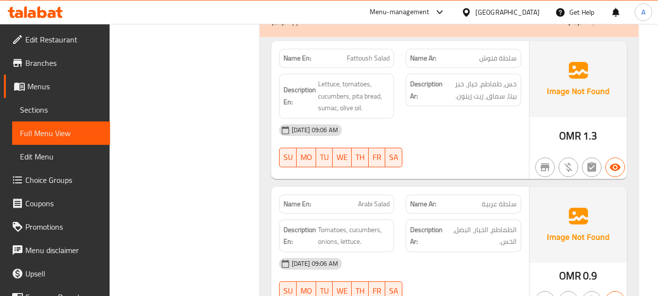
drag, startPoint x: 474, startPoint y: 108, endPoint x: 470, endPoint y: 128, distance: 20.5
click at [468, 224] on span "الطماطم، الخيار، البصل، الخس." at bounding box center [482, 236] width 70 height 24
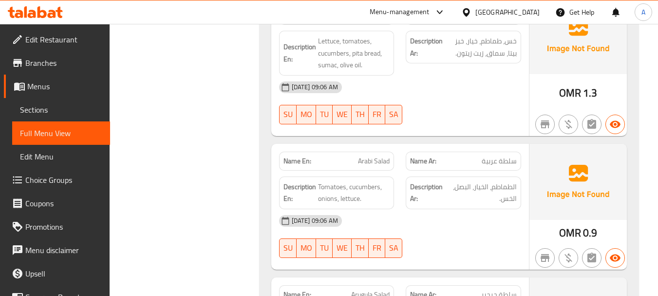
scroll to position [7802, 0]
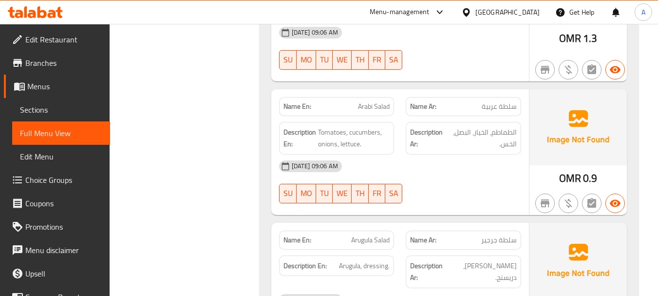
drag, startPoint x: 357, startPoint y: 119, endPoint x: 449, endPoint y: 152, distance: 97.5
drag, startPoint x: 390, startPoint y: 123, endPoint x: 511, endPoint y: 145, distance: 122.2
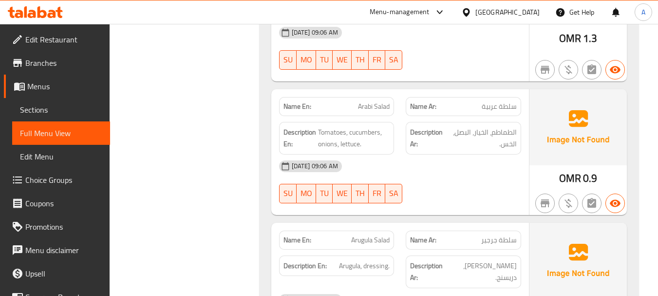
drag, startPoint x: 520, startPoint y: 179, endPoint x: 508, endPoint y: 153, distance: 27.9
click at [506, 260] on span "[PERSON_NAME]، دريسنج." at bounding box center [483, 272] width 68 height 24
drag, startPoint x: 481, startPoint y: 148, endPoint x: 380, endPoint y: 148, distance: 101.3
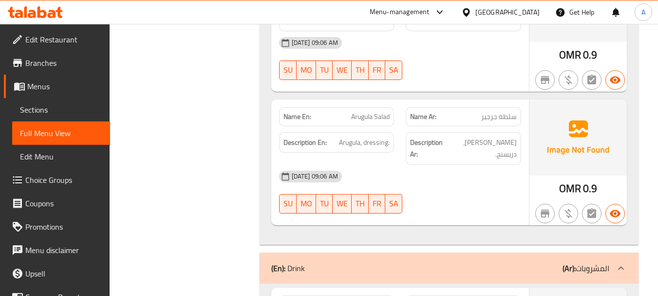
scroll to position [7948, 0]
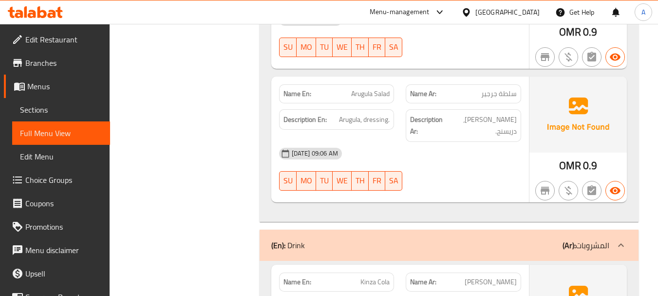
drag, startPoint x: 352, startPoint y: 151, endPoint x: 463, endPoint y: 199, distance: 121.1
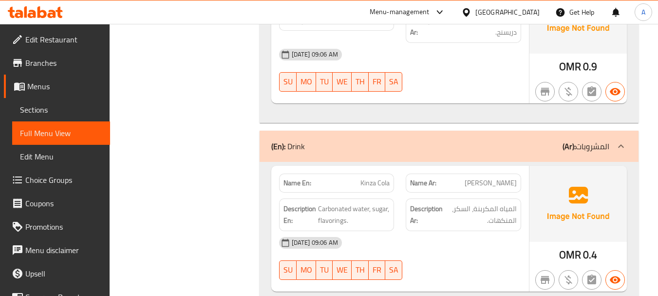
scroll to position [8094, 0]
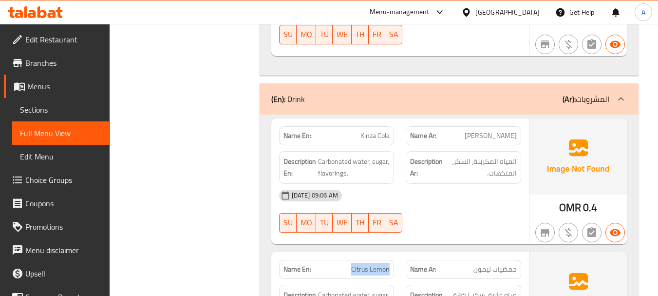
drag, startPoint x: 338, startPoint y: 145, endPoint x: 404, endPoint y: 159, distance: 67.8
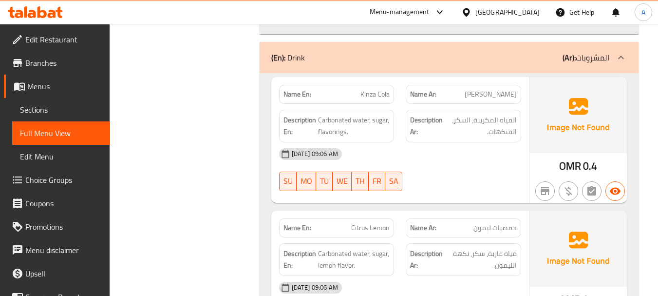
scroll to position [8191, 0]
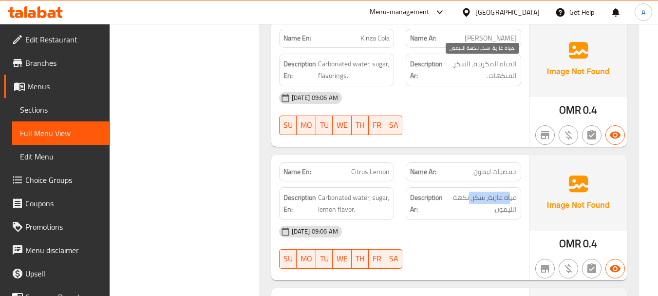
drag, startPoint x: 509, startPoint y: 68, endPoint x: 470, endPoint y: 66, distance: 39.0
click at [470, 191] on span "مياه غازية، سكر، نكهة الليمون." at bounding box center [481, 203] width 71 height 24
drag, startPoint x: 477, startPoint y: 111, endPoint x: 470, endPoint y: 111, distance: 6.8
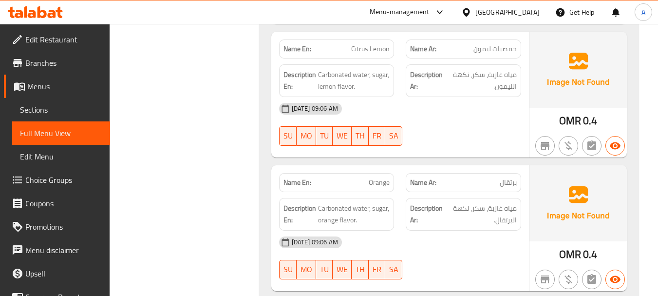
scroll to position [8338, 0]
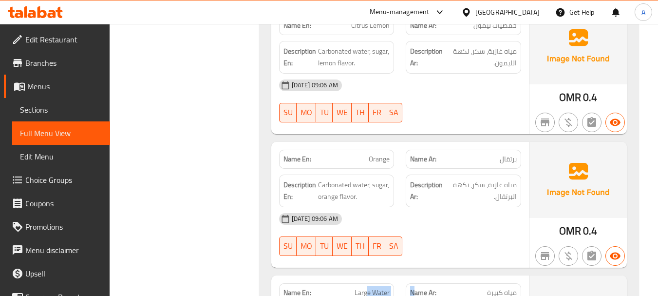
drag, startPoint x: 416, startPoint y: 155, endPoint x: 465, endPoint y: 195, distance: 63.0
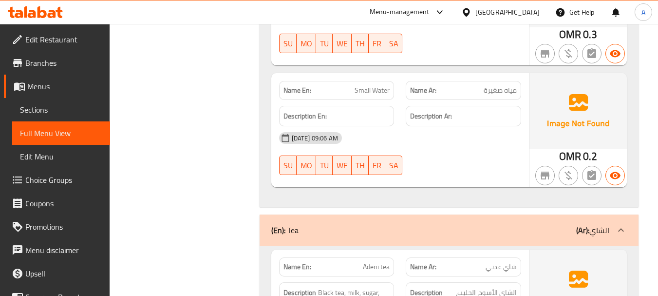
scroll to position [8679, 0]
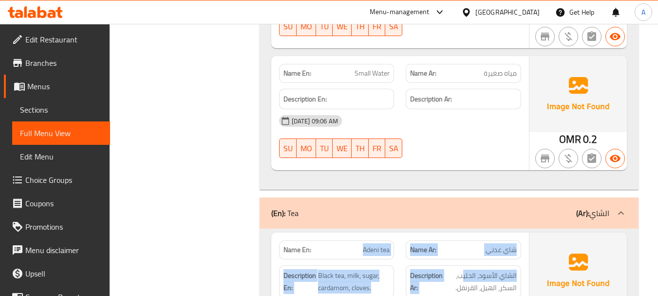
drag, startPoint x: 353, startPoint y: 111, endPoint x: 466, endPoint y: 153, distance: 120.6
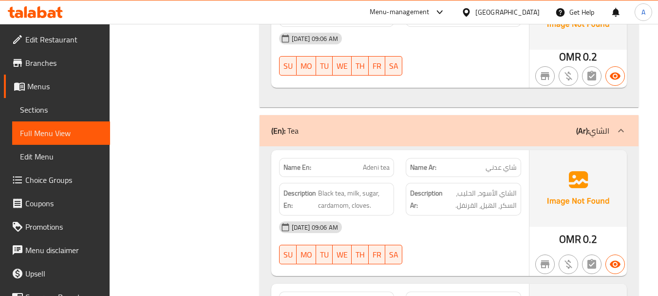
scroll to position [8825, 0]
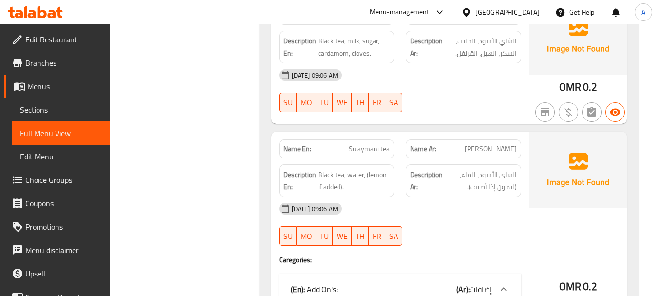
scroll to position [8914, 0]
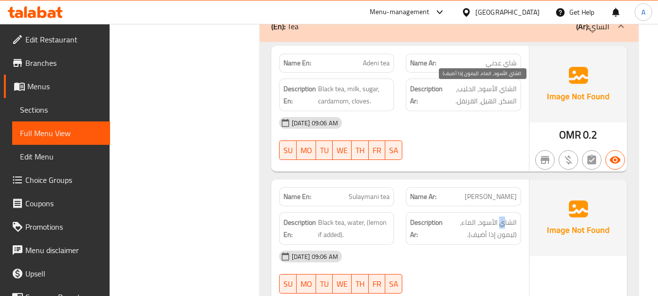
click at [501, 216] on span "الشاي الأسود، الماء، (ليمون إذا أضيف)." at bounding box center [481, 228] width 72 height 24
drag, startPoint x: 508, startPoint y: 102, endPoint x: 452, endPoint y: 108, distance: 56.3
click at [458, 216] on span "الشاي الأسود، الماء، (ليمون إذا أضيف)." at bounding box center [481, 228] width 72 height 24
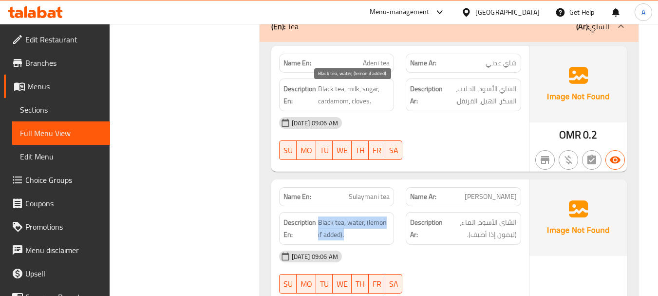
drag, startPoint x: 354, startPoint y: 99, endPoint x: 425, endPoint y: 144, distance: 84.2
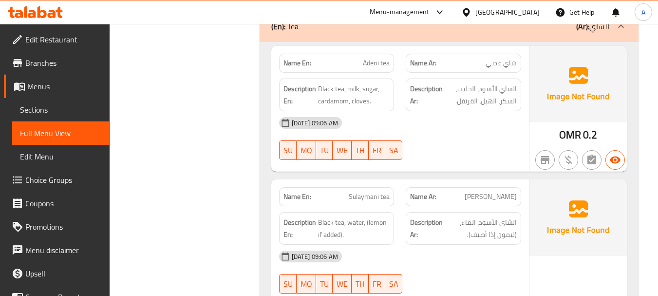
drag, startPoint x: 504, startPoint y: 70, endPoint x: 339, endPoint y: 69, distance: 165.7
drag, startPoint x: 428, startPoint y: 131, endPoint x: 518, endPoint y: 155, distance: 93.8
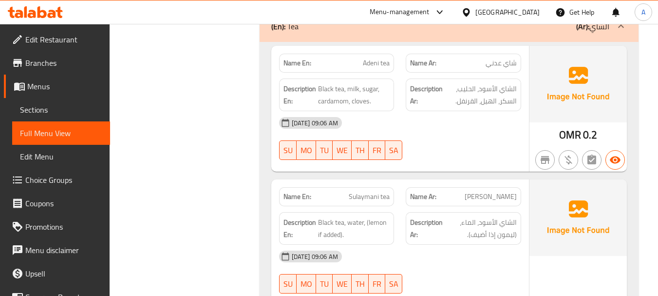
scroll to position [0, 0]
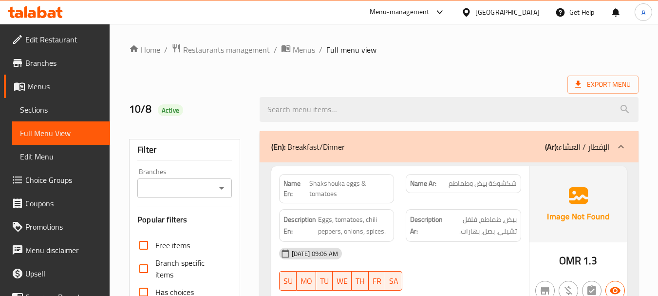
drag, startPoint x: 420, startPoint y: 78, endPoint x: 151, endPoint y: 108, distance: 270.6
click at [418, 78] on div "Export Menu" at bounding box center [384, 85] width 510 height 18
drag, startPoint x: 123, startPoint y: 106, endPoint x: 228, endPoint y: 115, distance: 105.2
click at [249, 86] on div "Export Menu" at bounding box center [384, 85] width 510 height 18
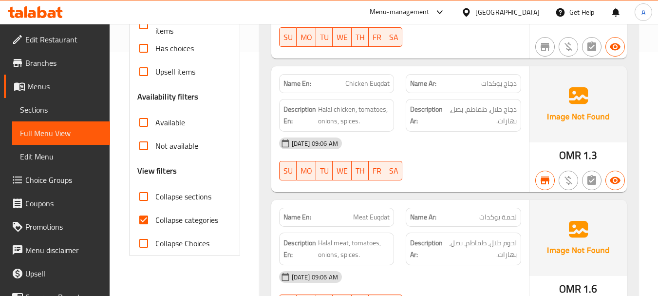
scroll to position [341, 0]
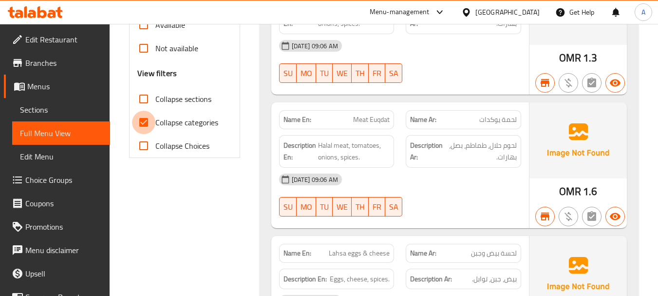
click at [140, 119] on input "Collapse categories" at bounding box center [143, 122] width 23 height 23
checkbox input "false"
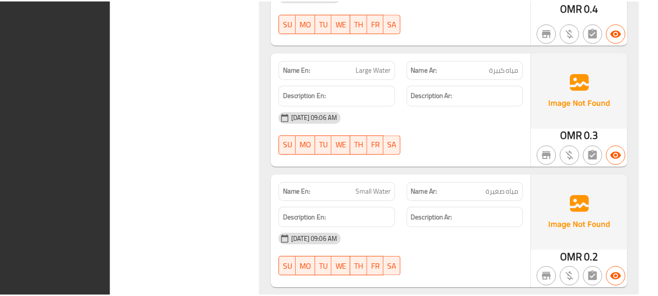
scroll to position [10217, 0]
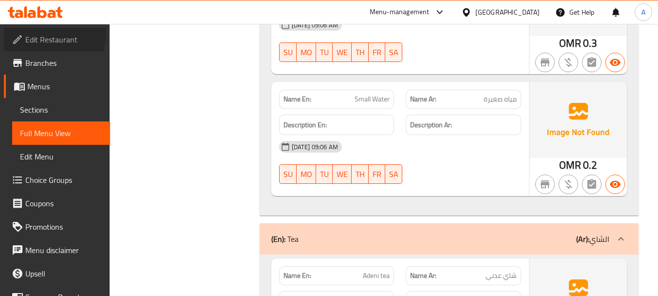
click at [40, 34] on span "Edit Restaurant" at bounding box center [63, 40] width 77 height 12
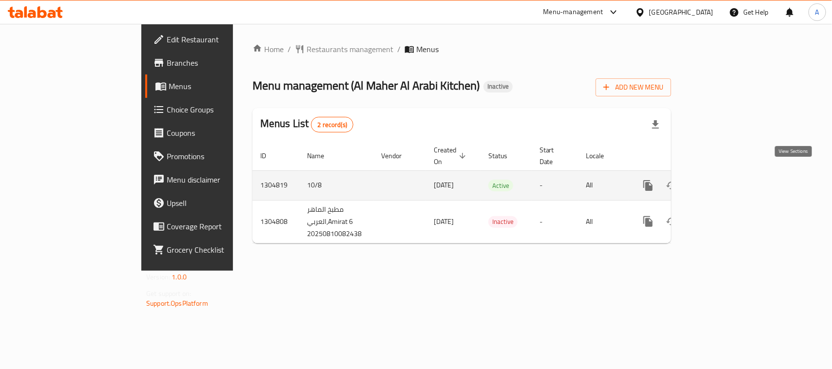
click at [730, 174] on link "enhanced table" at bounding box center [717, 185] width 23 height 23
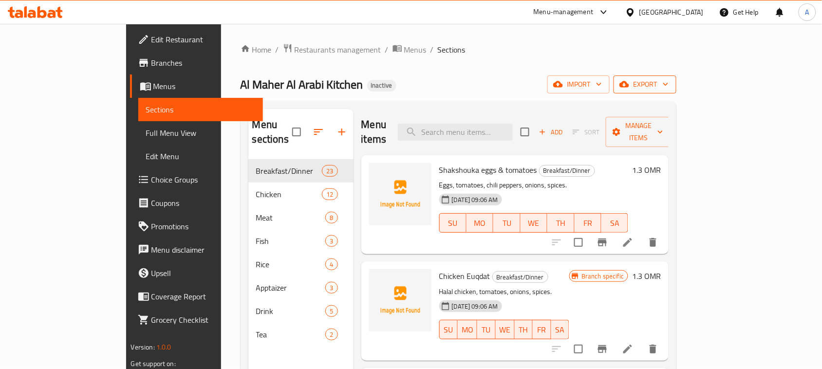
click at [669, 88] on span "export" at bounding box center [645, 84] width 47 height 12
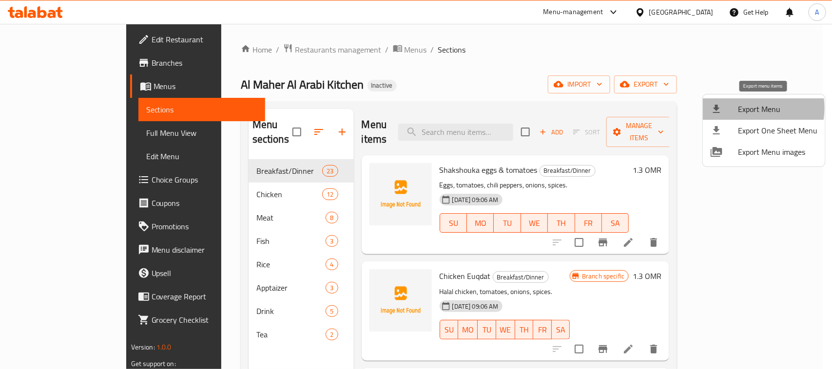
click at [741, 108] on span "Export Menu" at bounding box center [777, 109] width 79 height 12
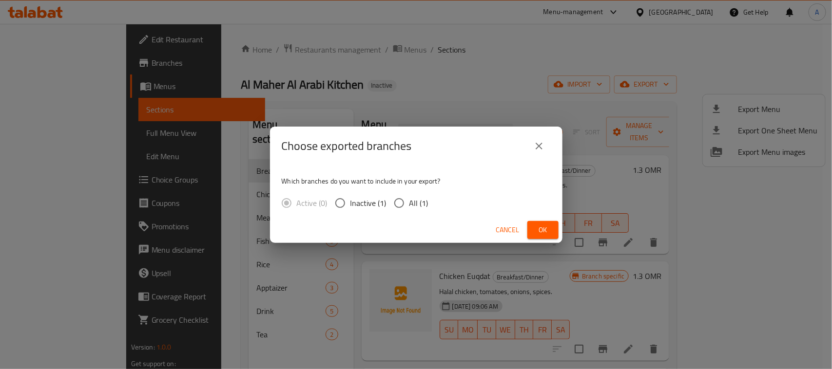
click at [421, 200] on span "All (1)" at bounding box center [418, 203] width 19 height 12
click at [409, 200] on input "All (1)" at bounding box center [399, 203] width 20 height 20
radio input "true"
click at [541, 229] on span "Ok" at bounding box center [543, 230] width 16 height 12
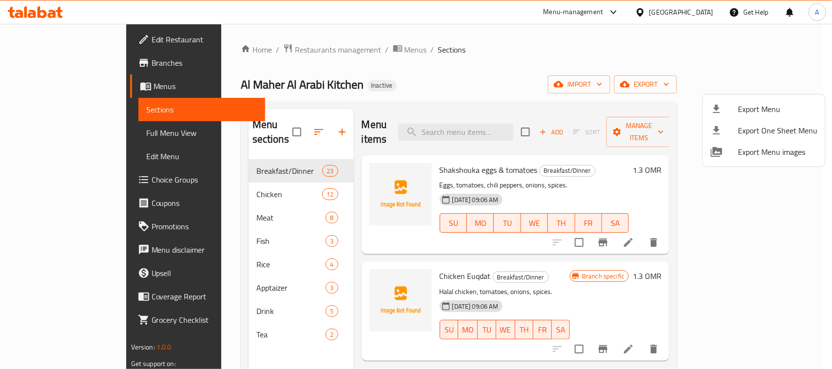
drag, startPoint x: 462, startPoint y: 69, endPoint x: 491, endPoint y: 144, distance: 81.0
click at [462, 69] on div at bounding box center [416, 184] width 832 height 369
